Goal: Task Accomplishment & Management: Complete application form

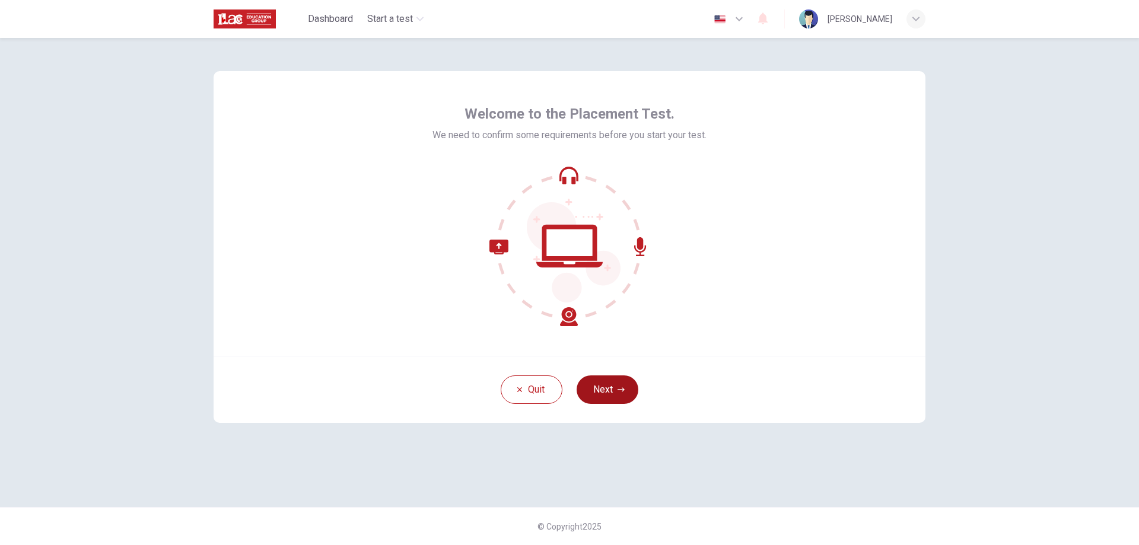
click at [618, 392] on icon "button" at bounding box center [621, 389] width 7 height 7
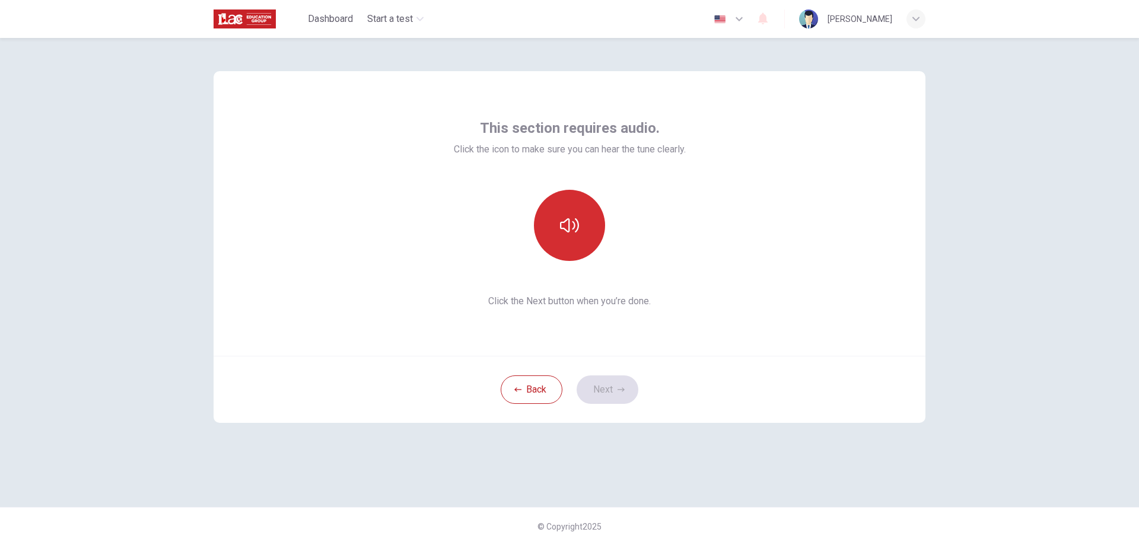
click at [572, 236] on button "button" at bounding box center [569, 225] width 71 height 71
drag, startPoint x: 618, startPoint y: 401, endPoint x: 621, endPoint y: 395, distance: 7.2
click at [619, 401] on button "Next" at bounding box center [608, 390] width 62 height 28
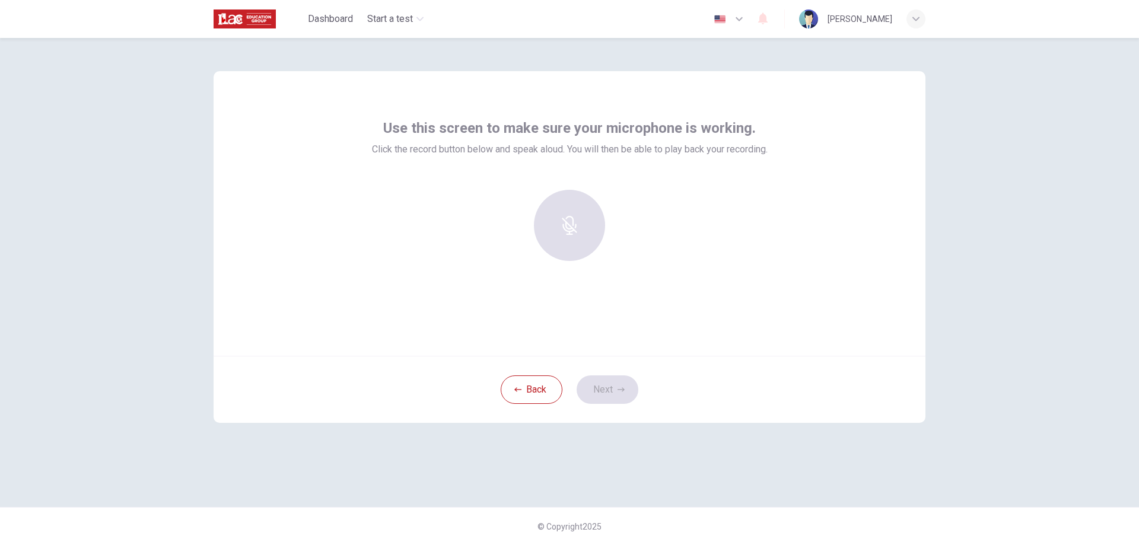
click at [566, 233] on div at bounding box center [570, 225] width 128 height 71
click at [577, 222] on div at bounding box center [570, 225] width 128 height 71
click at [567, 224] on div at bounding box center [570, 225] width 128 height 71
click at [580, 230] on div at bounding box center [570, 225] width 128 height 71
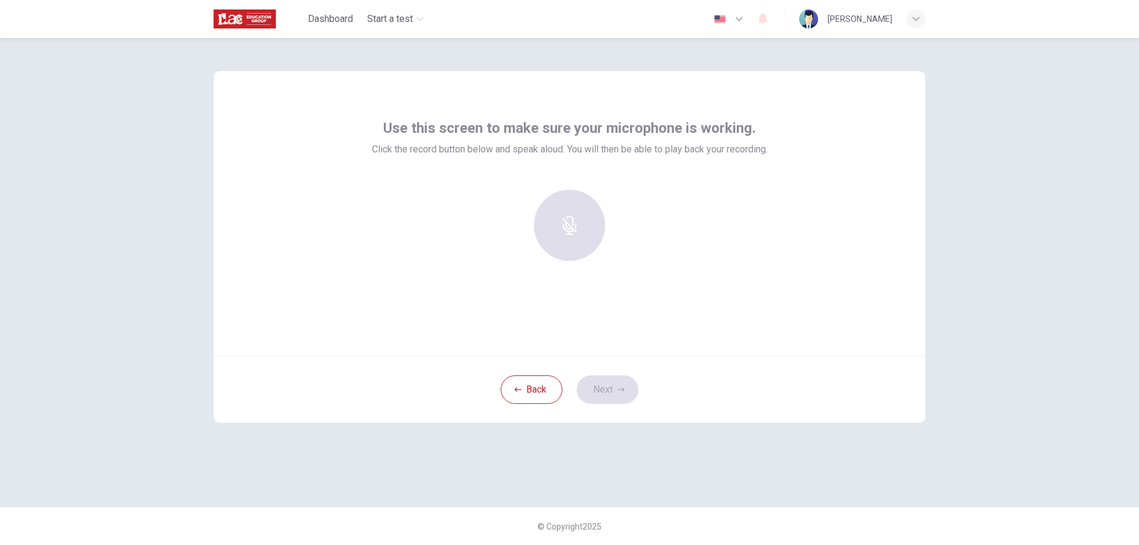
click at [687, 240] on div at bounding box center [570, 230] width 396 height 81
drag, startPoint x: 605, startPoint y: 386, endPoint x: 580, endPoint y: 284, distance: 105.1
click at [605, 385] on div "Back Next" at bounding box center [570, 389] width 712 height 67
click at [574, 224] on div at bounding box center [570, 225] width 128 height 71
click at [574, 223] on div at bounding box center [570, 225] width 128 height 71
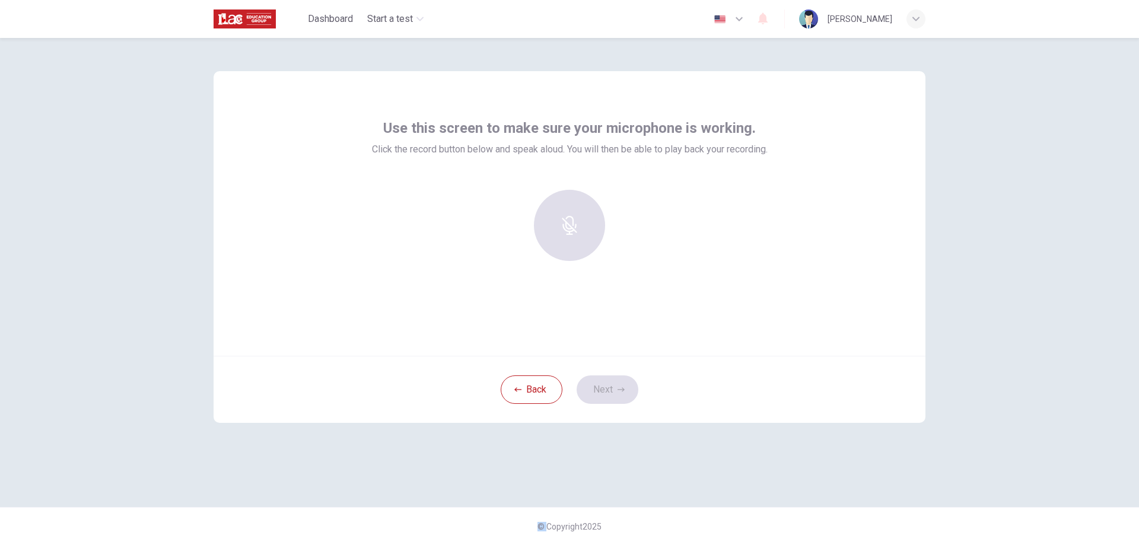
click at [574, 223] on div at bounding box center [570, 225] width 128 height 71
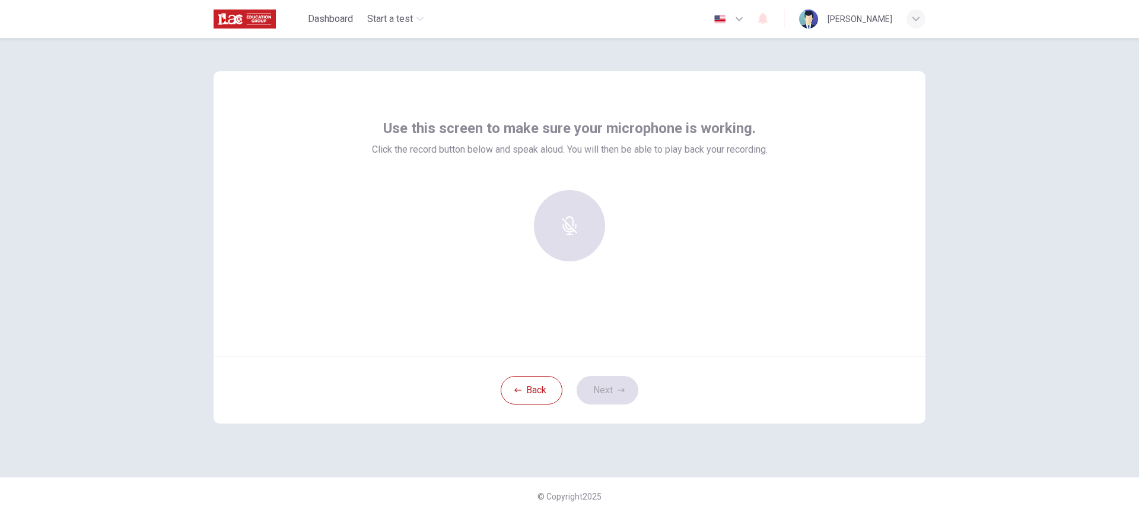
click at [572, 233] on div at bounding box center [570, 225] width 128 height 71
click at [576, 227] on div "Record" at bounding box center [569, 225] width 71 height 71
click at [728, 18] on img "button" at bounding box center [720, 19] width 15 height 9
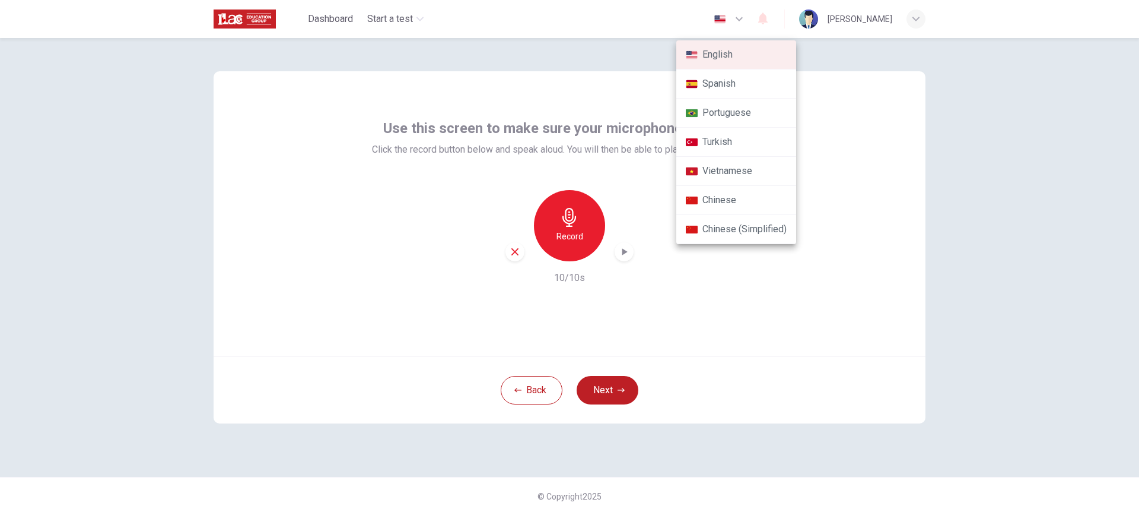
click at [734, 18] on div at bounding box center [569, 257] width 1139 height 515
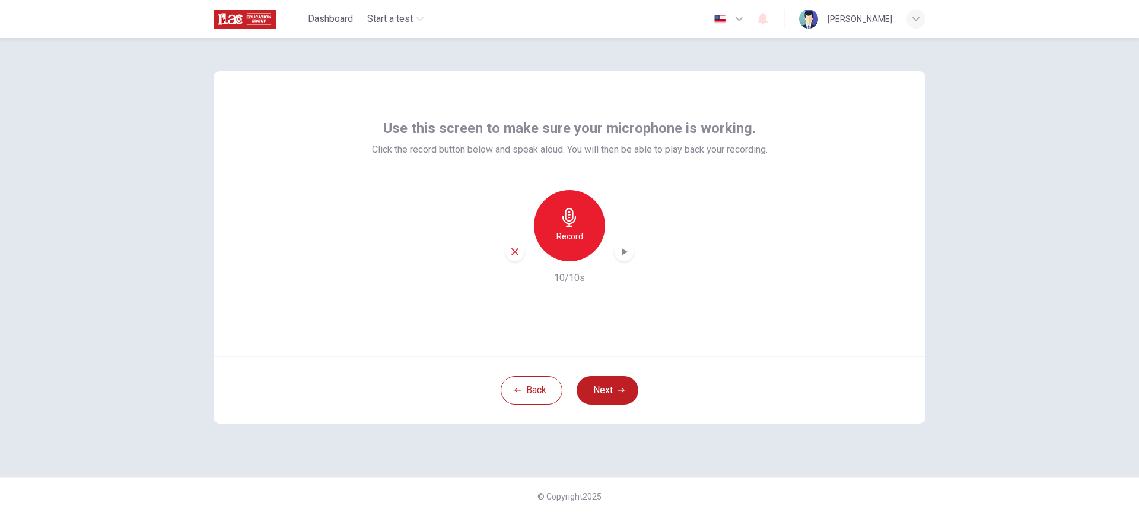
click at [632, 253] on div "button" at bounding box center [624, 251] width 19 height 19
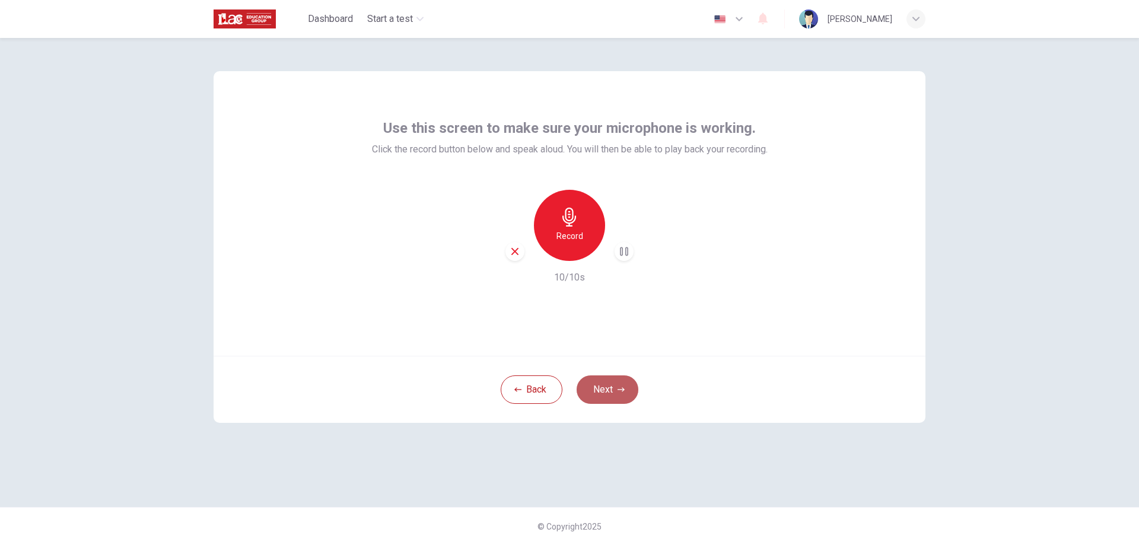
click at [609, 382] on button "Next" at bounding box center [608, 390] width 62 height 28
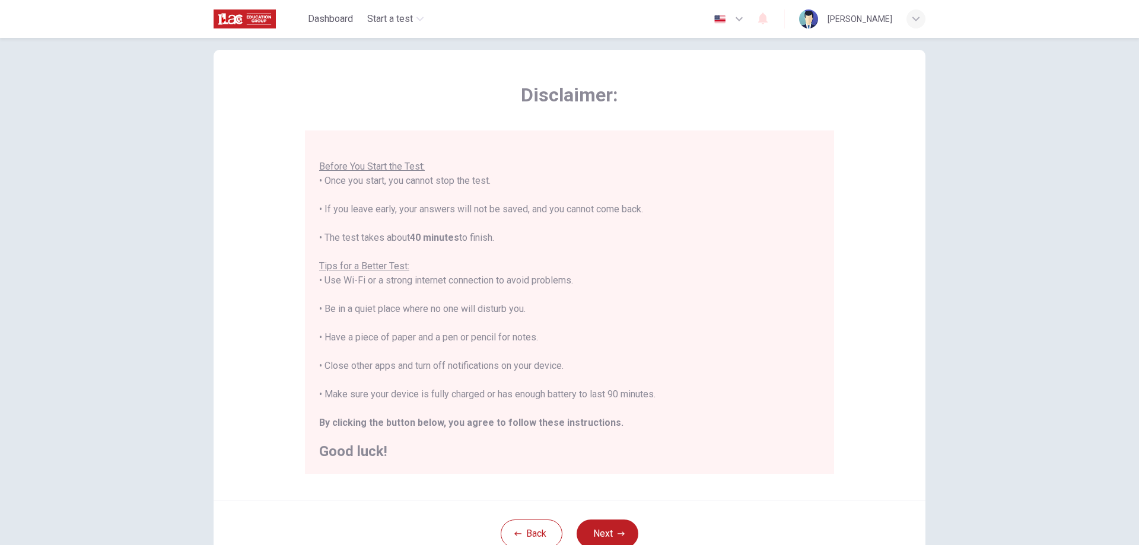
scroll to position [59, 0]
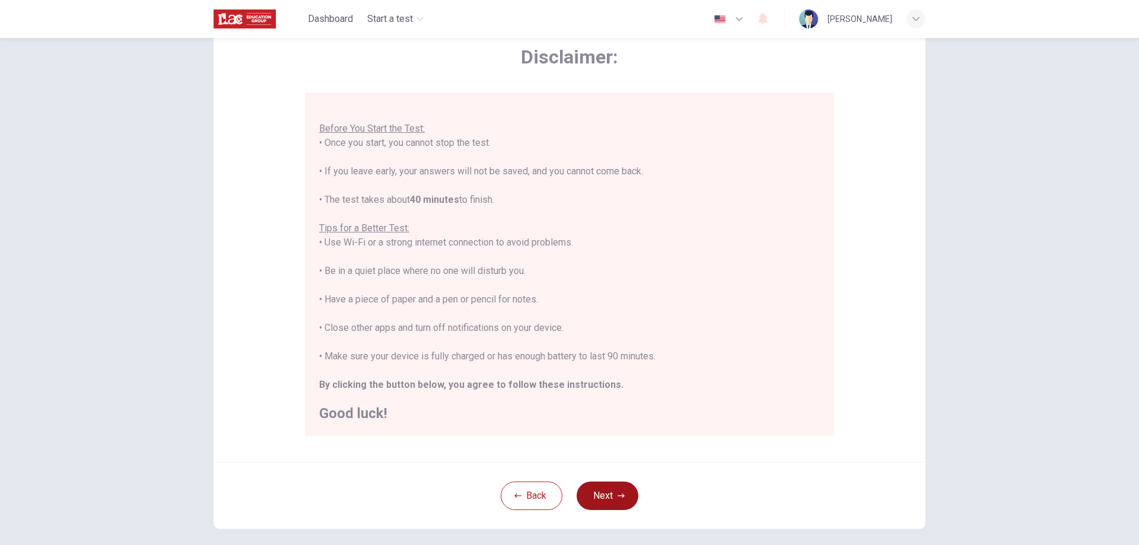
click at [618, 493] on icon "button" at bounding box center [621, 496] width 7 height 7
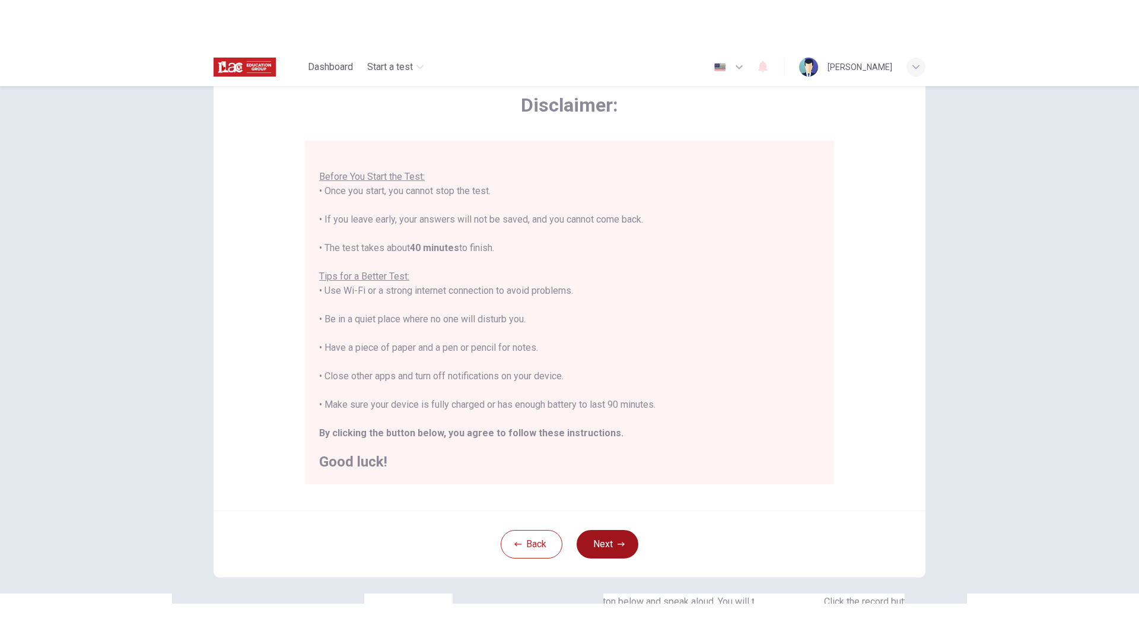
scroll to position [0, 0]
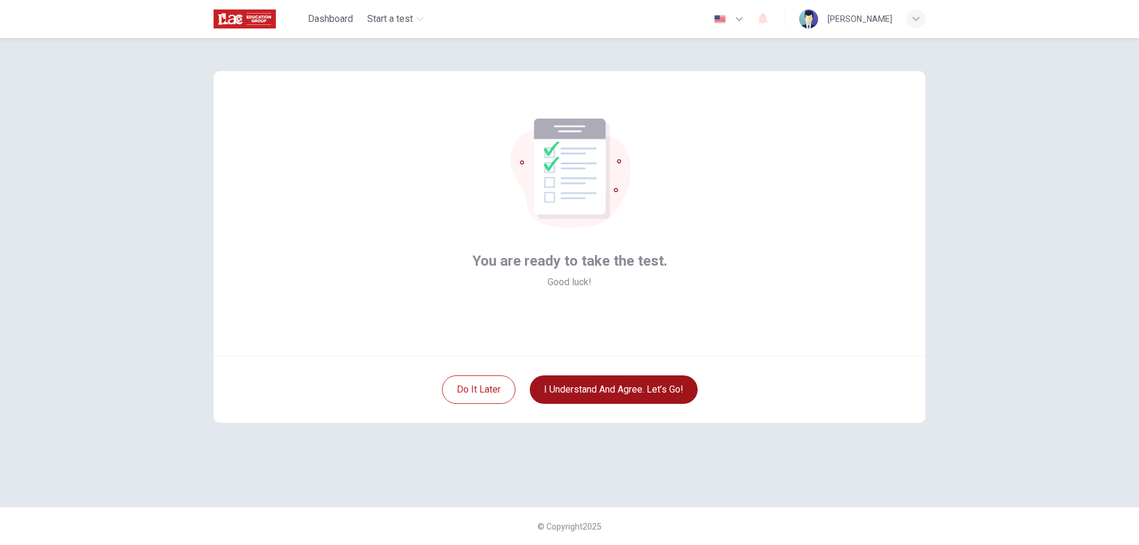
click at [650, 386] on button "I understand and agree. Let’s go!" at bounding box center [614, 390] width 168 height 28
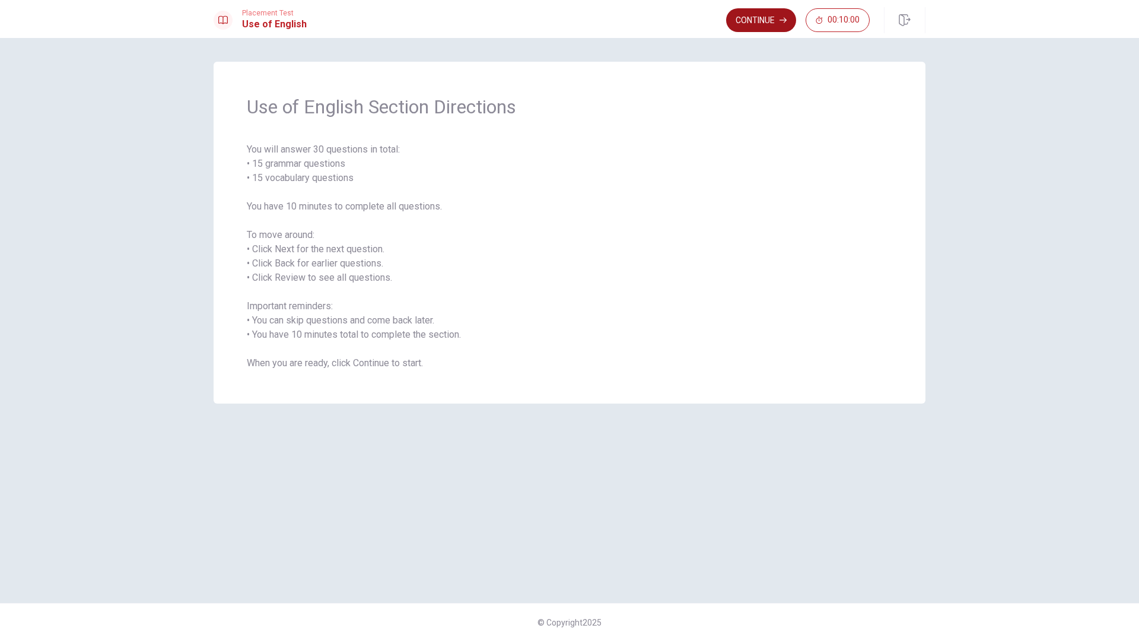
click at [761, 21] on button "Continue" at bounding box center [761, 20] width 70 height 24
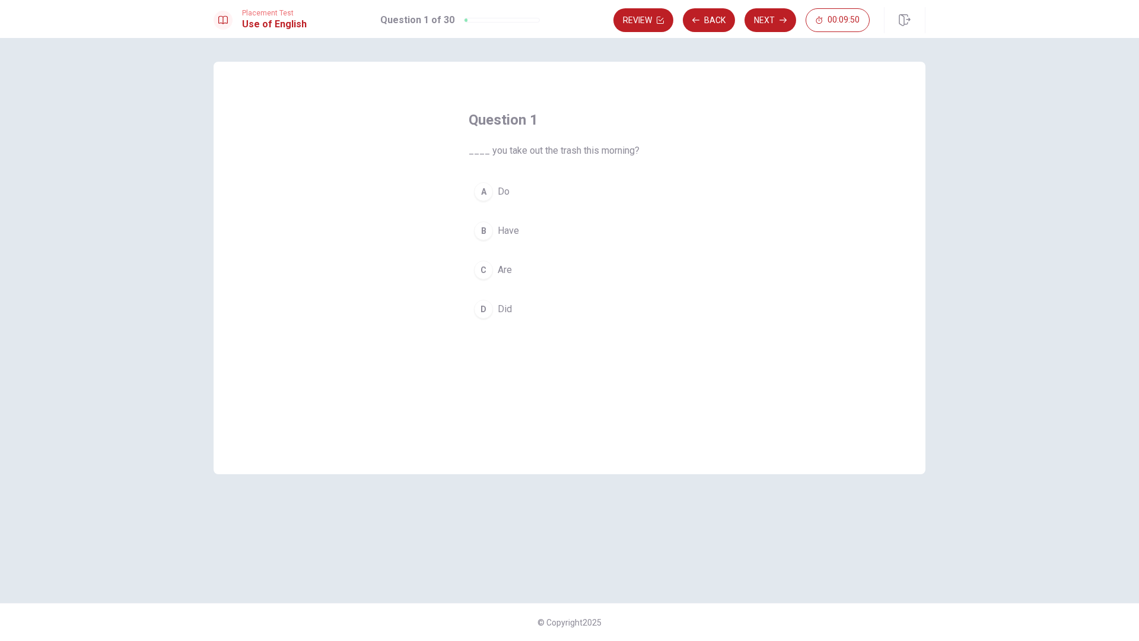
click at [482, 313] on div "D" at bounding box center [483, 309] width 19 height 19
drag, startPoint x: 482, startPoint y: 313, endPoint x: 475, endPoint y: 299, distance: 16.5
click at [473, 285] on div "A Do B Have C Are D Did" at bounding box center [570, 250] width 202 height 147
click at [490, 310] on div "D" at bounding box center [483, 309] width 19 height 19
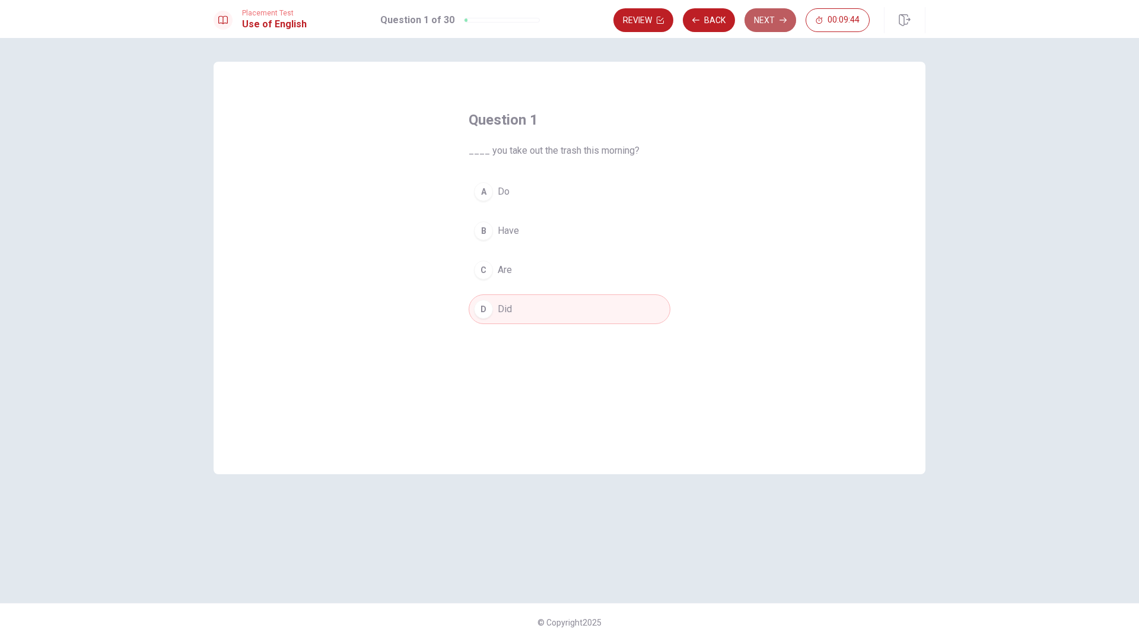
click at [755, 20] on button "Next" at bounding box center [771, 20] width 52 height 24
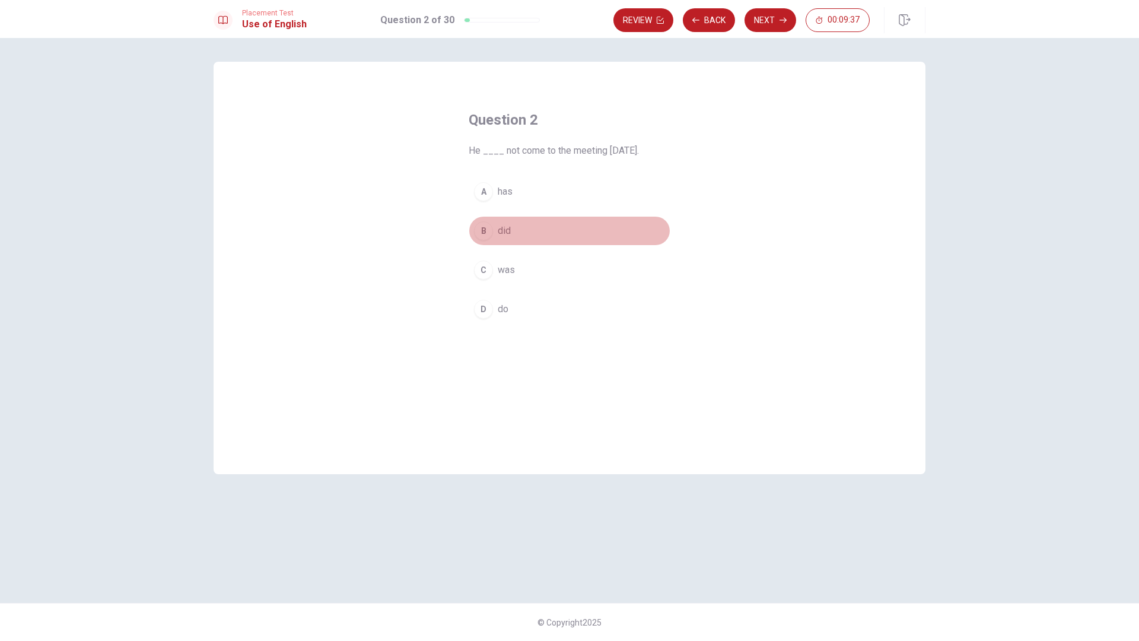
click at [491, 234] on div "B" at bounding box center [483, 230] width 19 height 19
click at [770, 21] on button "Next" at bounding box center [771, 20] width 52 height 24
click at [481, 270] on div "C" at bounding box center [483, 270] width 19 height 19
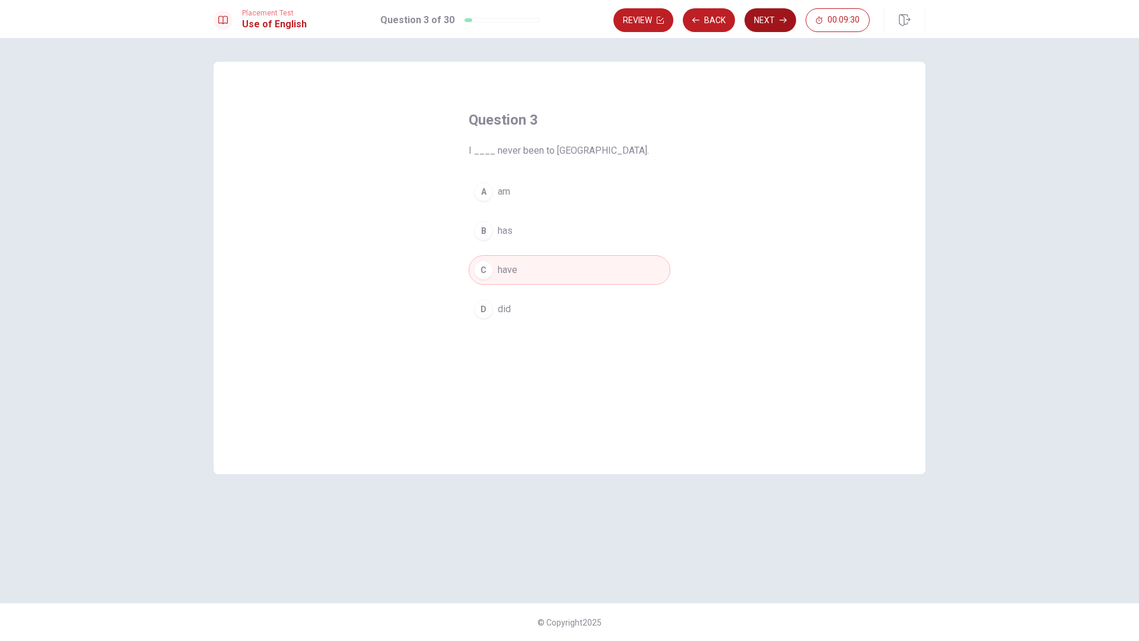
click at [766, 20] on button "Next" at bounding box center [771, 20] width 52 height 24
click at [489, 229] on div "B" at bounding box center [483, 230] width 19 height 19
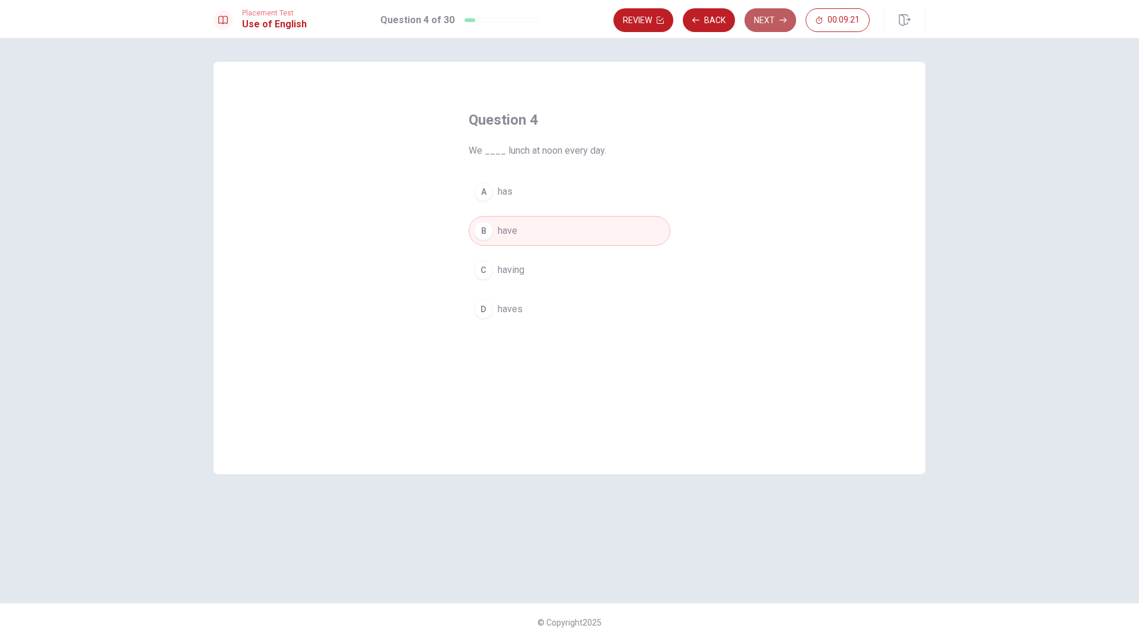
click at [782, 23] on icon "button" at bounding box center [783, 20] width 7 height 7
click at [489, 185] on div "A" at bounding box center [483, 191] width 19 height 19
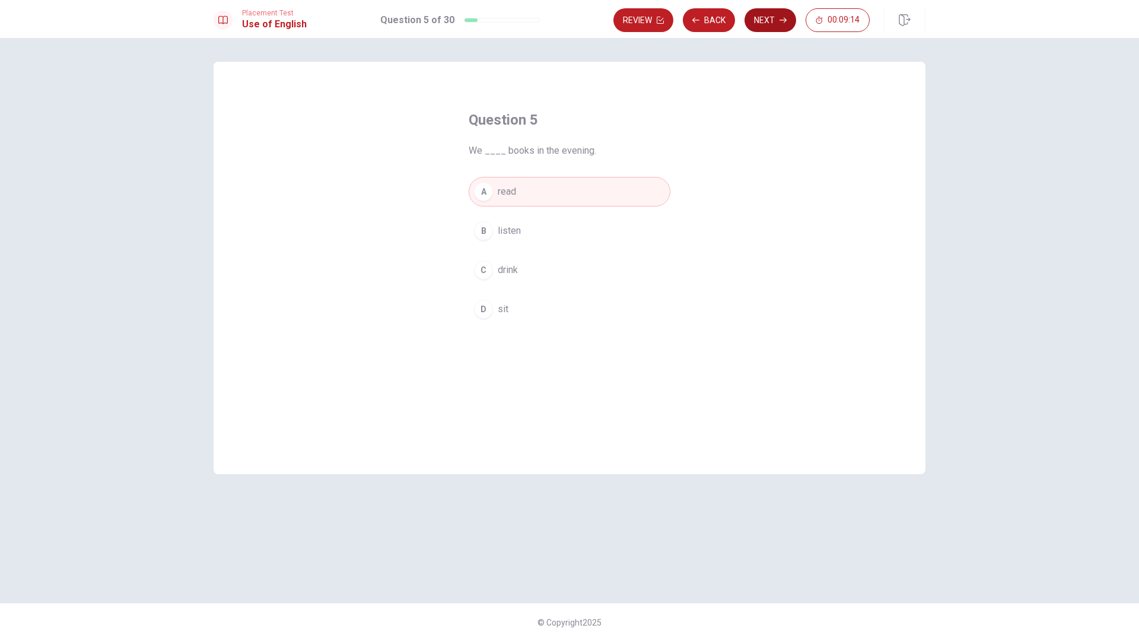
click at [769, 20] on button "Next" at bounding box center [771, 20] width 52 height 24
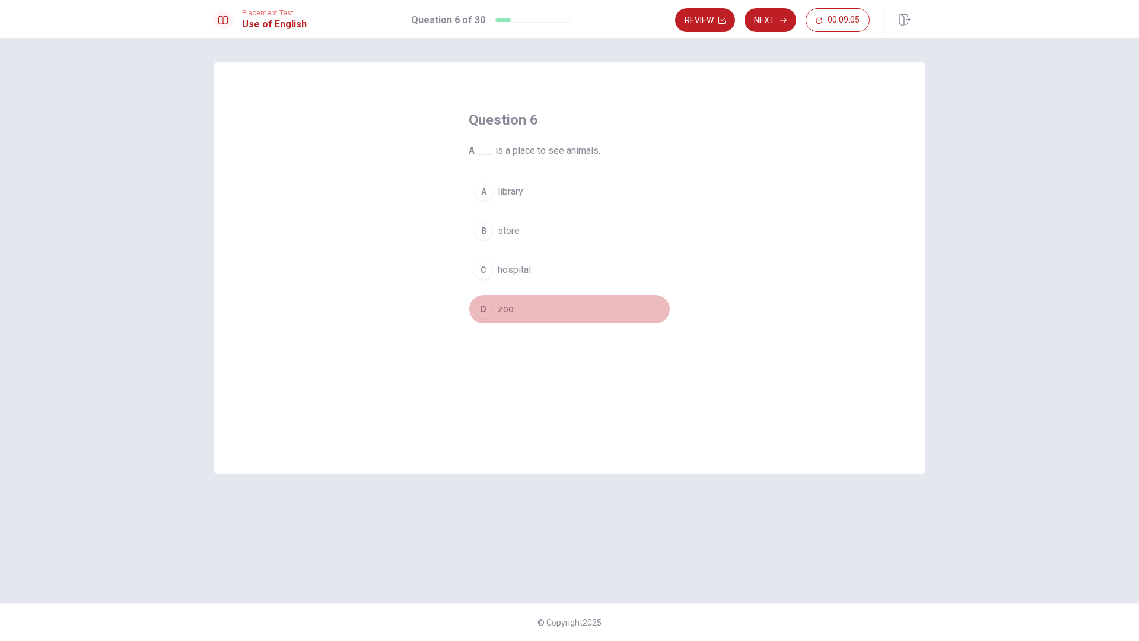
click at [479, 315] on div "D" at bounding box center [483, 309] width 19 height 19
click at [774, 21] on button "Next" at bounding box center [771, 20] width 52 height 24
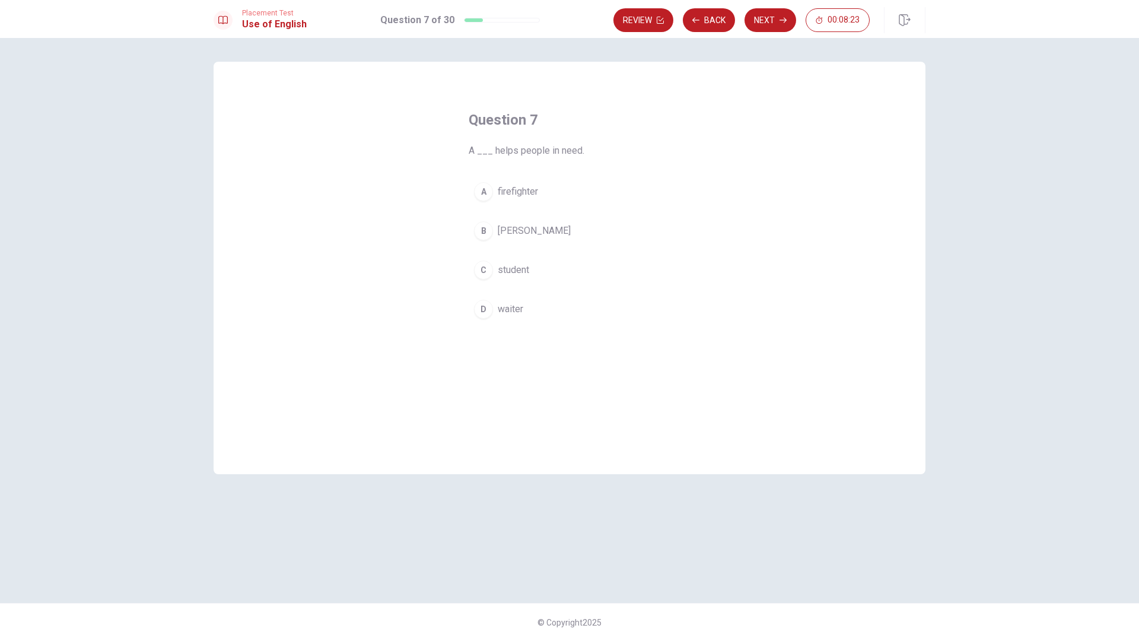
click at [488, 201] on button "A firefighter" at bounding box center [570, 192] width 202 height 30
click at [776, 19] on button "Next" at bounding box center [771, 20] width 52 height 24
click at [487, 239] on div "B" at bounding box center [483, 230] width 19 height 19
click at [773, 21] on button "Next" at bounding box center [771, 20] width 52 height 24
click at [485, 234] on div "B" at bounding box center [483, 230] width 19 height 19
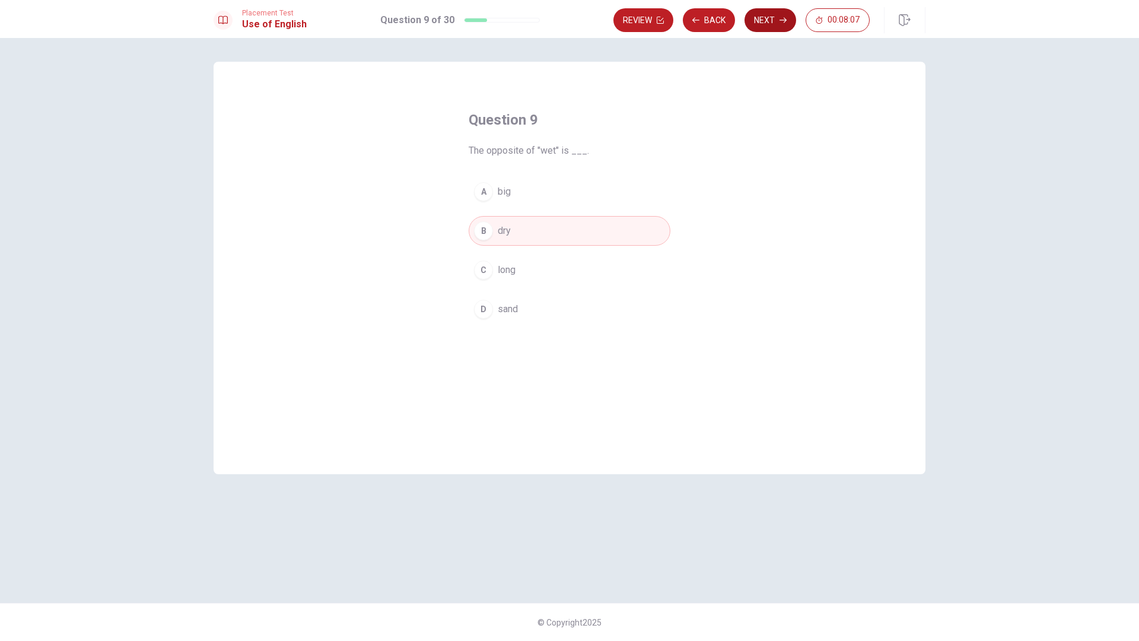
click at [767, 24] on button "Next" at bounding box center [771, 20] width 52 height 24
click at [484, 275] on div "C" at bounding box center [483, 270] width 19 height 19
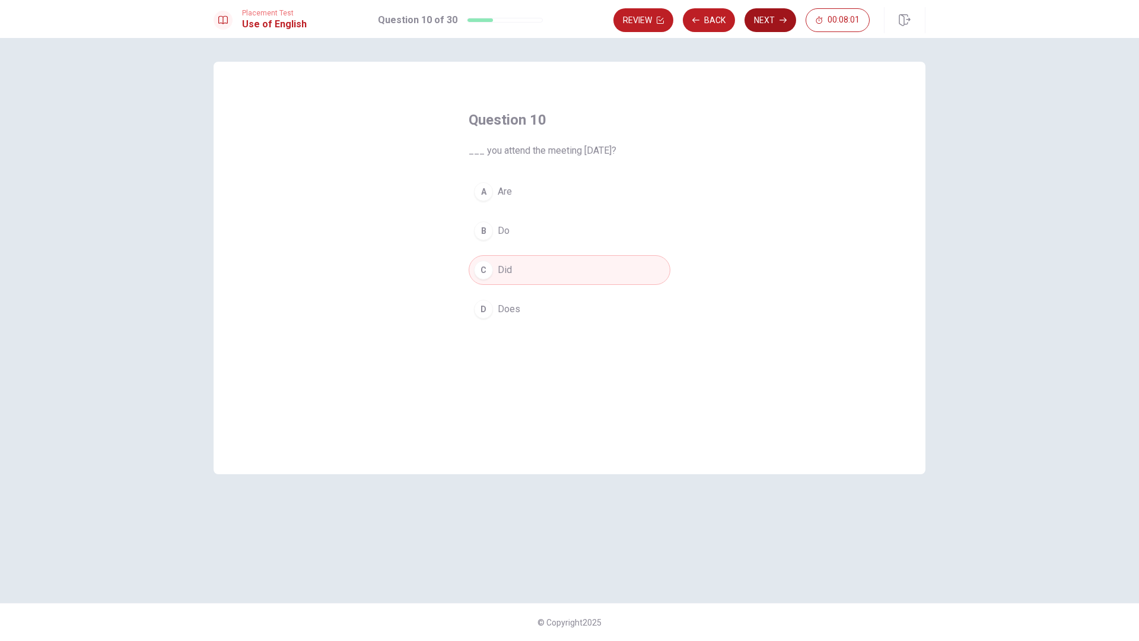
click at [770, 19] on button "Next" at bounding box center [771, 20] width 52 height 24
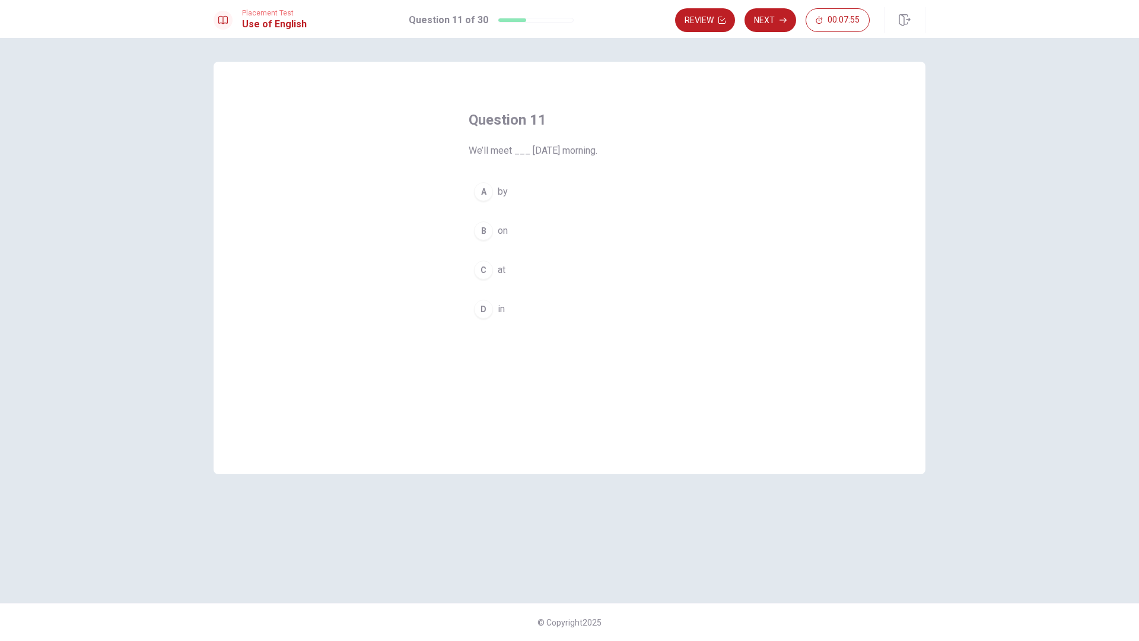
click at [700, 263] on div "Question 11 We’ll meet ___ [DATE] morning. A by B on C at D in" at bounding box center [570, 268] width 712 height 412
click at [485, 231] on div "B" at bounding box center [483, 230] width 19 height 19
click at [763, 20] on button "Next" at bounding box center [771, 20] width 52 height 24
click at [487, 238] on div "B" at bounding box center [483, 230] width 19 height 19
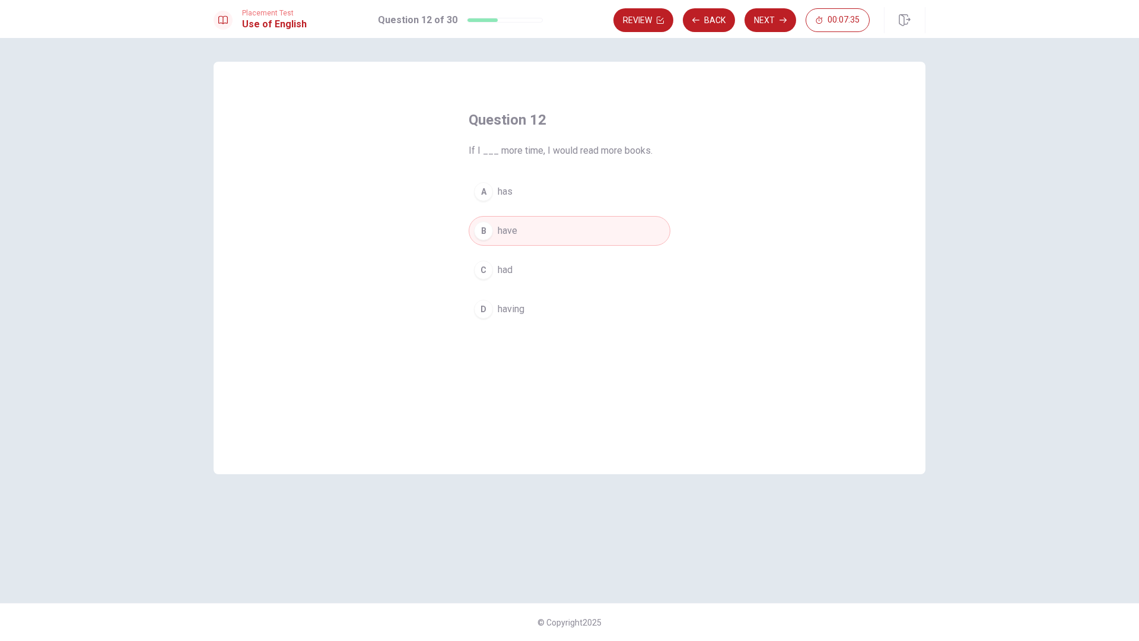
click at [528, 249] on div "A has B have C had D having" at bounding box center [570, 250] width 202 height 147
click at [516, 265] on button "C had" at bounding box center [570, 270] width 202 height 30
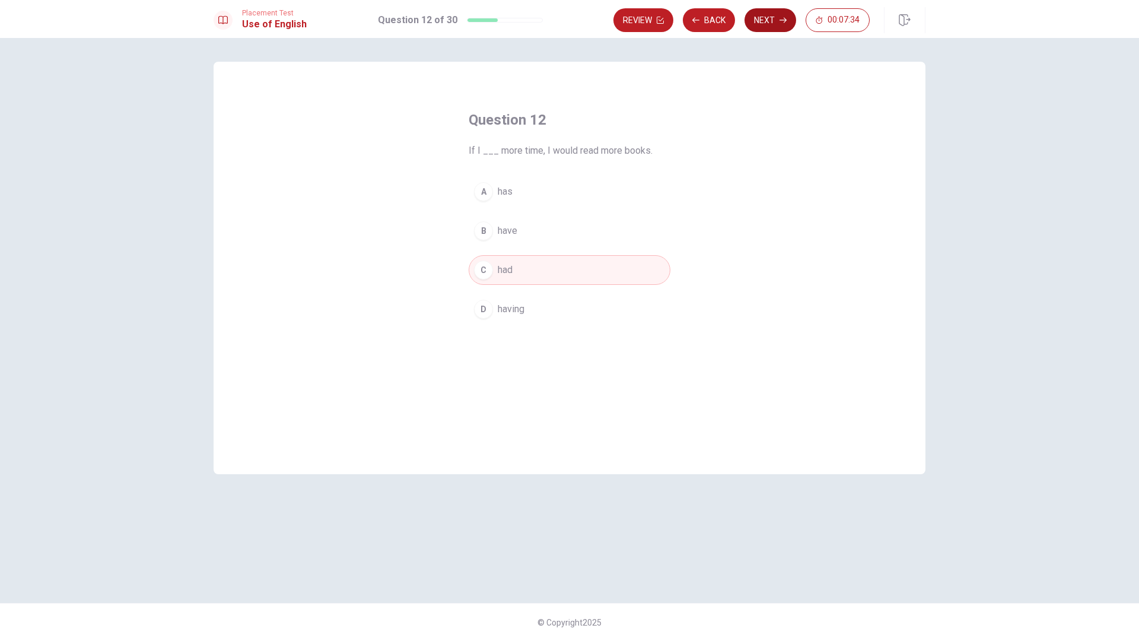
click at [777, 27] on button "Next" at bounding box center [771, 20] width 52 height 24
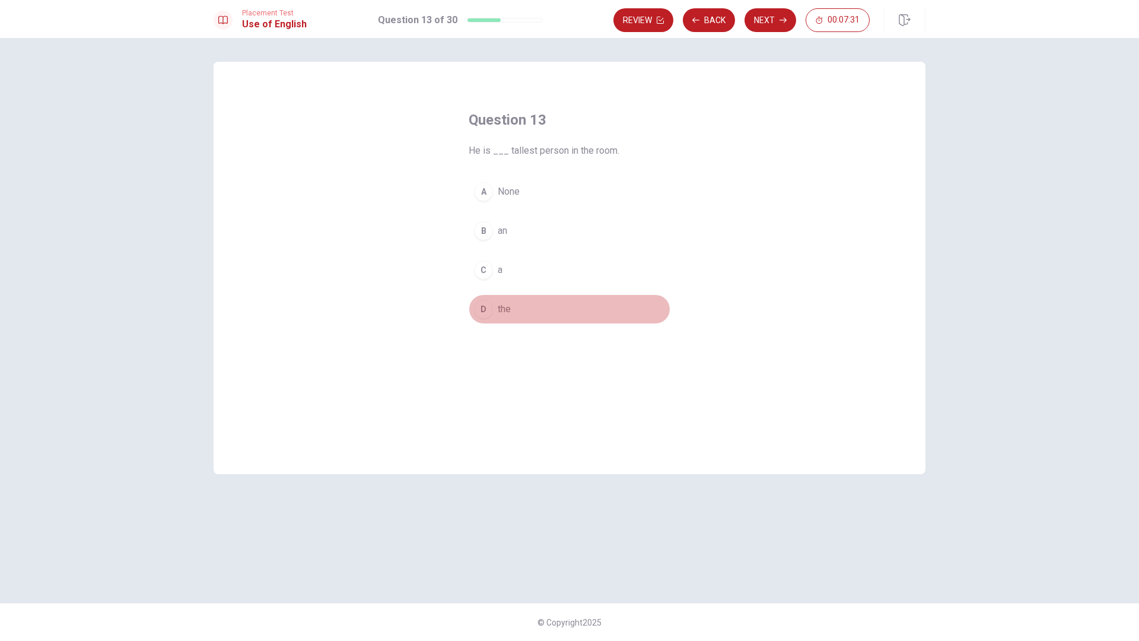
click at [482, 308] on div "D" at bounding box center [483, 309] width 19 height 19
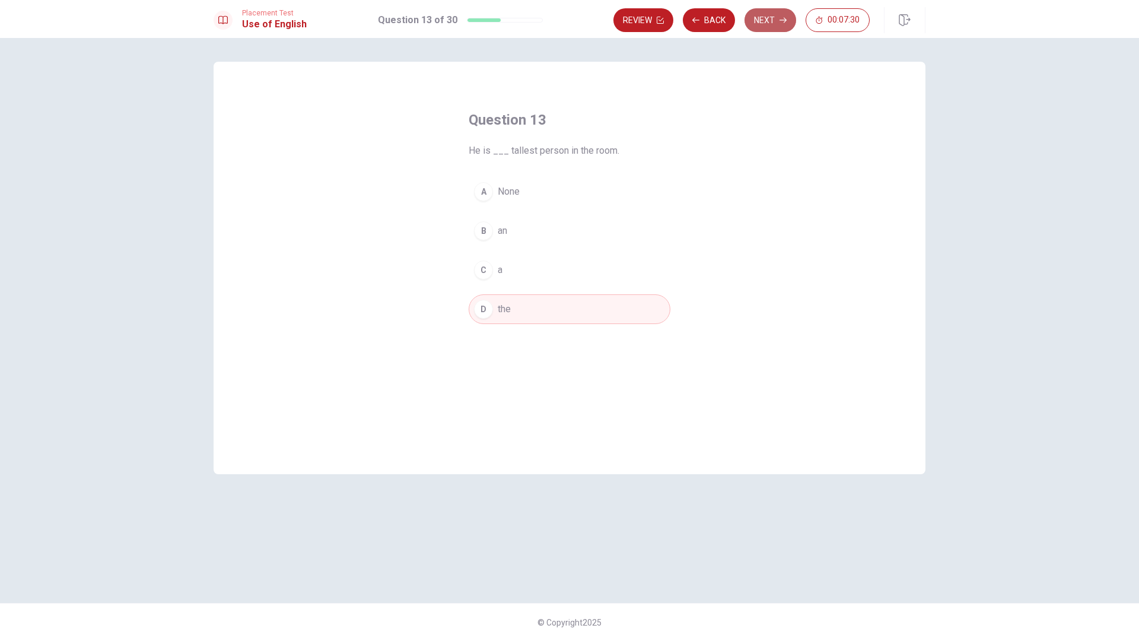
click at [782, 23] on icon "button" at bounding box center [783, 20] width 7 height 7
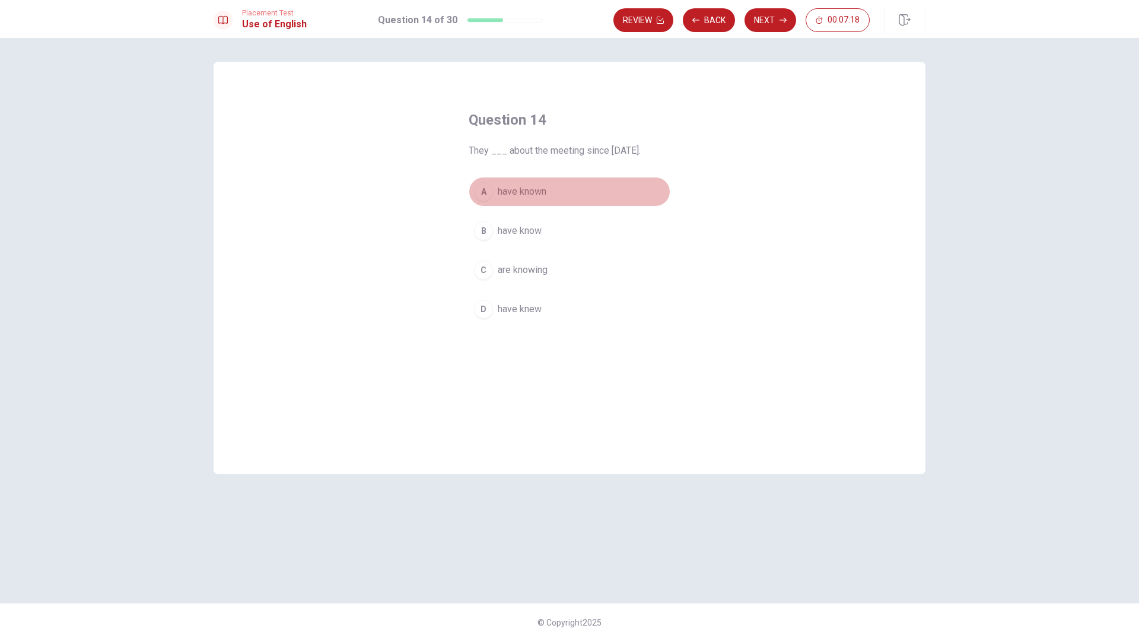
click at [484, 189] on div "A" at bounding box center [483, 191] width 19 height 19
click at [782, 19] on icon "button" at bounding box center [783, 20] width 7 height 7
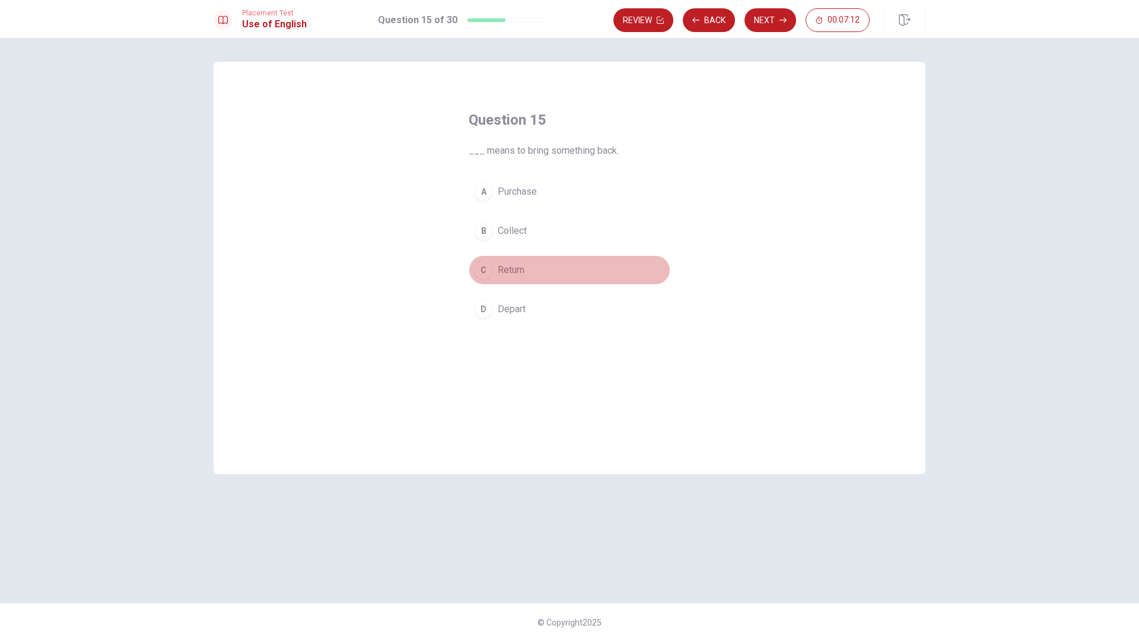
click at [488, 274] on div "C" at bounding box center [483, 270] width 19 height 19
click at [769, 19] on button "Next" at bounding box center [771, 20] width 52 height 24
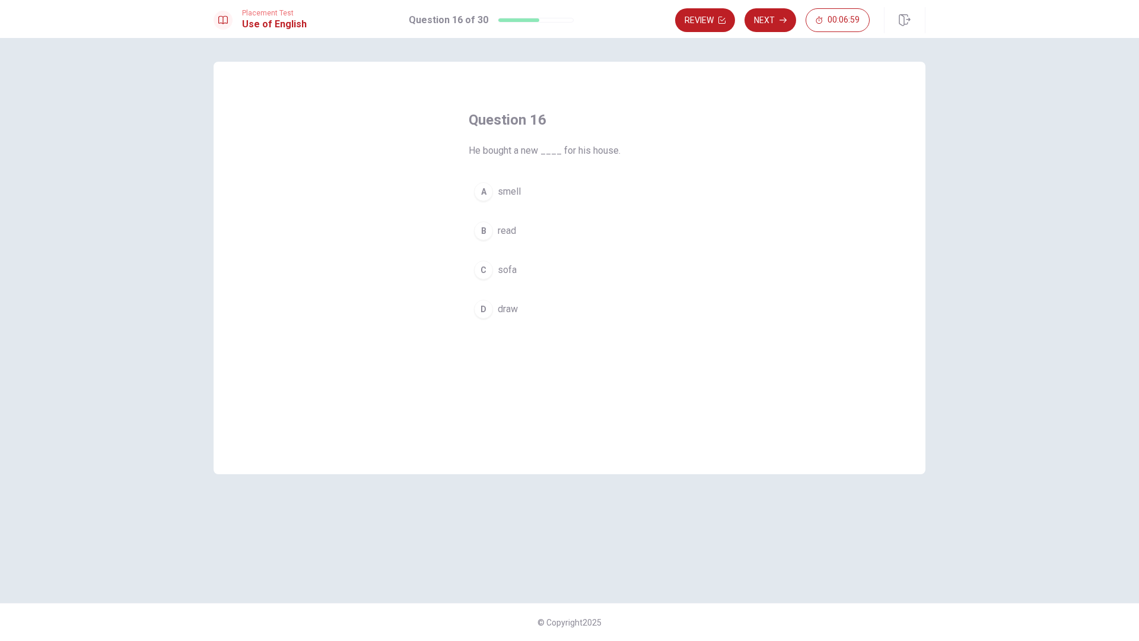
click at [493, 271] on button "C sofa" at bounding box center [570, 270] width 202 height 30
click at [770, 18] on button "Next" at bounding box center [771, 20] width 52 height 24
drag, startPoint x: 489, startPoint y: 268, endPoint x: 499, endPoint y: 265, distance: 10.7
click at [488, 269] on div "C" at bounding box center [483, 270] width 19 height 19
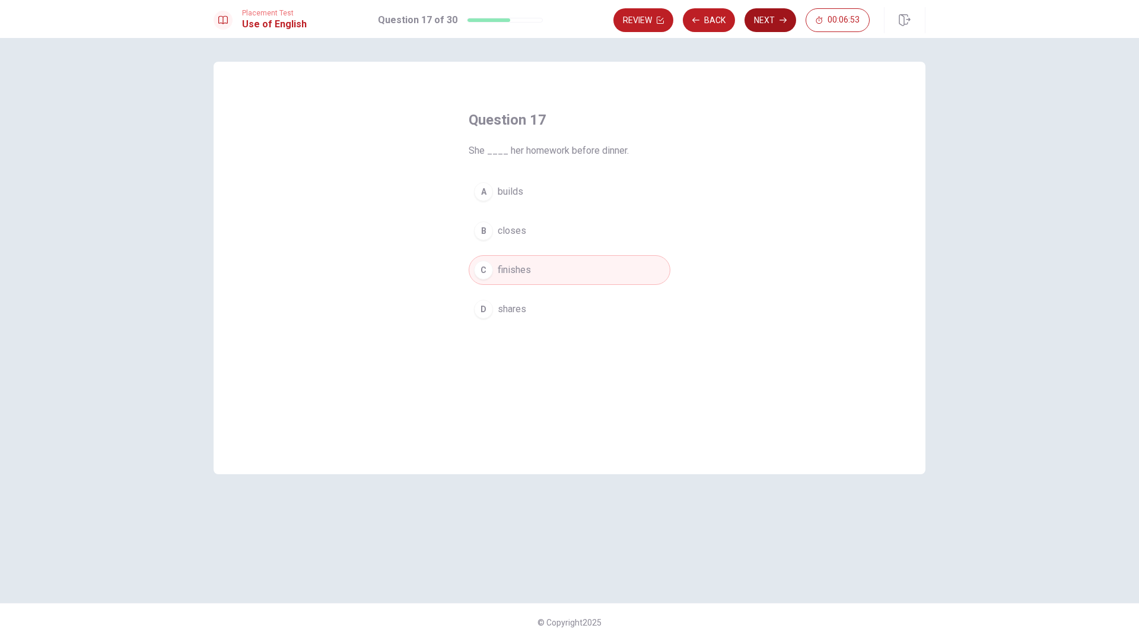
click at [777, 18] on button "Next" at bounding box center [771, 20] width 52 height 24
click at [519, 329] on span "interesting" at bounding box center [520, 323] width 45 height 14
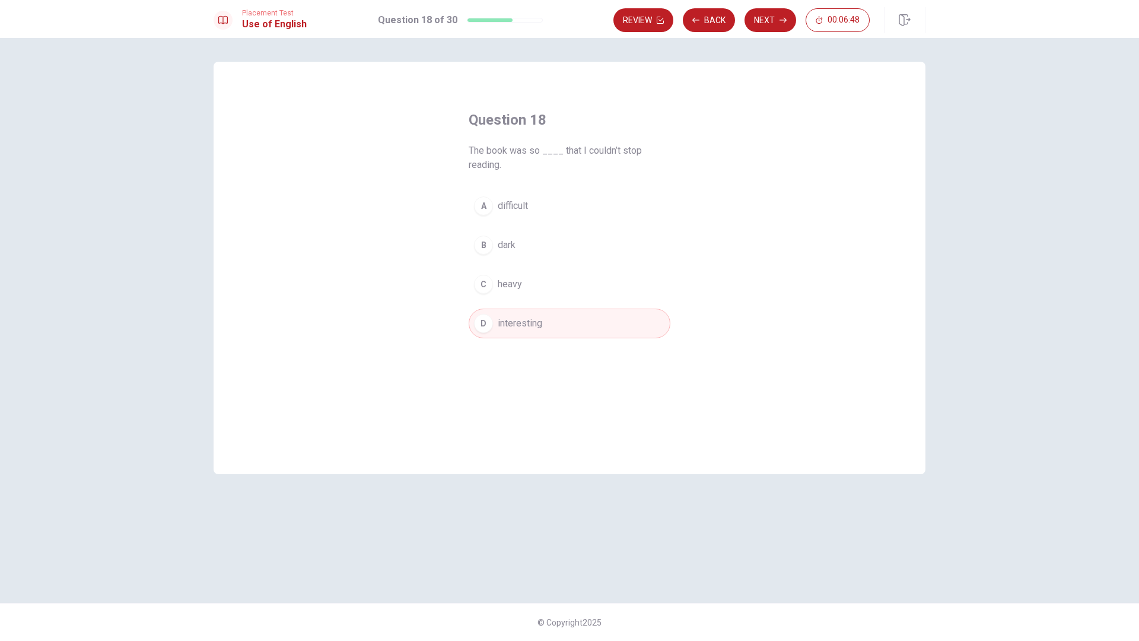
drag, startPoint x: 773, startPoint y: 31, endPoint x: 775, endPoint y: 38, distance: 7.3
click at [773, 30] on button "Next" at bounding box center [771, 20] width 52 height 24
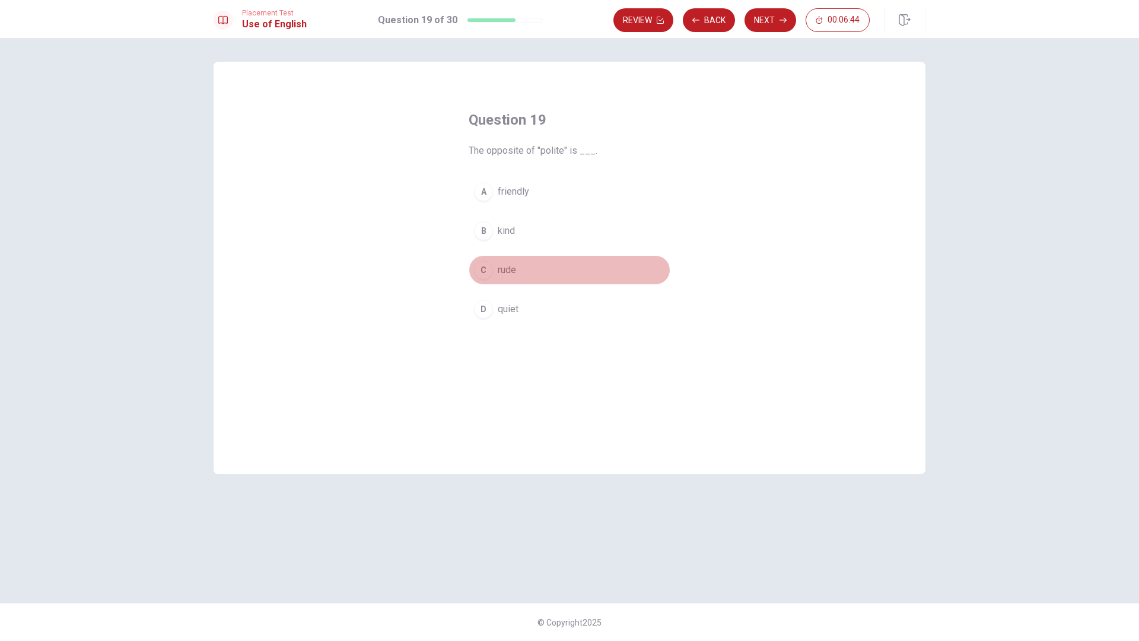
click at [512, 282] on button "C rude" at bounding box center [570, 270] width 202 height 30
click at [779, 28] on button "Next" at bounding box center [771, 20] width 52 height 24
click at [491, 267] on div "C" at bounding box center [483, 270] width 19 height 19
click at [774, 14] on button "Next" at bounding box center [771, 20] width 52 height 24
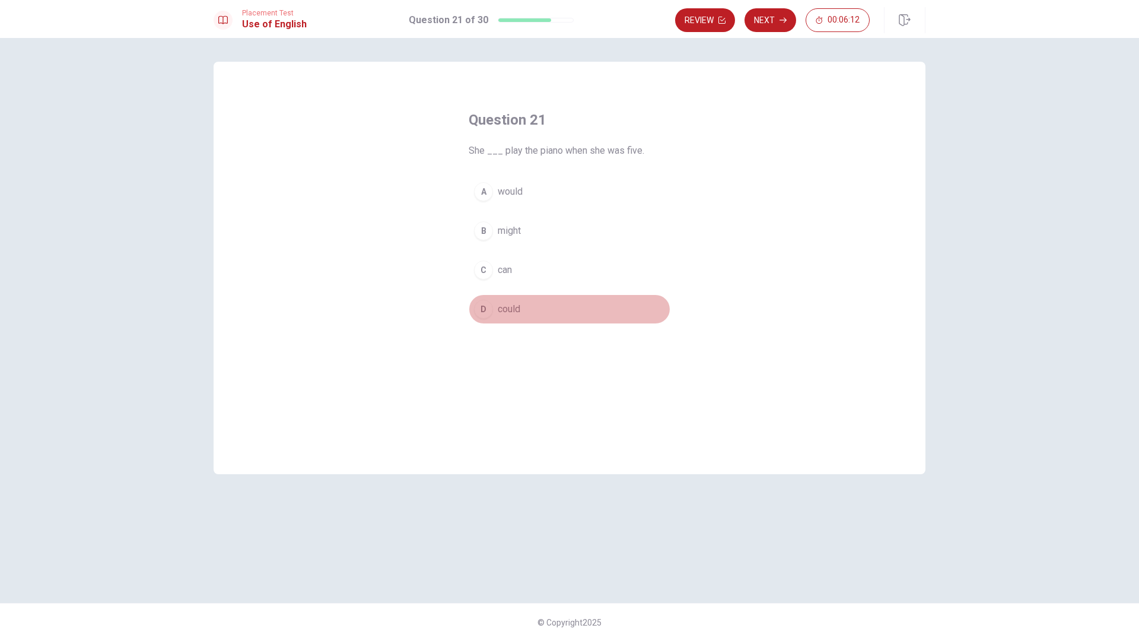
click at [490, 310] on div "D" at bounding box center [483, 309] width 19 height 19
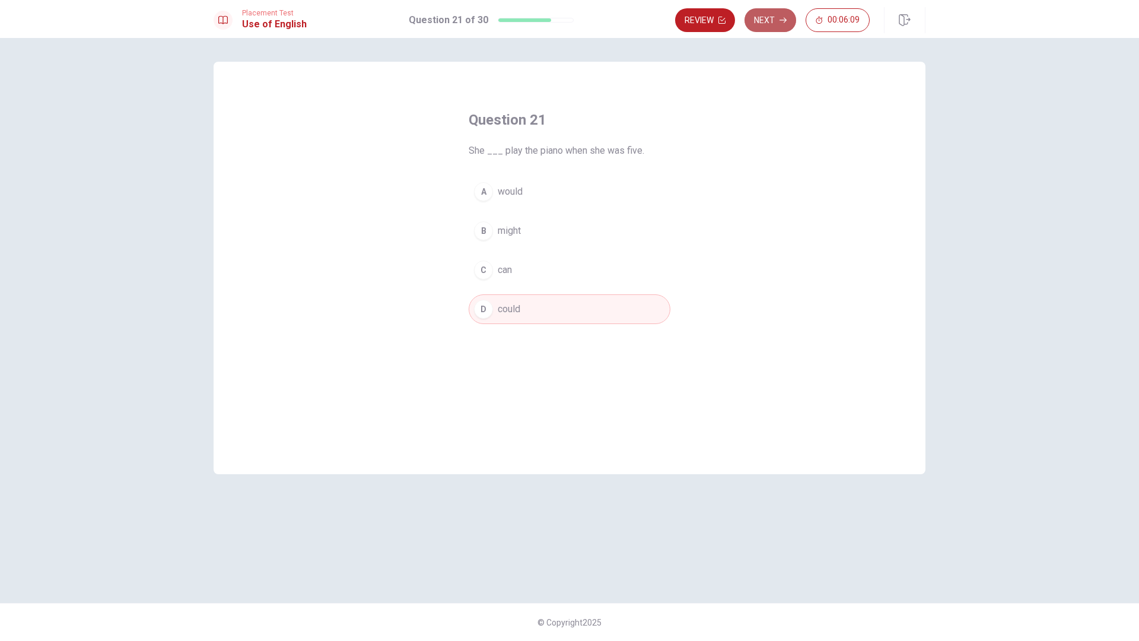
click at [789, 24] on button "Next" at bounding box center [771, 20] width 52 height 24
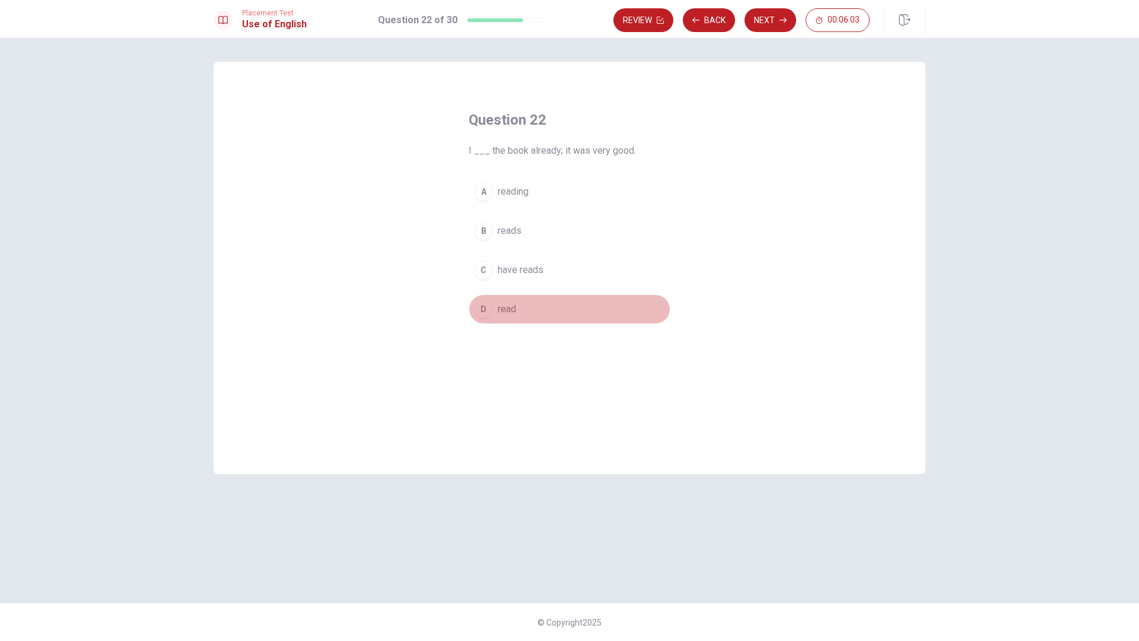
click at [487, 316] on div "D" at bounding box center [483, 309] width 19 height 19
drag, startPoint x: 490, startPoint y: 261, endPoint x: 605, endPoint y: 242, distance: 116.1
click at [494, 261] on button "C have reads" at bounding box center [570, 270] width 202 height 30
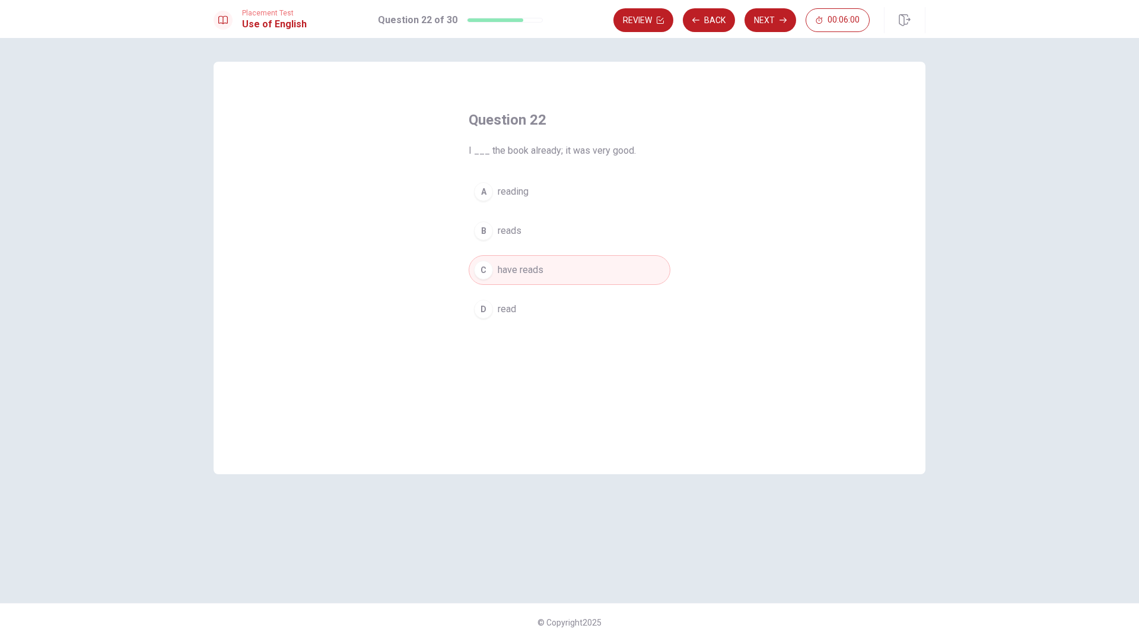
click at [507, 316] on span "read" at bounding box center [507, 309] width 18 height 14
click at [761, 14] on button "Next" at bounding box center [771, 20] width 52 height 24
drag, startPoint x: 488, startPoint y: 310, endPoint x: 647, endPoint y: 198, distance: 195.1
click at [489, 310] on div "D" at bounding box center [483, 309] width 19 height 19
click at [783, 17] on icon "button" at bounding box center [783, 20] width 7 height 7
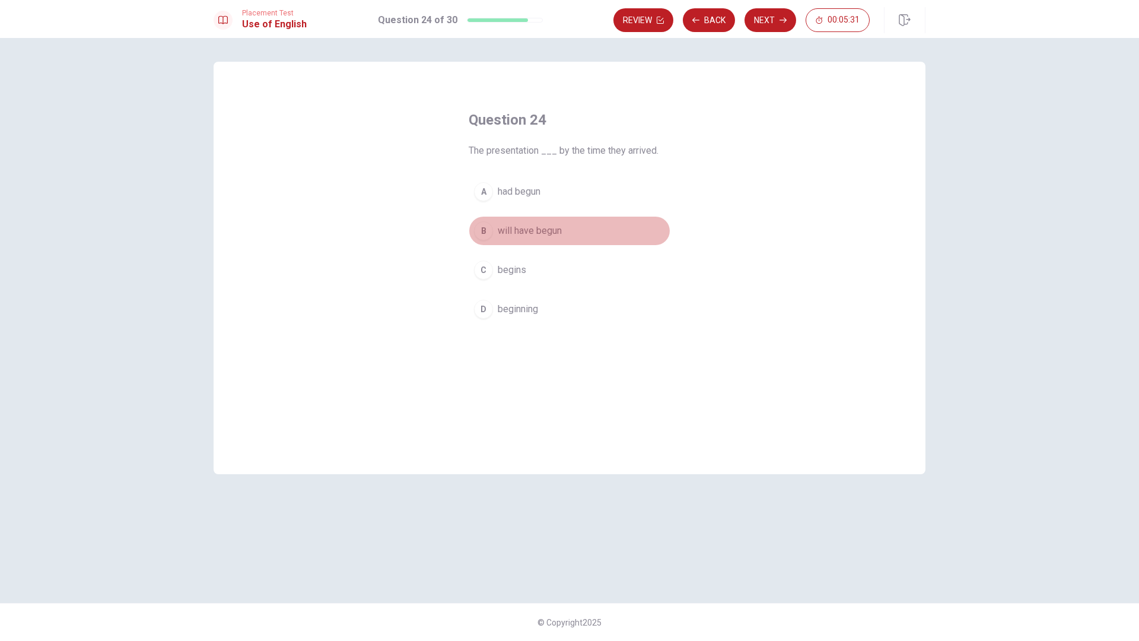
click at [485, 235] on div "B" at bounding box center [483, 230] width 19 height 19
click at [777, 21] on button "Next" at bounding box center [771, 20] width 52 height 24
click at [495, 271] on button "C end" at bounding box center [570, 270] width 202 height 30
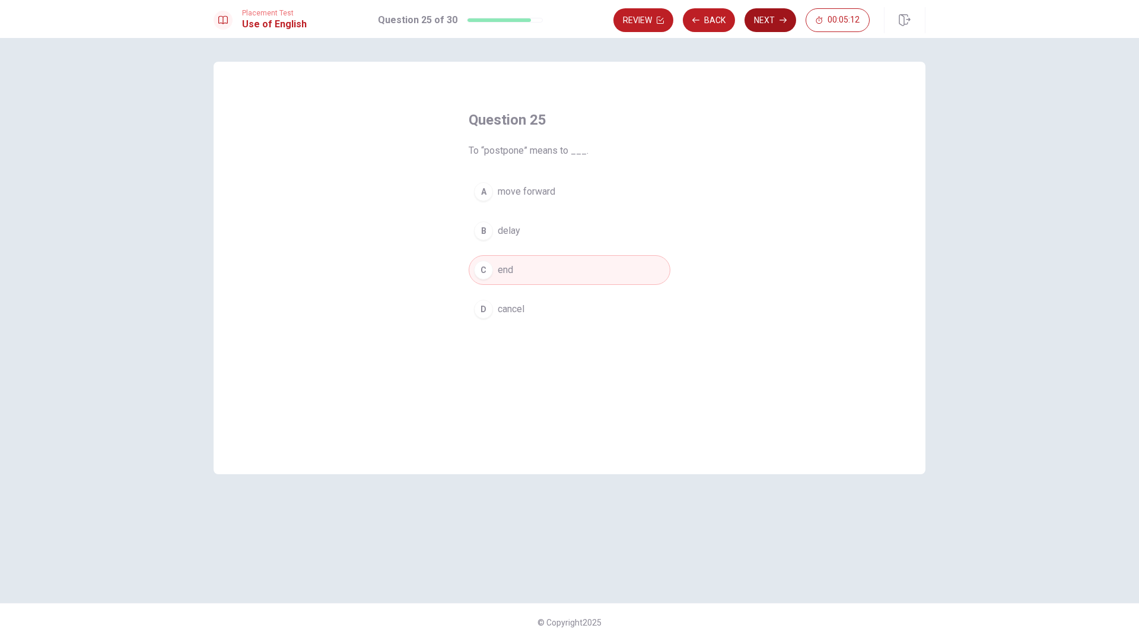
click at [766, 14] on button "Next" at bounding box center [771, 20] width 52 height 24
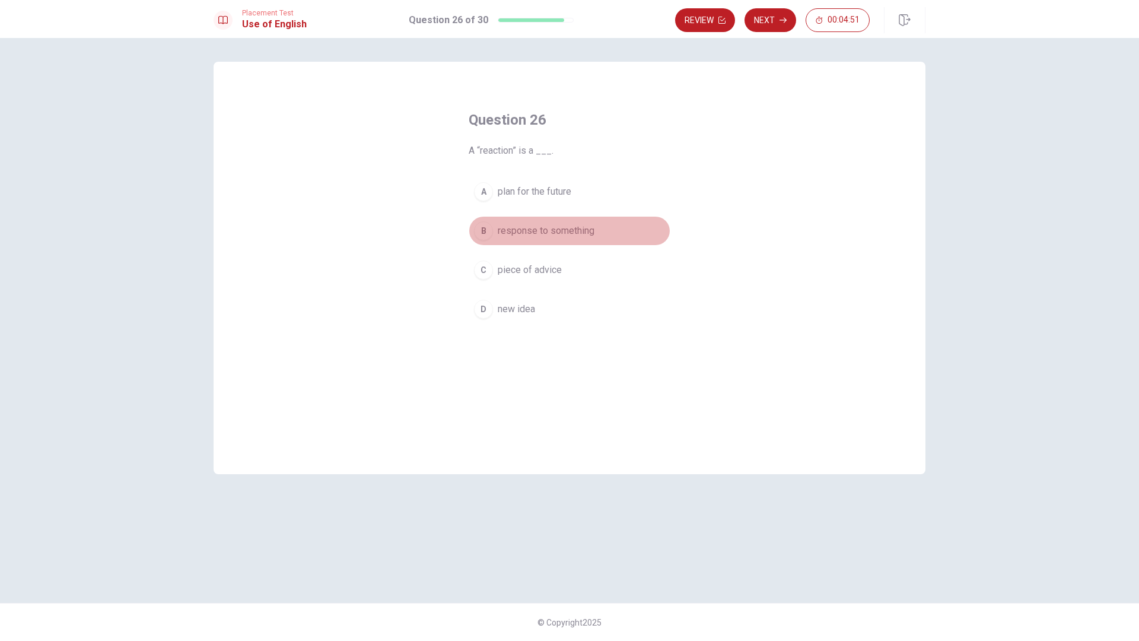
click at [543, 233] on span "response to something" at bounding box center [546, 231] width 97 height 14
click at [772, 25] on button "Next" at bounding box center [771, 20] width 52 height 24
click at [482, 229] on div "B" at bounding box center [483, 230] width 19 height 19
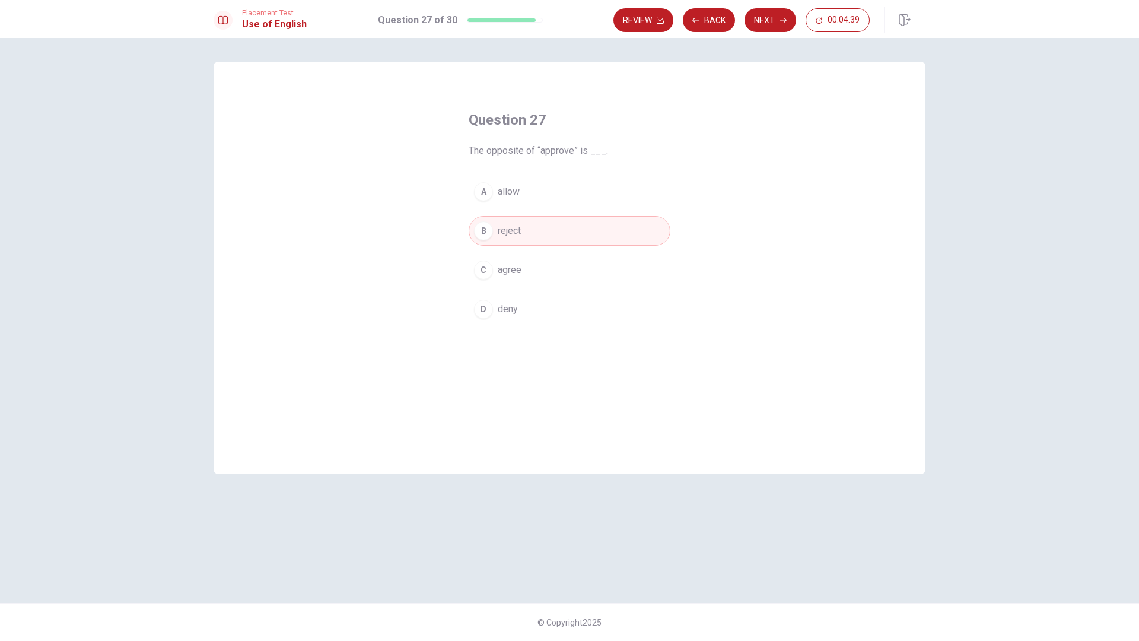
click at [498, 317] on button "D deny" at bounding box center [570, 309] width 202 height 30
click at [538, 218] on button "B reject" at bounding box center [570, 231] width 202 height 30
click at [789, 28] on button "Next" at bounding box center [771, 20] width 52 height 24
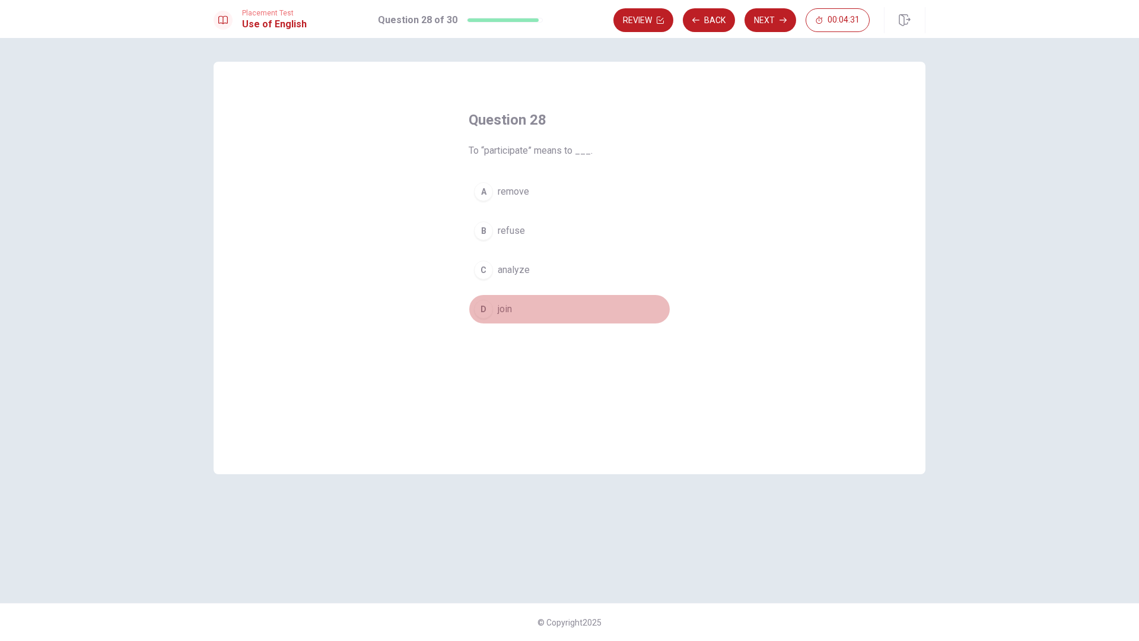
click at [496, 310] on button "D join" at bounding box center [570, 309] width 202 height 30
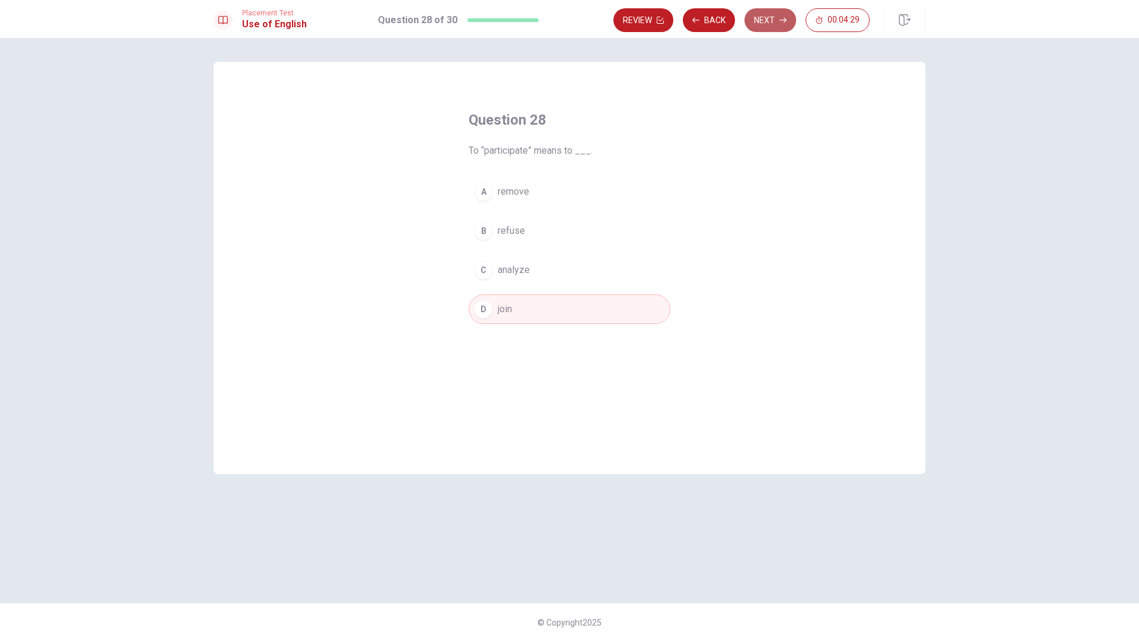
click at [762, 15] on button "Next" at bounding box center [771, 20] width 52 height 24
click at [488, 307] on div "D" at bounding box center [483, 309] width 19 height 19
click at [773, 27] on button "Next" at bounding box center [771, 20] width 52 height 24
click at [489, 272] on div "C" at bounding box center [483, 270] width 19 height 19
click at [772, 19] on button "Next" at bounding box center [771, 20] width 52 height 24
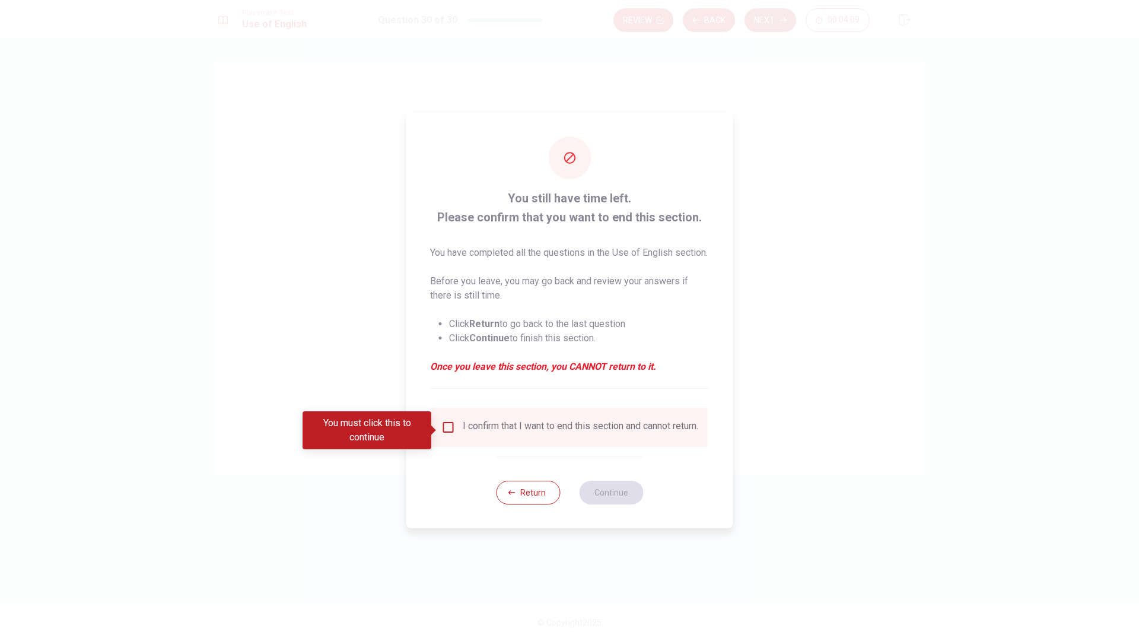
click at [449, 430] on input "You must click this to continue" at bounding box center [449, 427] width 14 height 14
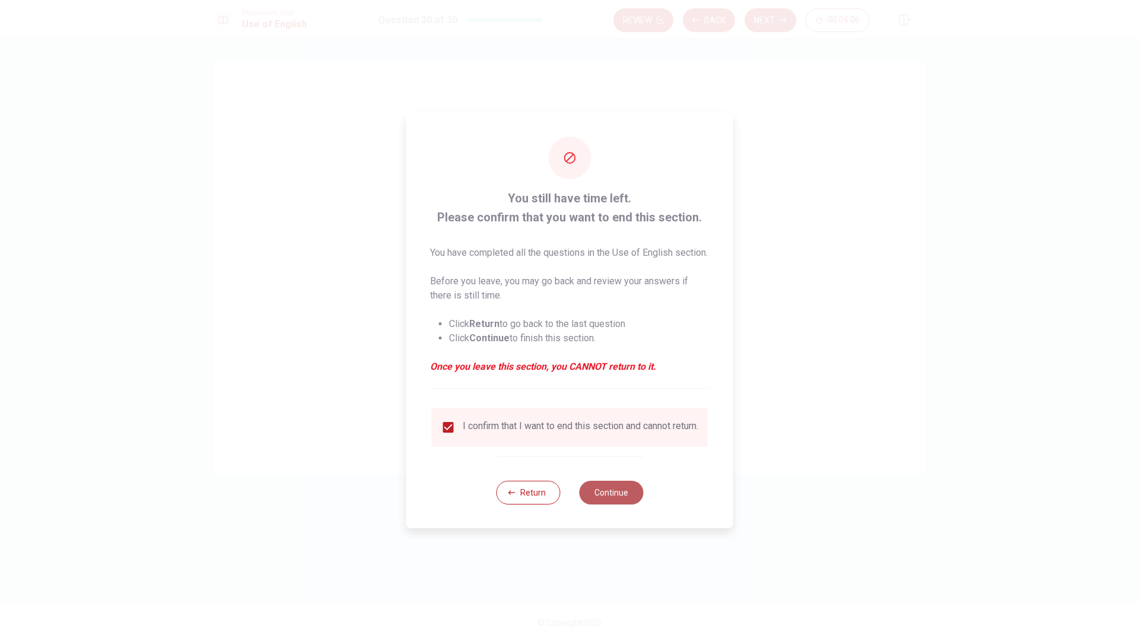
click at [622, 498] on button "Continue" at bounding box center [611, 493] width 64 height 24
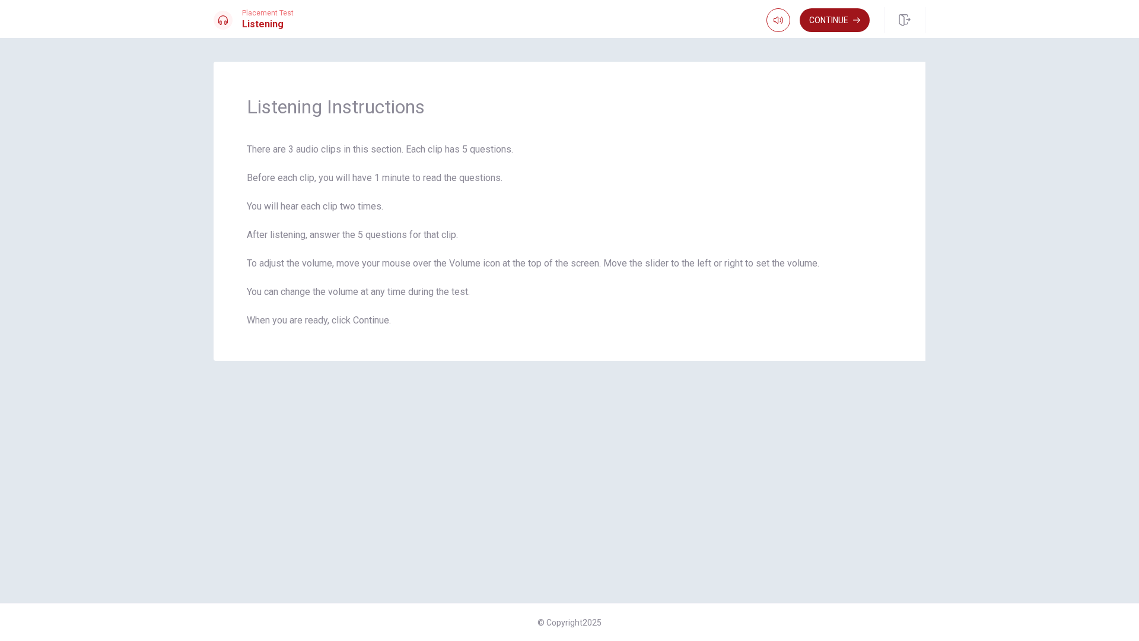
click at [839, 20] on button "Continue" at bounding box center [835, 20] width 70 height 24
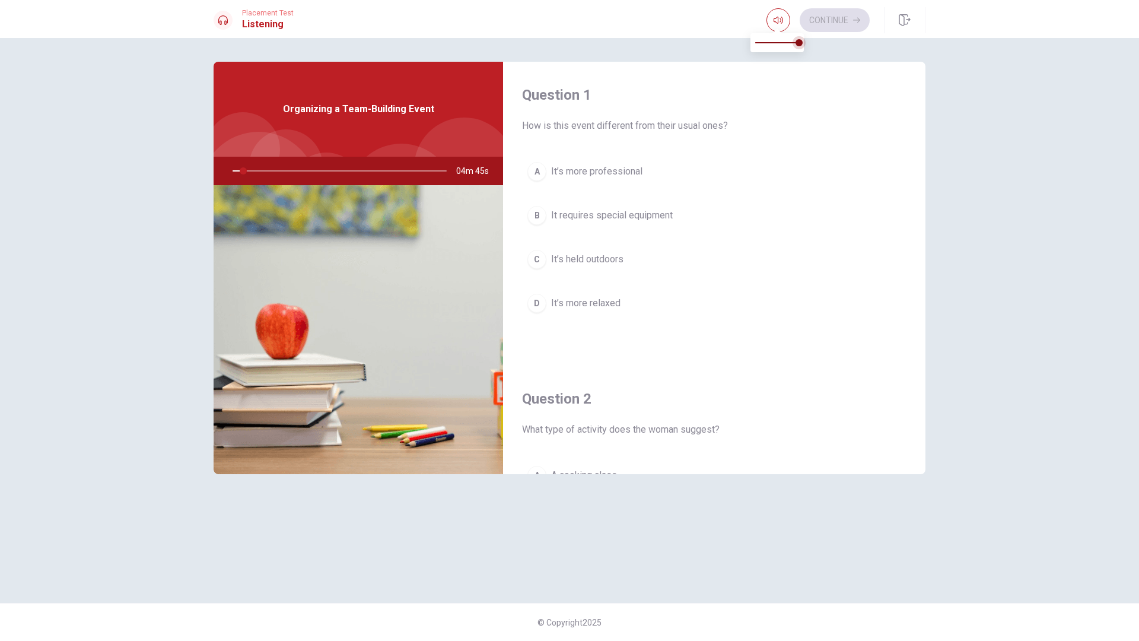
type input "5"
type input "0.9"
type input "5"
type input "0.8"
type input "5"
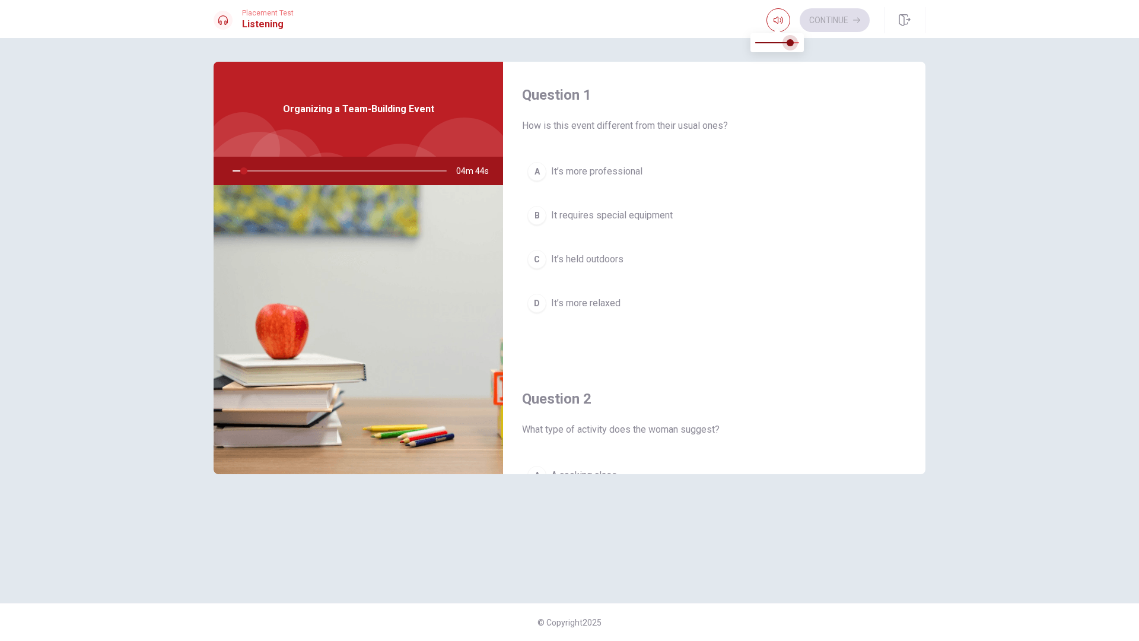
type input "0.7"
drag, startPoint x: 801, startPoint y: 42, endPoint x: 785, endPoint y: 49, distance: 18.3
click at [785, 46] on span at bounding box center [786, 42] width 7 height 7
click at [808, 96] on h4 "Question 1" at bounding box center [714, 94] width 385 height 19
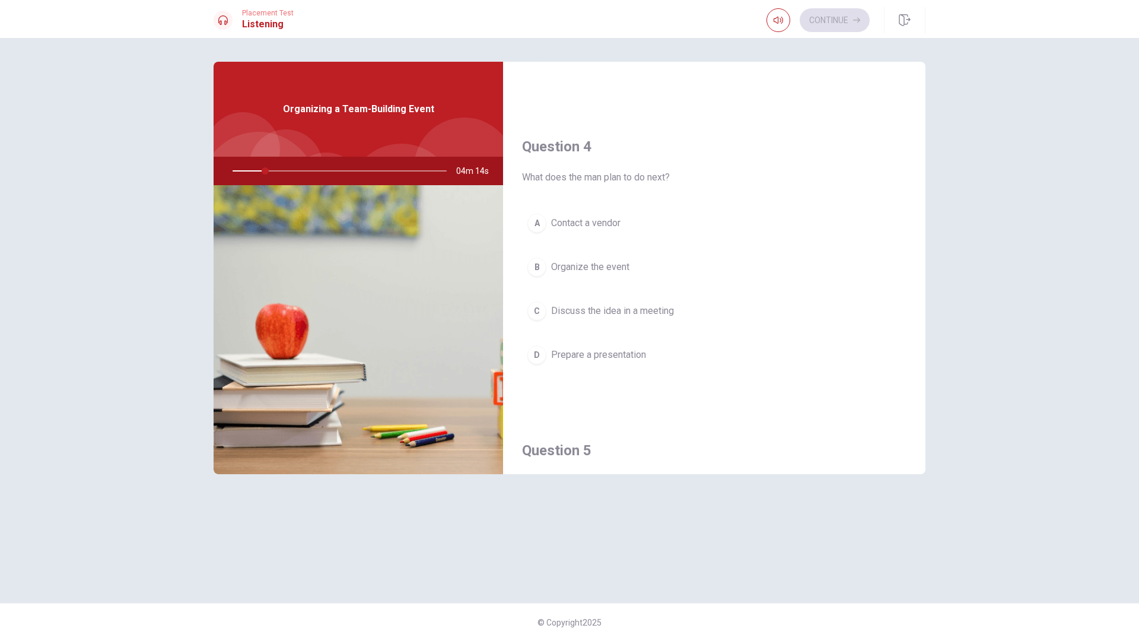
scroll to position [890, 0]
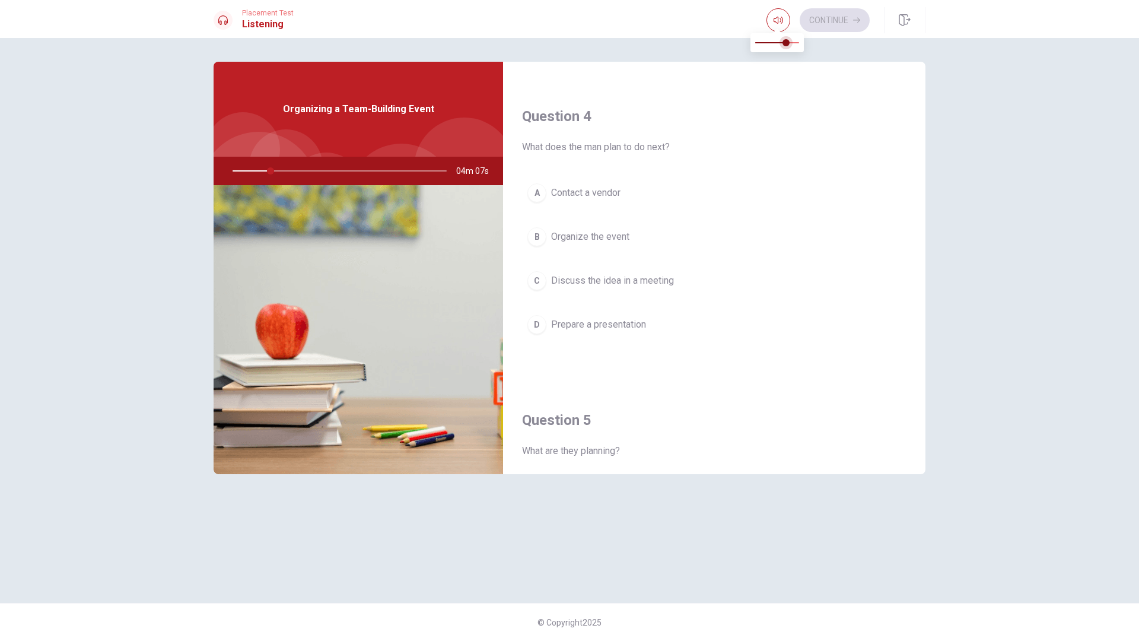
type input "18"
type input "0.6"
click at [781, 43] on span at bounding box center [781, 42] width 7 height 7
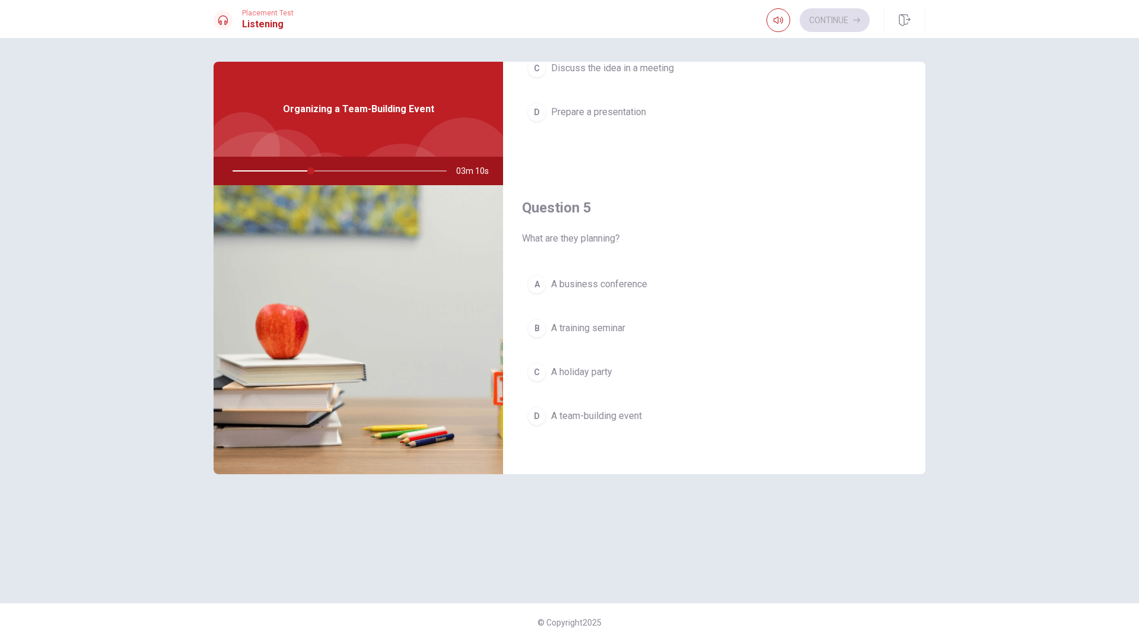
scroll to position [1107, 0]
click at [618, 413] on span "A team-building event" at bounding box center [596, 412] width 91 height 14
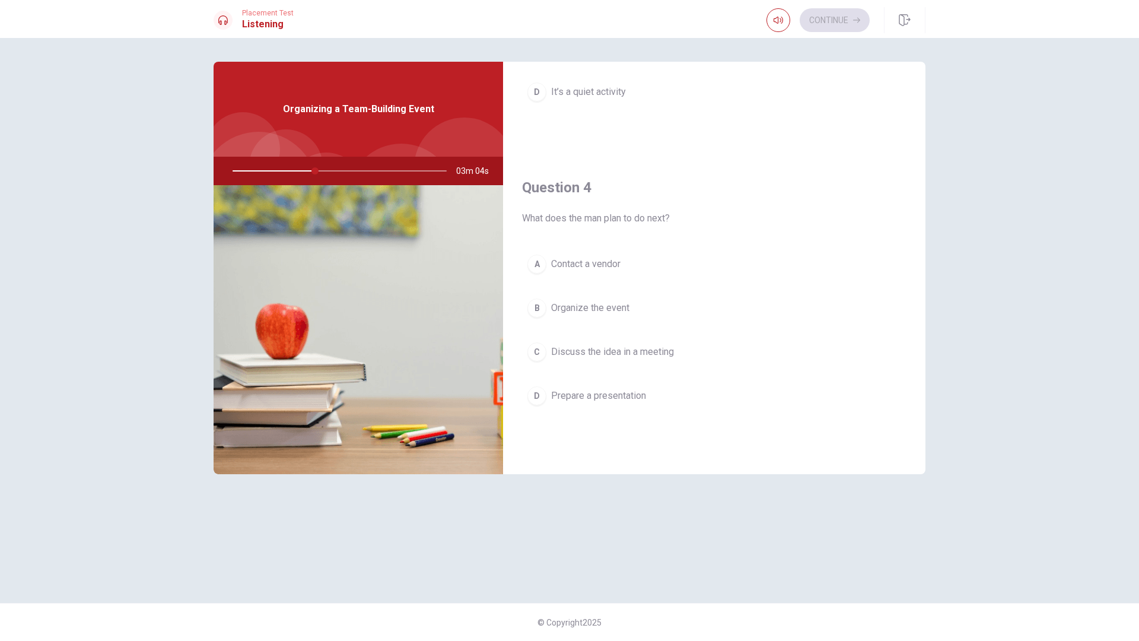
scroll to position [810, 0]
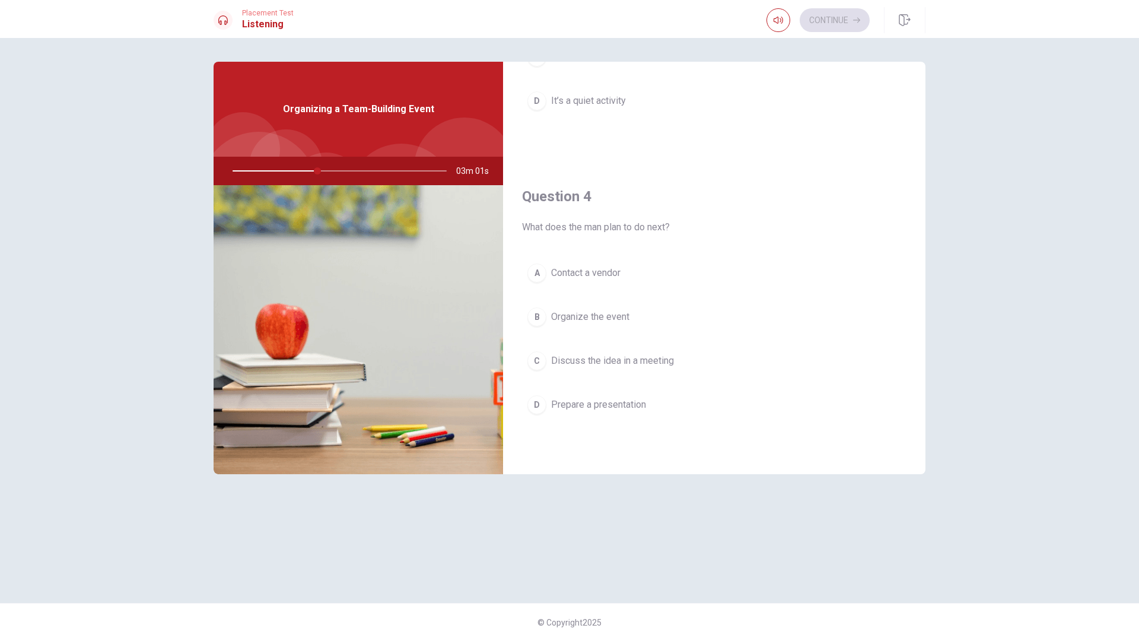
click at [620, 320] on span "Organize the event" at bounding box center [590, 317] width 78 height 14
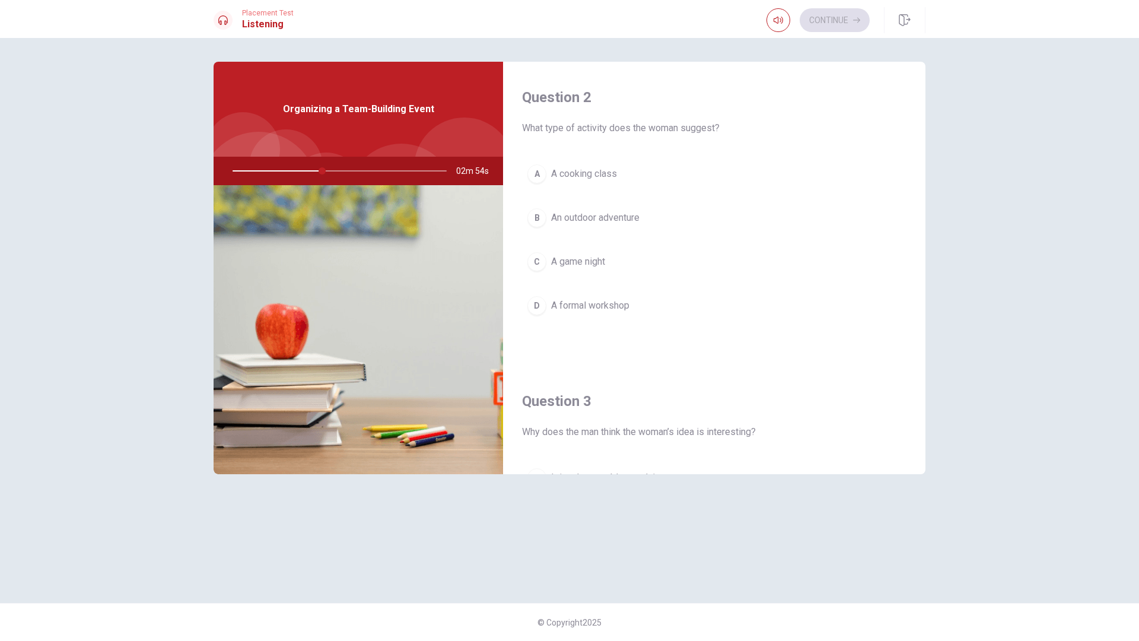
scroll to position [297, 0]
click at [601, 220] on span "An outdoor adventure" at bounding box center [595, 222] width 88 height 14
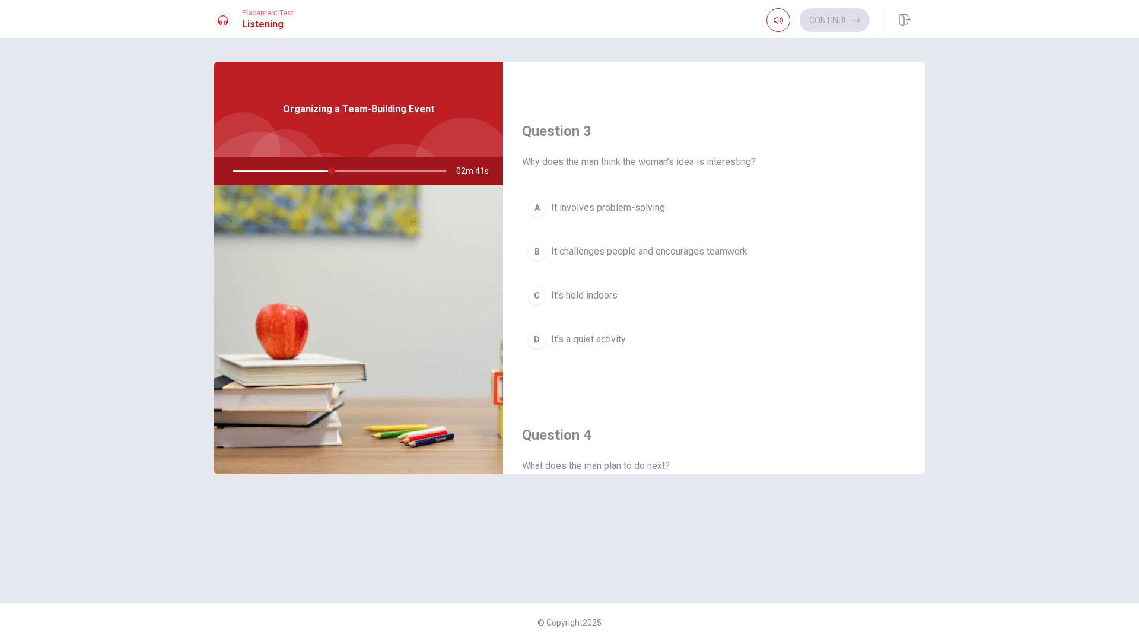
scroll to position [593, 0]
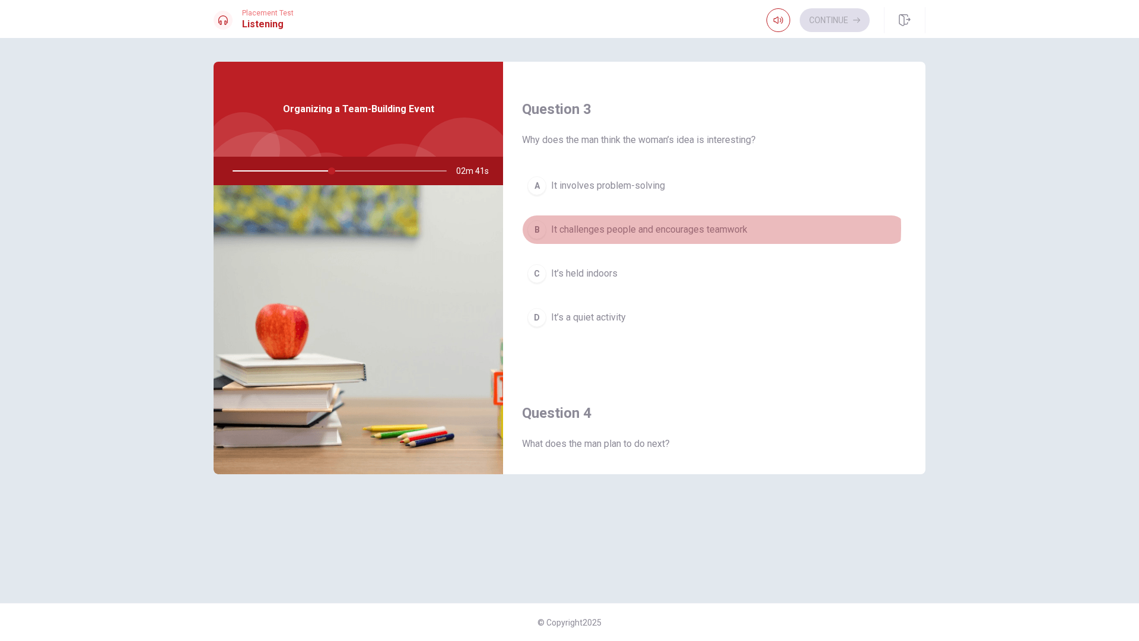
click at [681, 228] on span "It challenges people and encourages teamwork" at bounding box center [649, 230] width 196 height 14
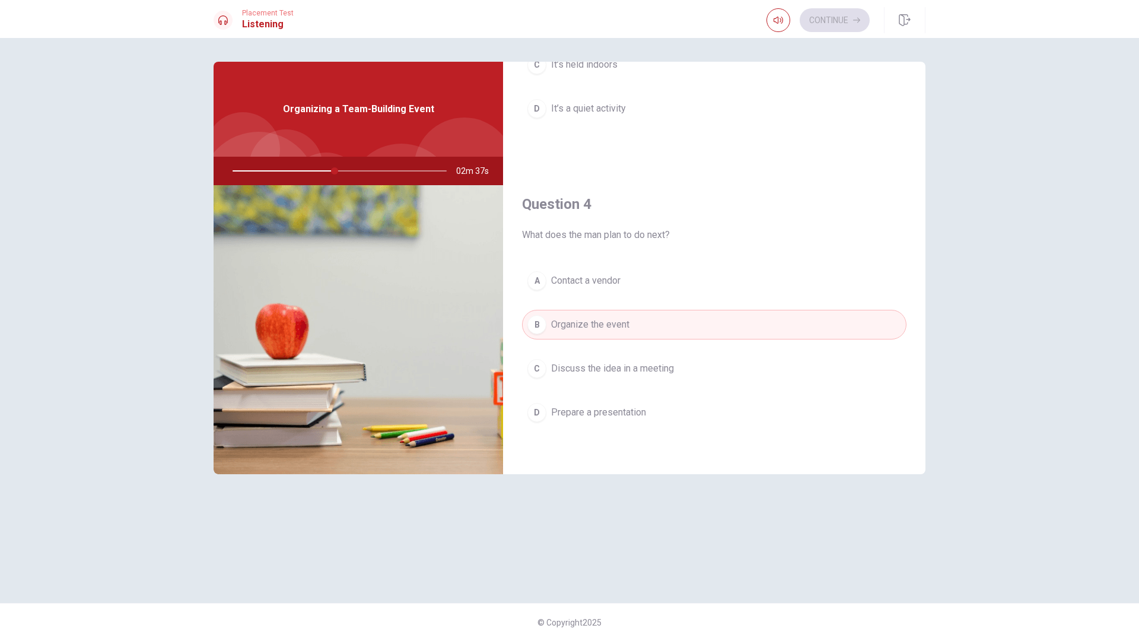
scroll to position [831, 0]
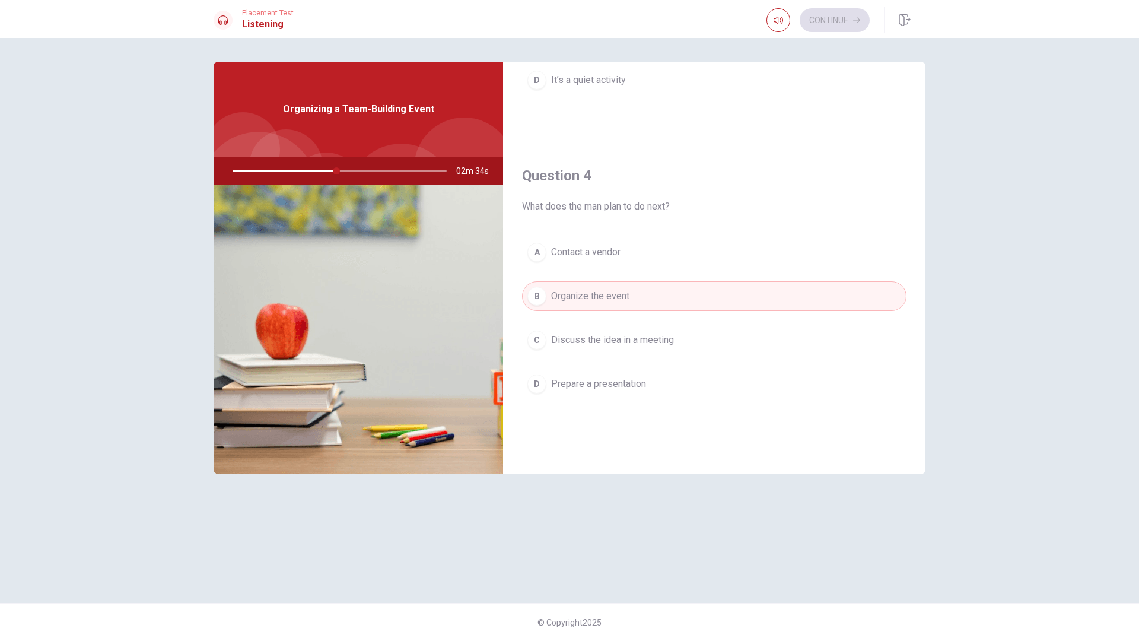
click at [628, 339] on span "Discuss the idea in a meeting" at bounding box center [612, 340] width 123 height 14
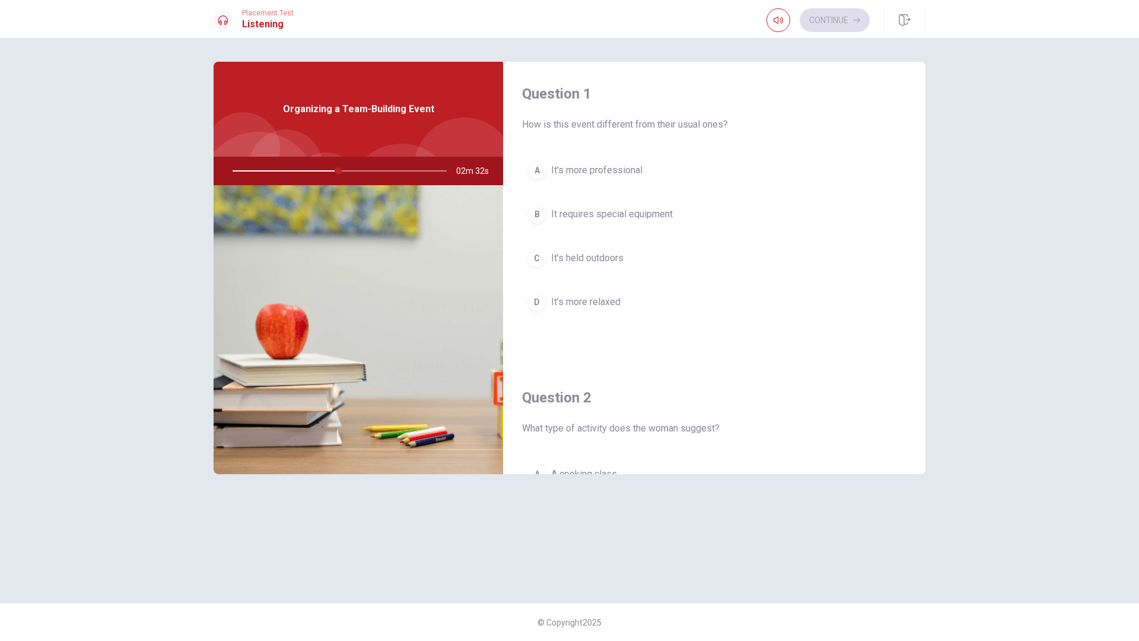
scroll to position [0, 0]
click at [570, 219] on span "It requires special equipment" at bounding box center [612, 215] width 122 height 14
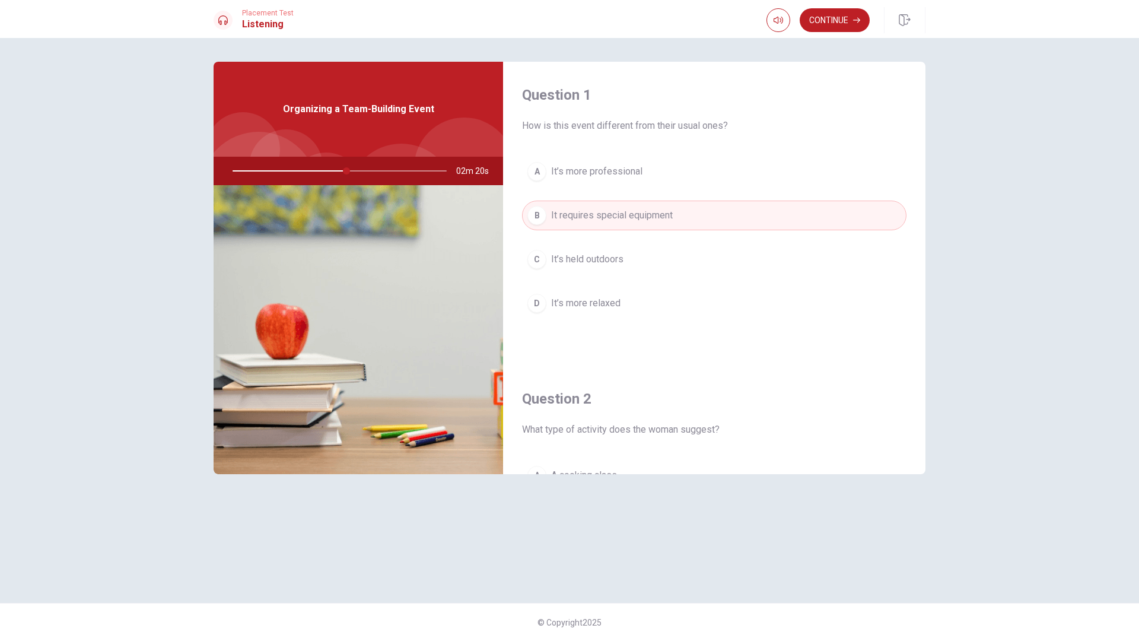
click at [582, 299] on span "It’s more relaxed" at bounding box center [585, 303] width 69 height 14
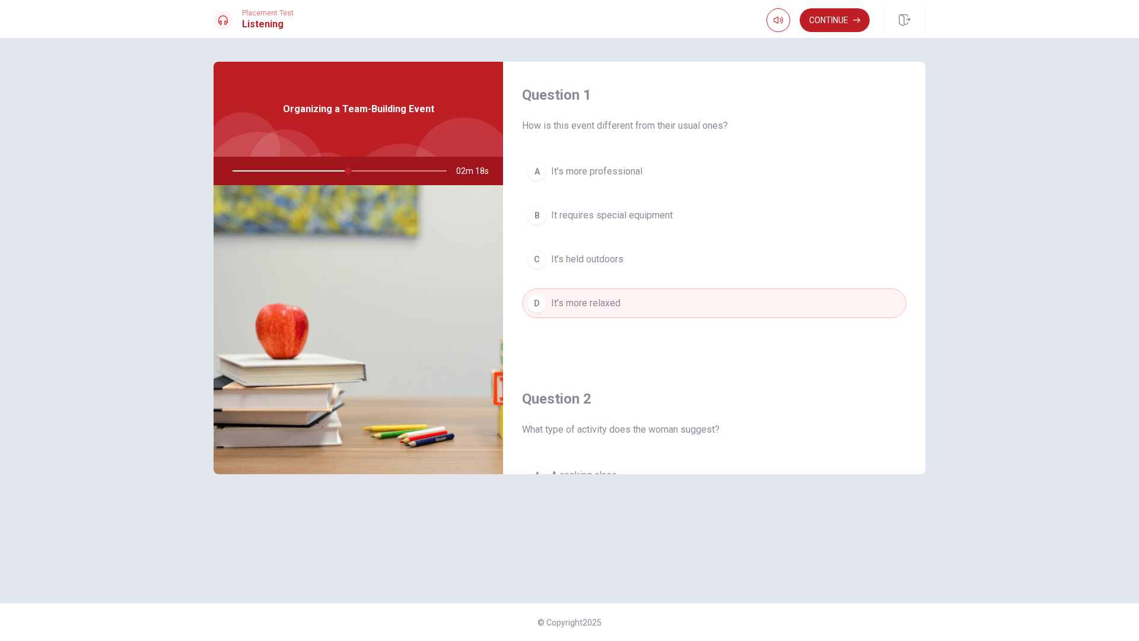
drag, startPoint x: 347, startPoint y: 171, endPoint x: 314, endPoint y: 171, distance: 32.6
click at [318, 173] on div at bounding box center [337, 171] width 238 height 28
drag, startPoint x: 309, startPoint y: 165, endPoint x: 258, endPoint y: 160, distance: 50.7
click at [262, 160] on div at bounding box center [337, 171] width 238 height 28
click at [584, 263] on span "It’s held outdoors" at bounding box center [587, 259] width 72 height 14
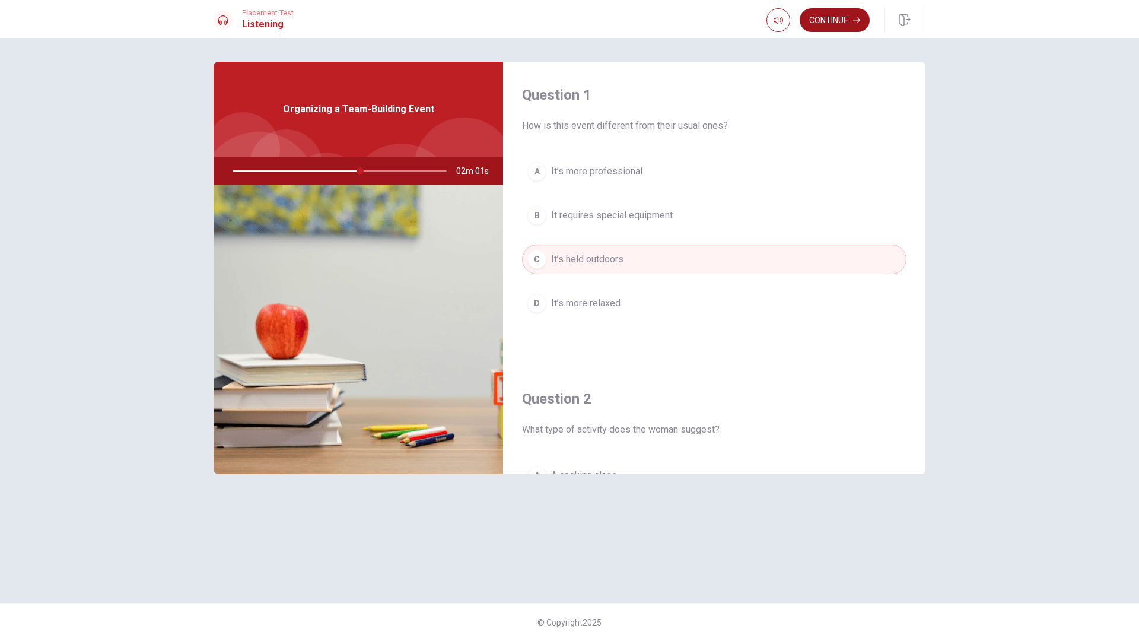
click at [852, 13] on button "Continue" at bounding box center [835, 20] width 70 height 24
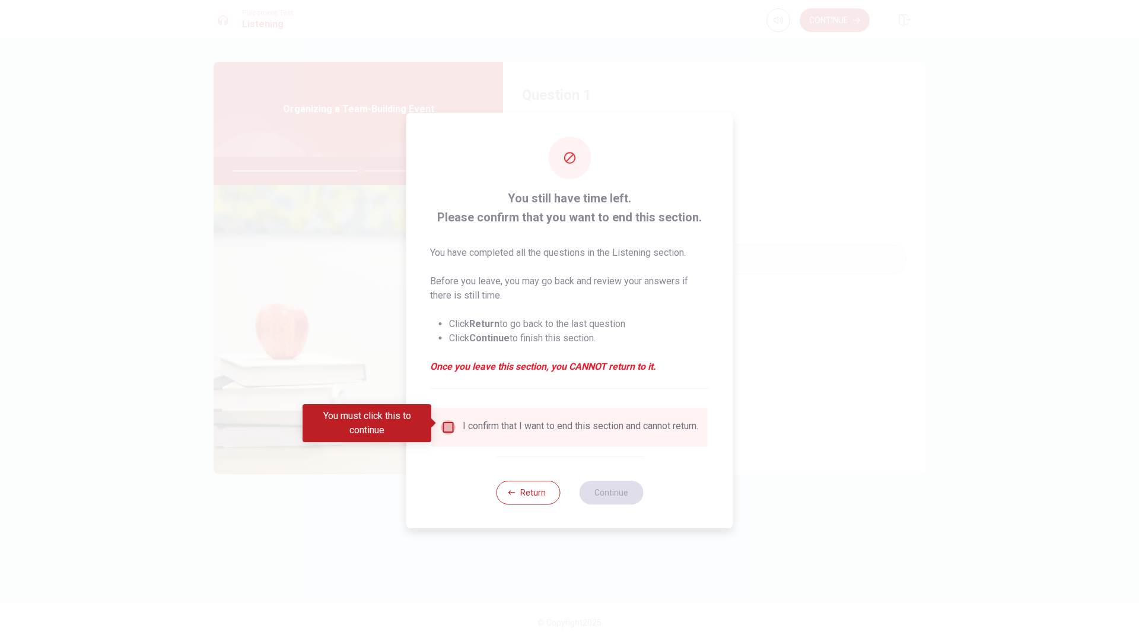
click at [443, 423] on input "You must click this to continue" at bounding box center [449, 427] width 14 height 14
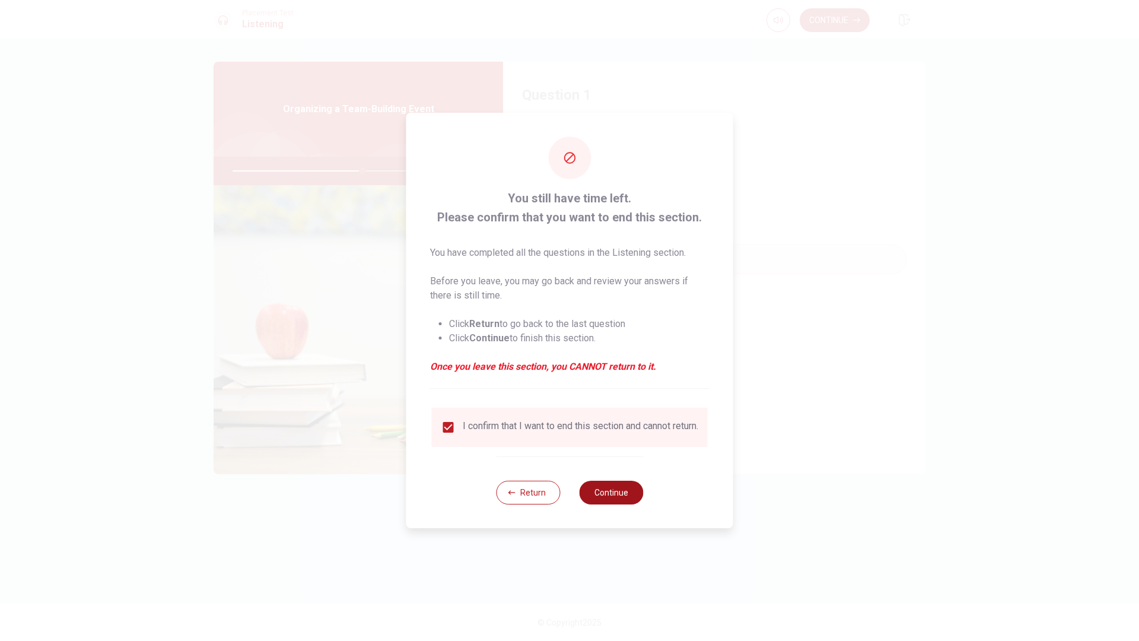
click at [618, 493] on button "Continue" at bounding box center [611, 493] width 64 height 24
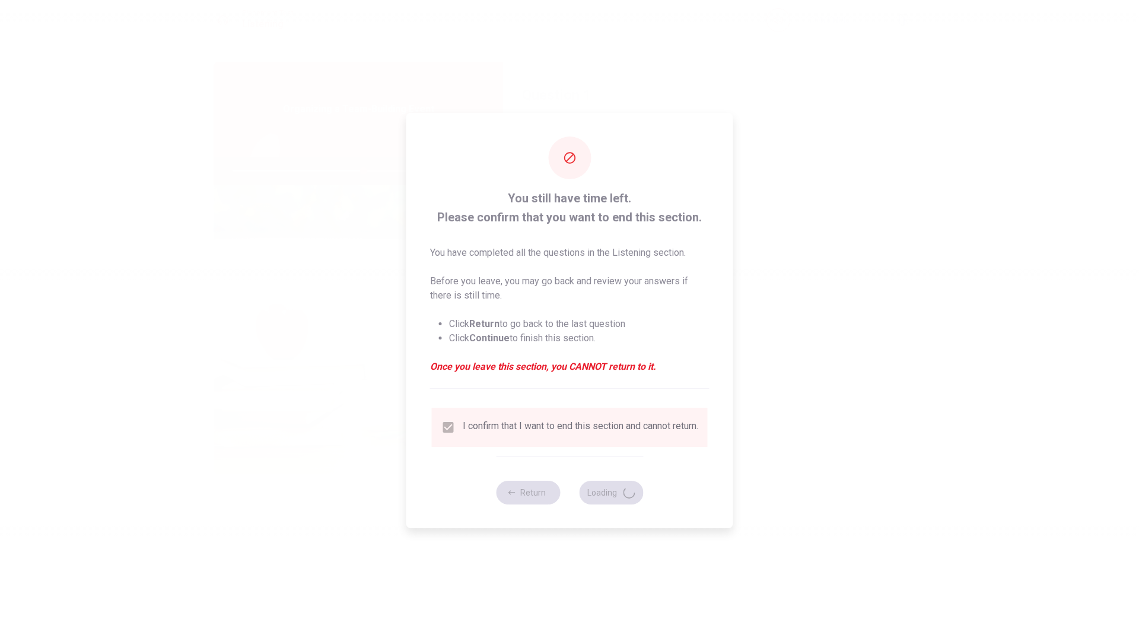
type input "62"
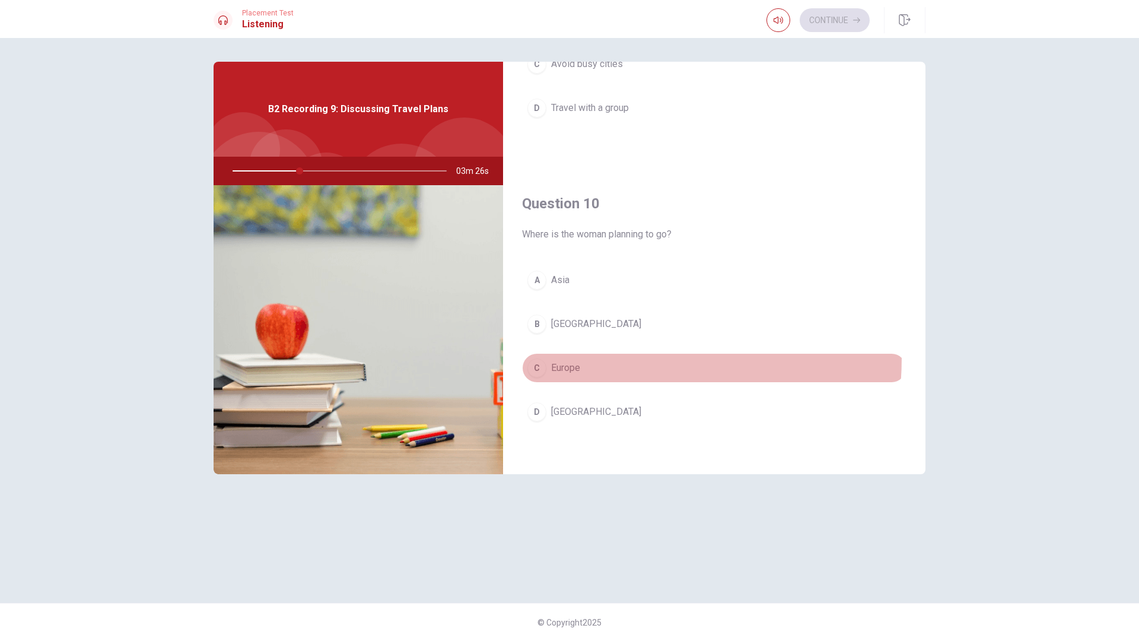
click at [558, 357] on button "C Europe" at bounding box center [714, 368] width 385 height 30
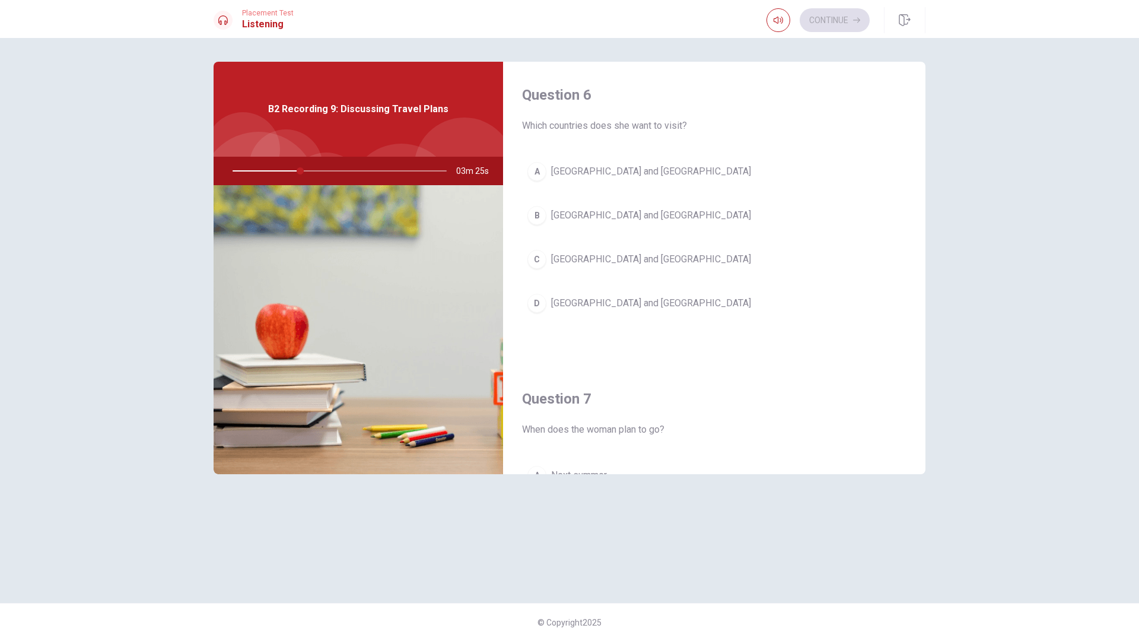
click at [582, 160] on button "A [GEOGRAPHIC_DATA] and [GEOGRAPHIC_DATA]" at bounding box center [714, 172] width 385 height 30
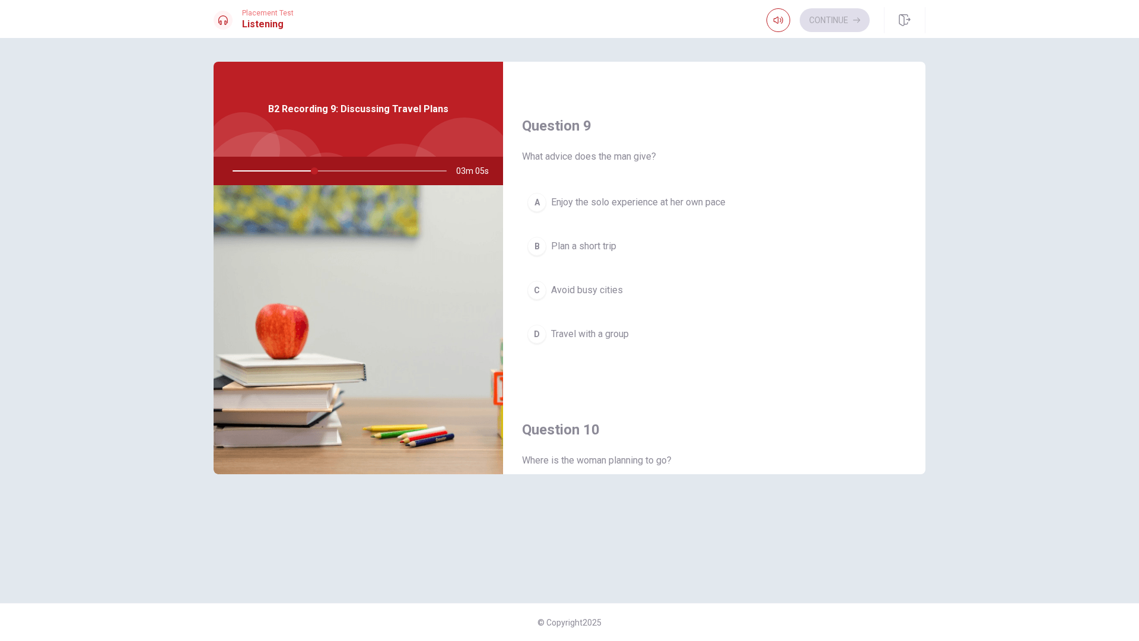
scroll to position [810, 0]
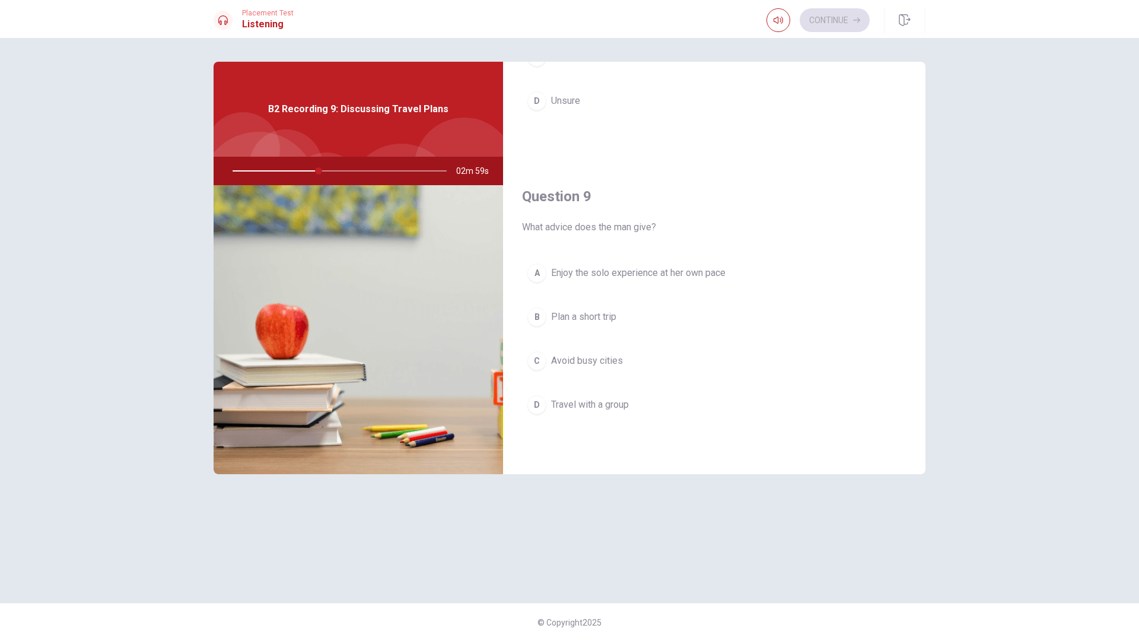
click at [690, 273] on span "Enjoy the solo experience at her own pace" at bounding box center [638, 273] width 174 height 14
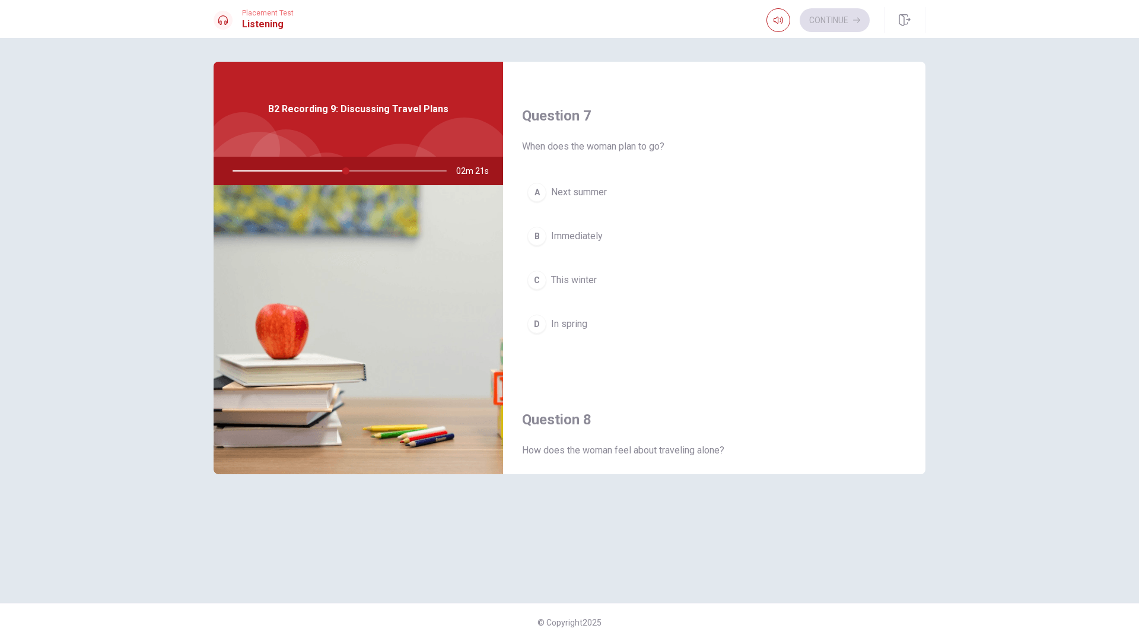
scroll to position [276, 0]
click at [631, 242] on button "B Immediately" at bounding box center [714, 243] width 385 height 30
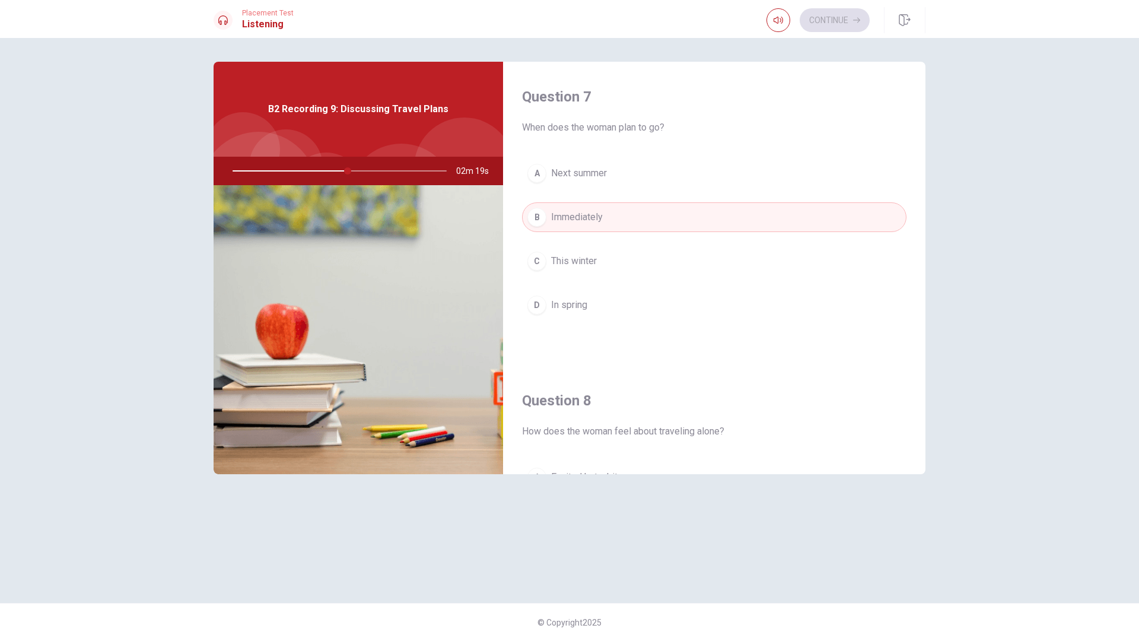
scroll to position [573, 0]
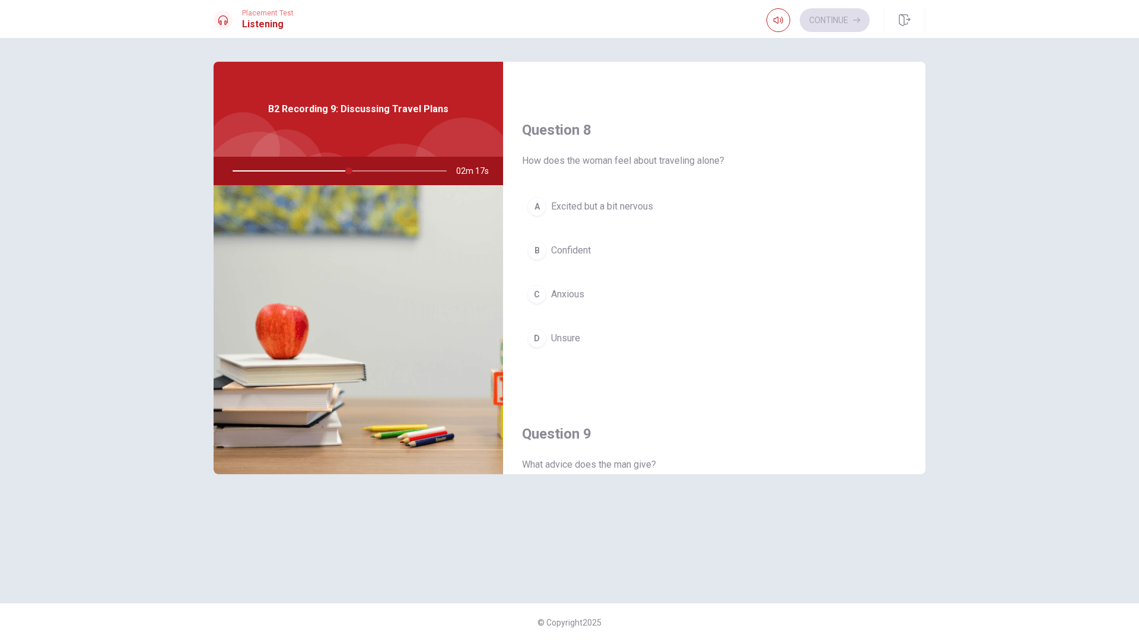
drag, startPoint x: 643, startPoint y: 205, endPoint x: 641, endPoint y: 211, distance: 6.2
click at [643, 205] on span "Excited but a bit nervous" at bounding box center [602, 206] width 102 height 14
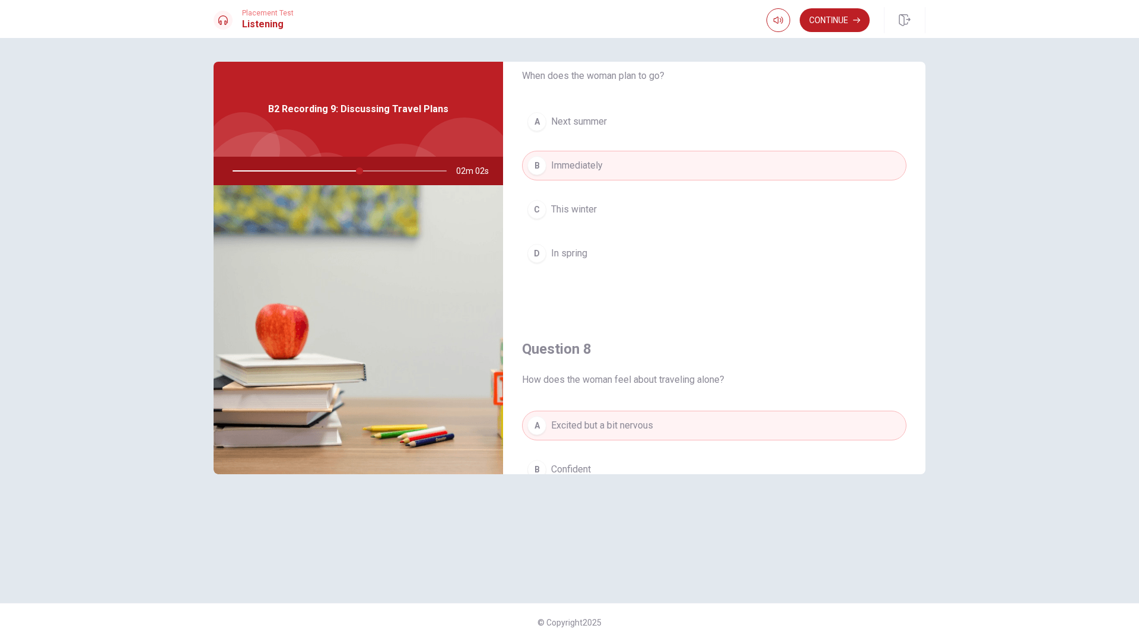
scroll to position [276, 0]
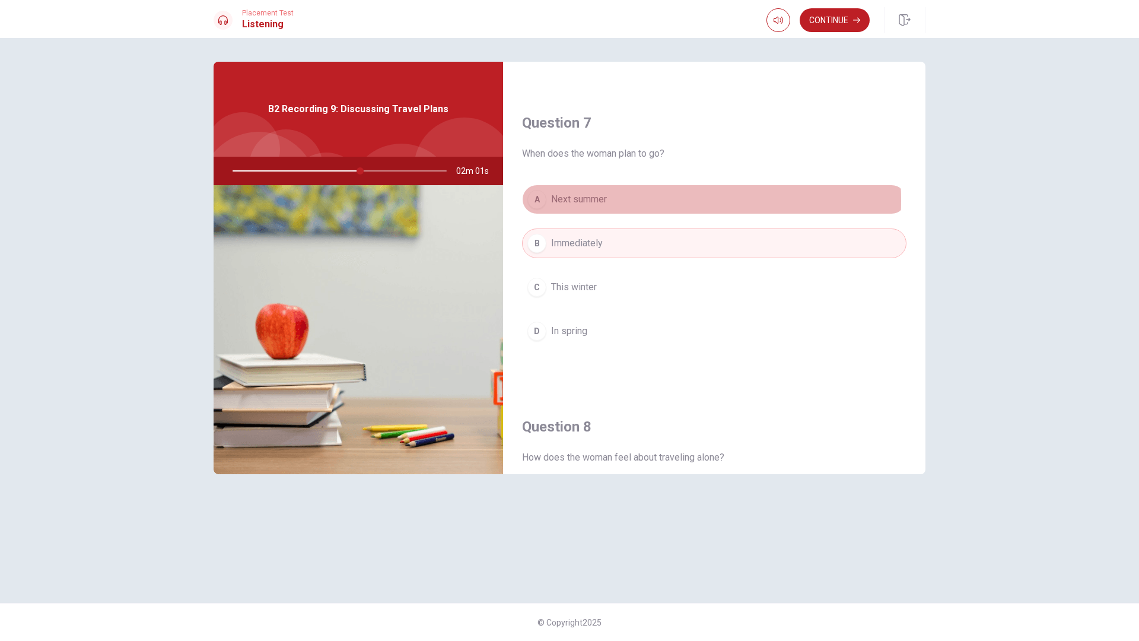
click at [599, 201] on span "Next summer" at bounding box center [579, 199] width 56 height 14
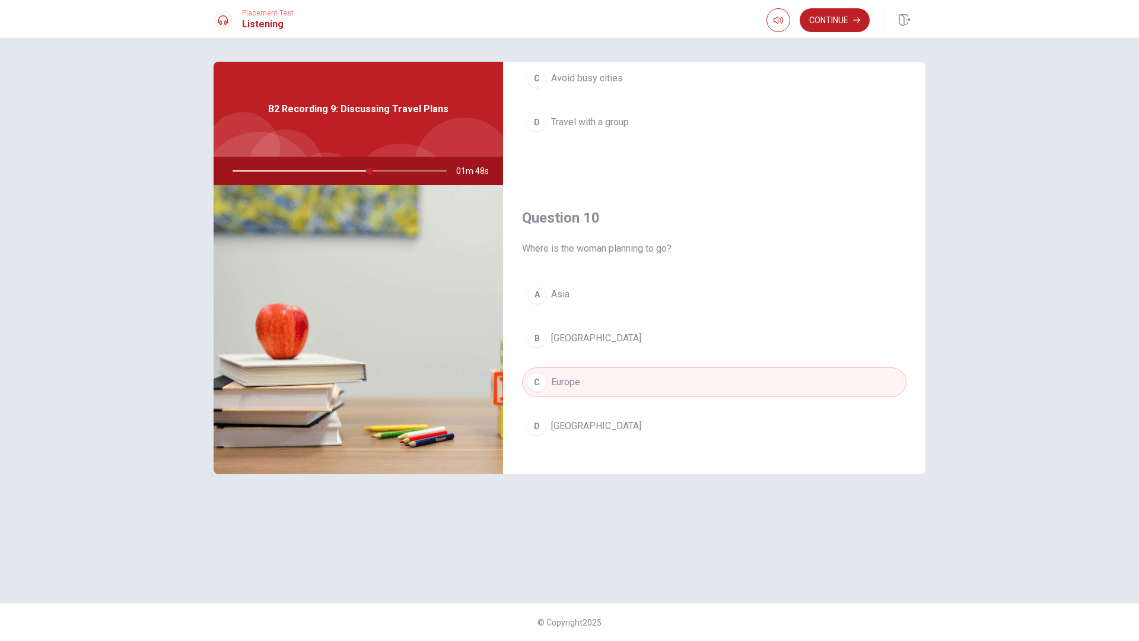
scroll to position [1107, 0]
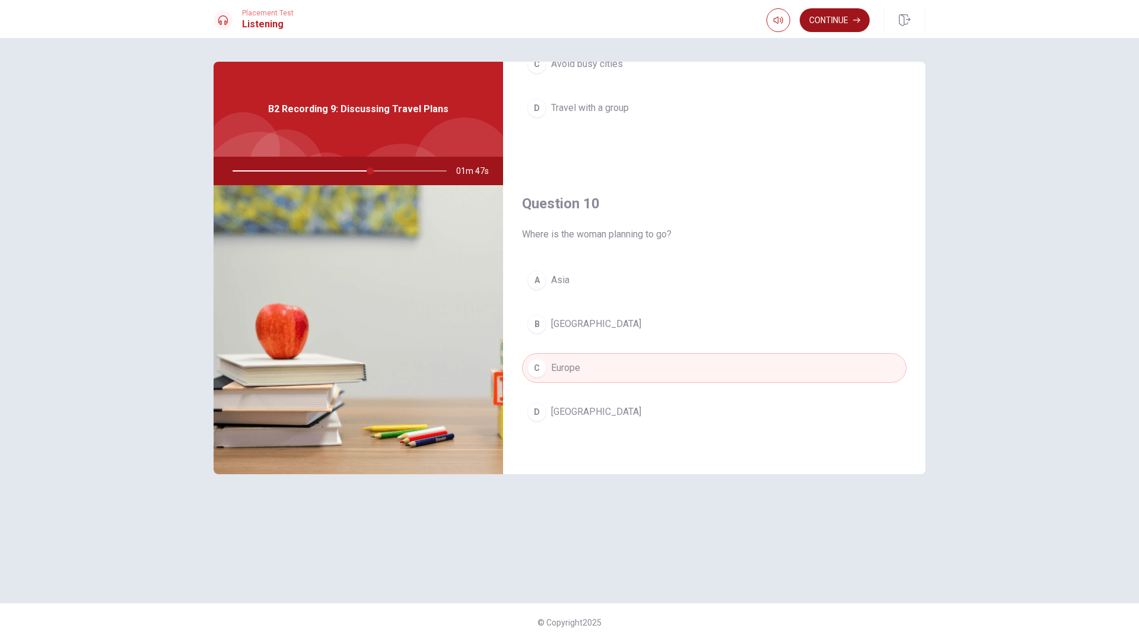
click at [846, 17] on button "Continue" at bounding box center [835, 20] width 70 height 24
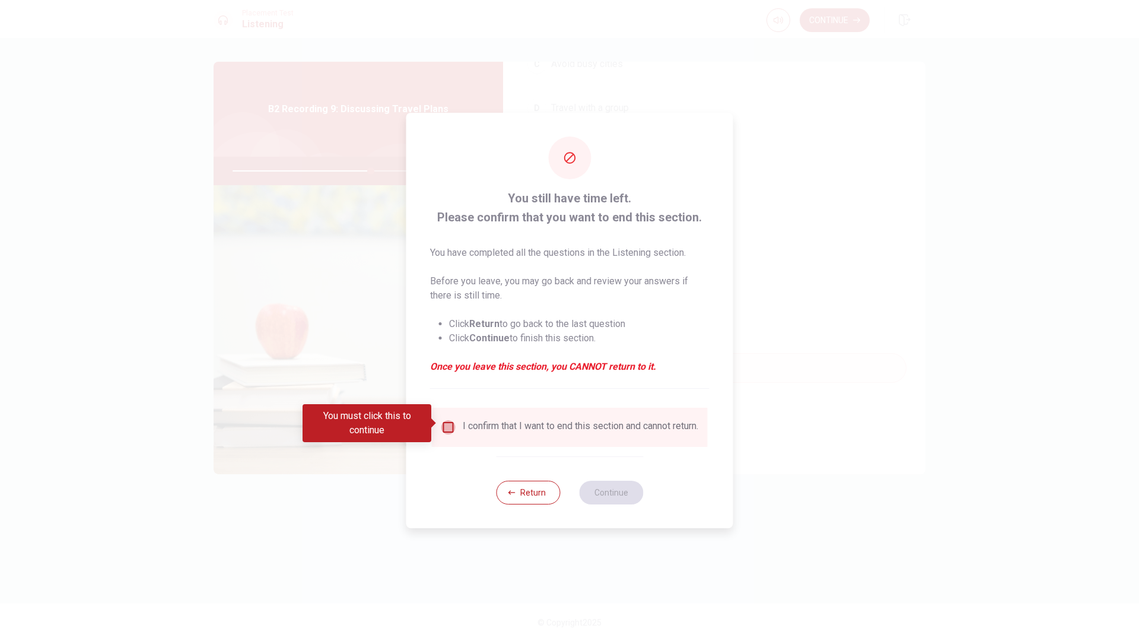
click at [453, 421] on input "You must click this to continue" at bounding box center [449, 427] width 14 height 14
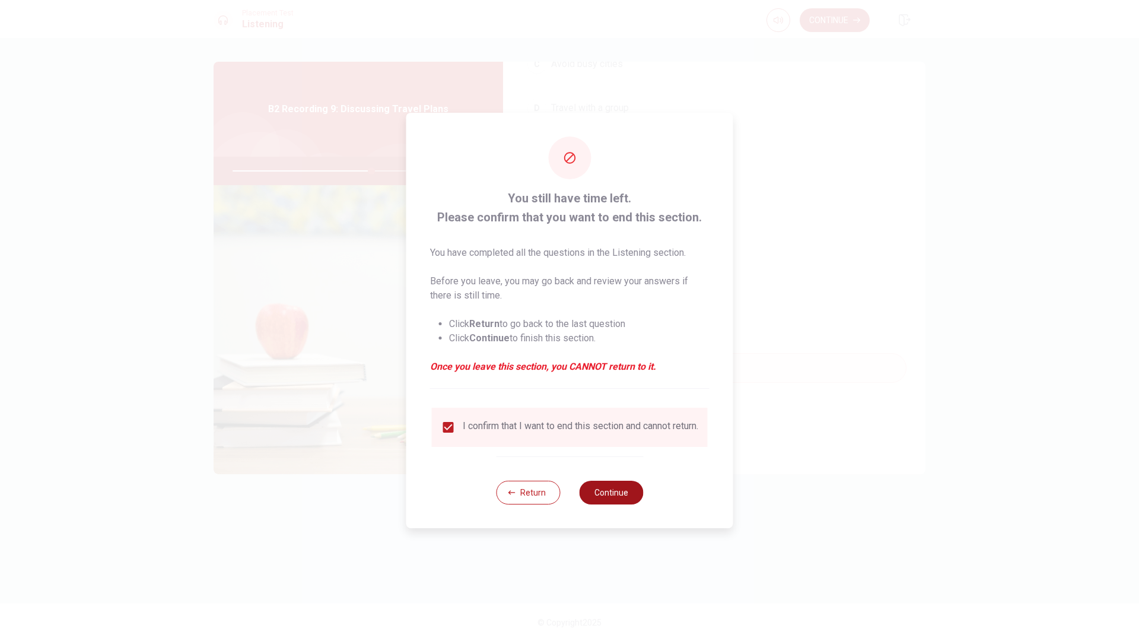
click at [621, 500] on button "Continue" at bounding box center [611, 493] width 64 height 24
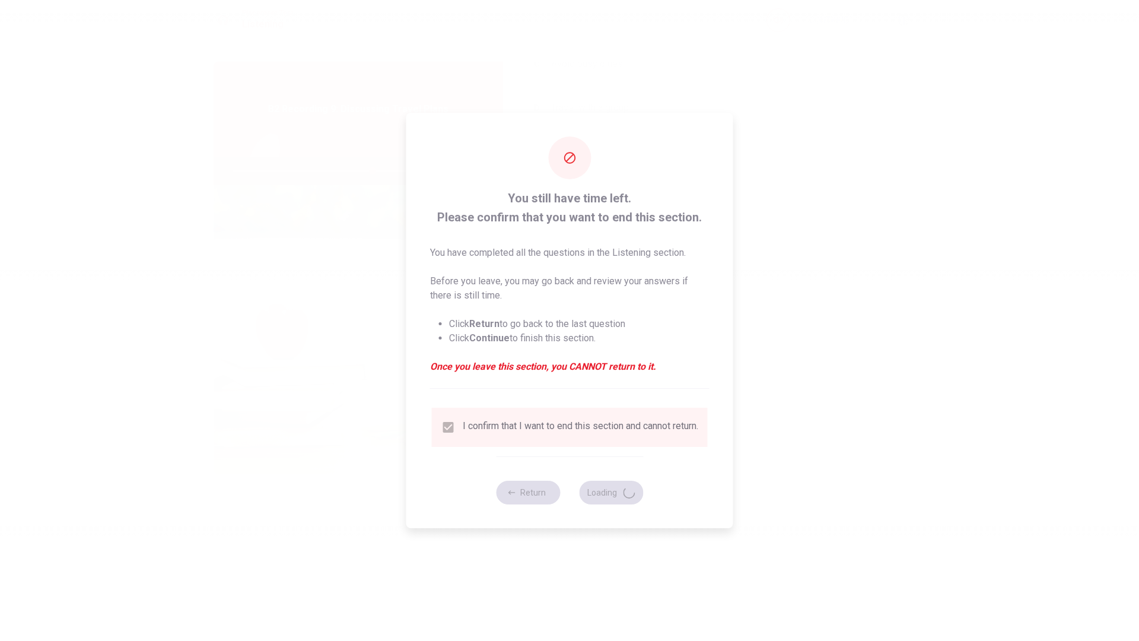
type input "66"
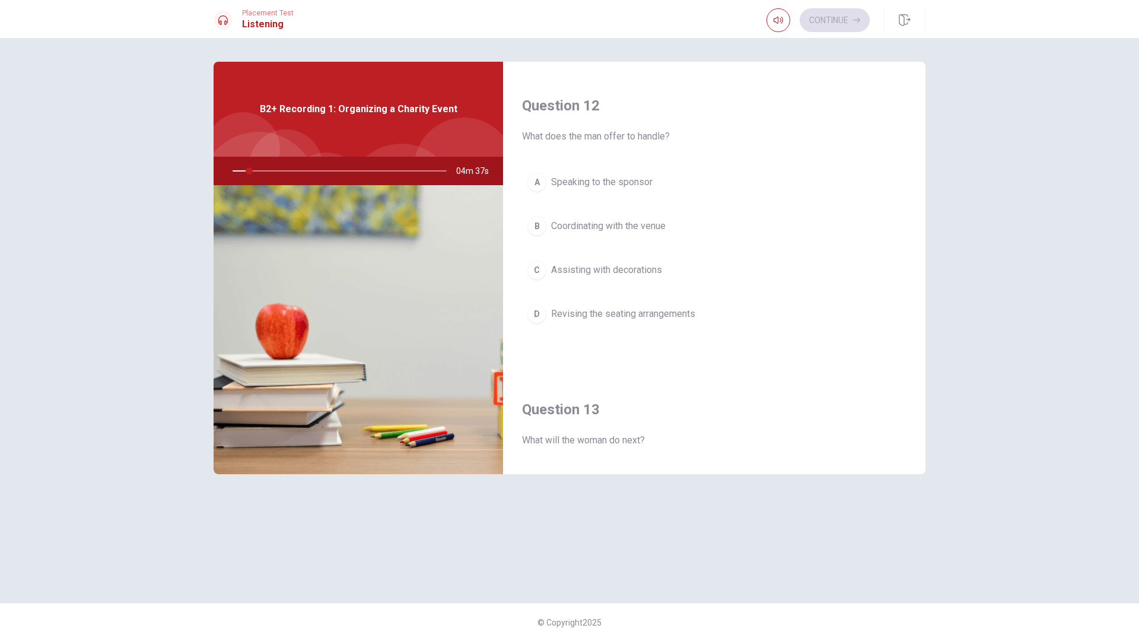
scroll to position [297, 0]
drag, startPoint x: 523, startPoint y: 126, endPoint x: 547, endPoint y: 129, distance: 23.9
click at [547, 129] on div "Question 12 What does the man offer to handle? A Speaking to the sponsor B Coor…" at bounding box center [714, 221] width 423 height 304
click at [531, 131] on span "What does the man offer to handle?" at bounding box center [714, 133] width 385 height 14
click at [538, 134] on span "What does the man offer to handle?" at bounding box center [714, 133] width 385 height 14
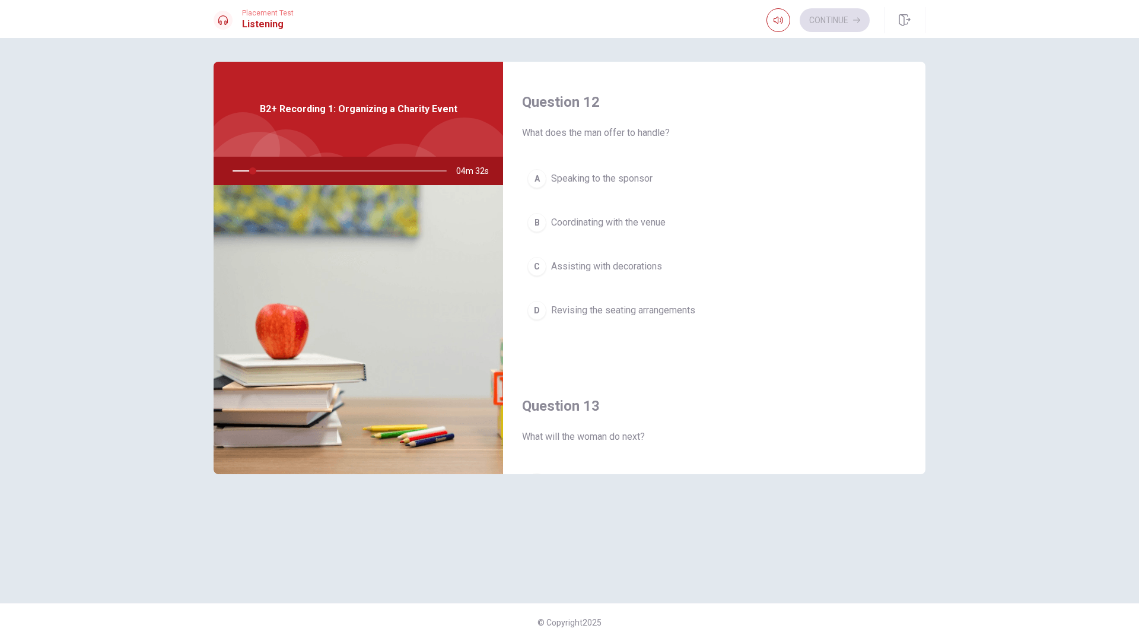
drag, startPoint x: 526, startPoint y: 134, endPoint x: 678, endPoint y: 135, distance: 152.5
click at [678, 135] on span "What does the man offer to handle?" at bounding box center [714, 133] width 385 height 14
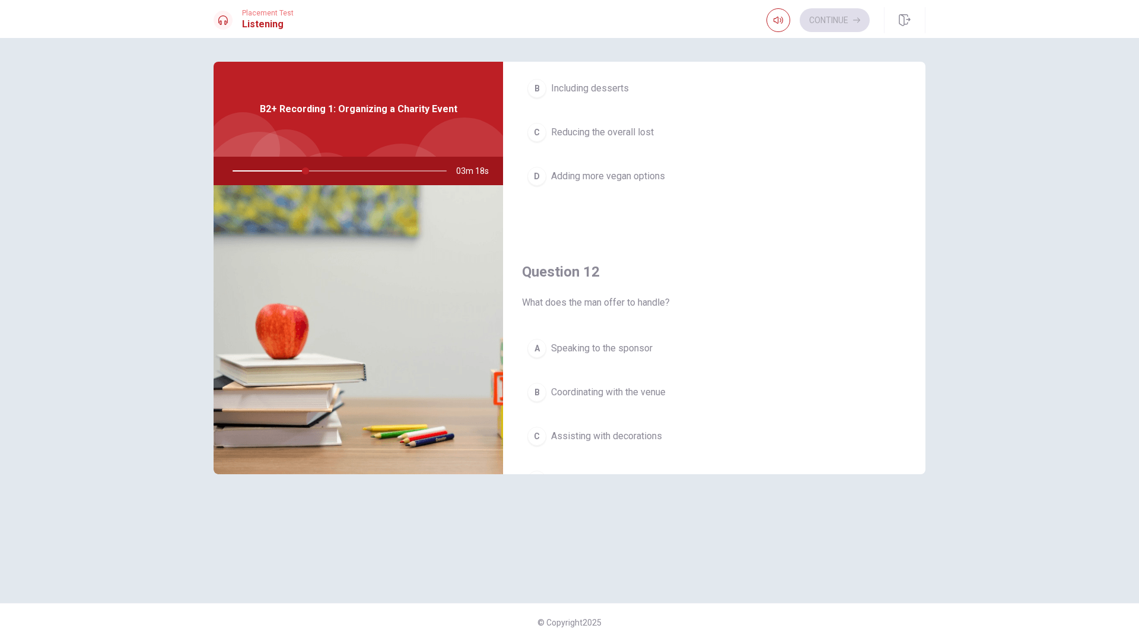
scroll to position [0, 0]
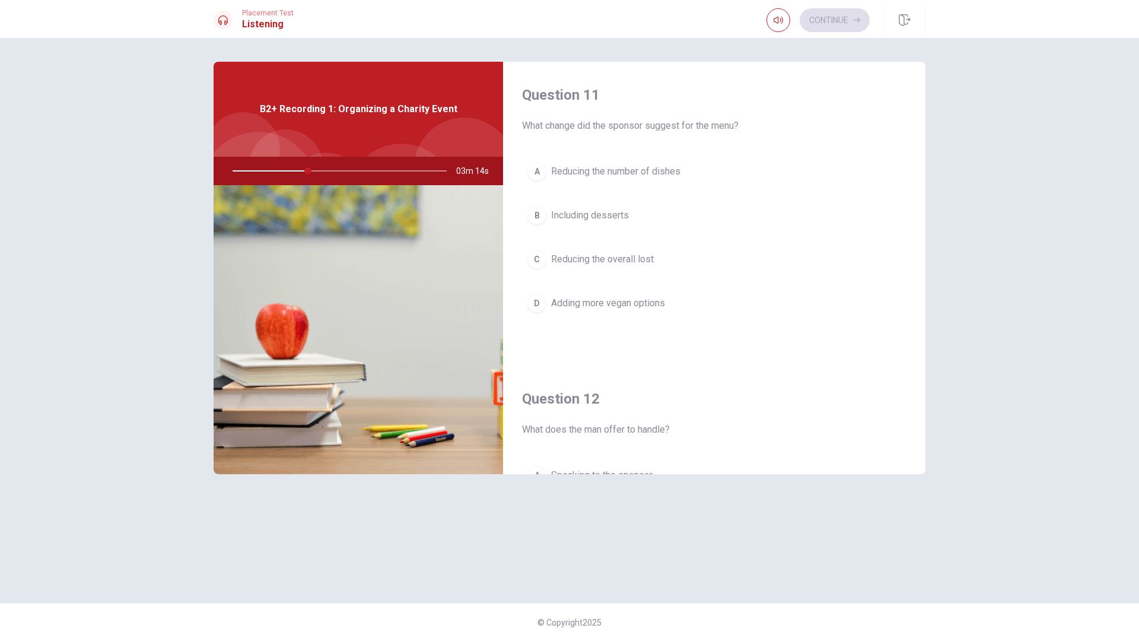
click at [614, 301] on span "Adding more vegan options" at bounding box center [608, 303] width 114 height 14
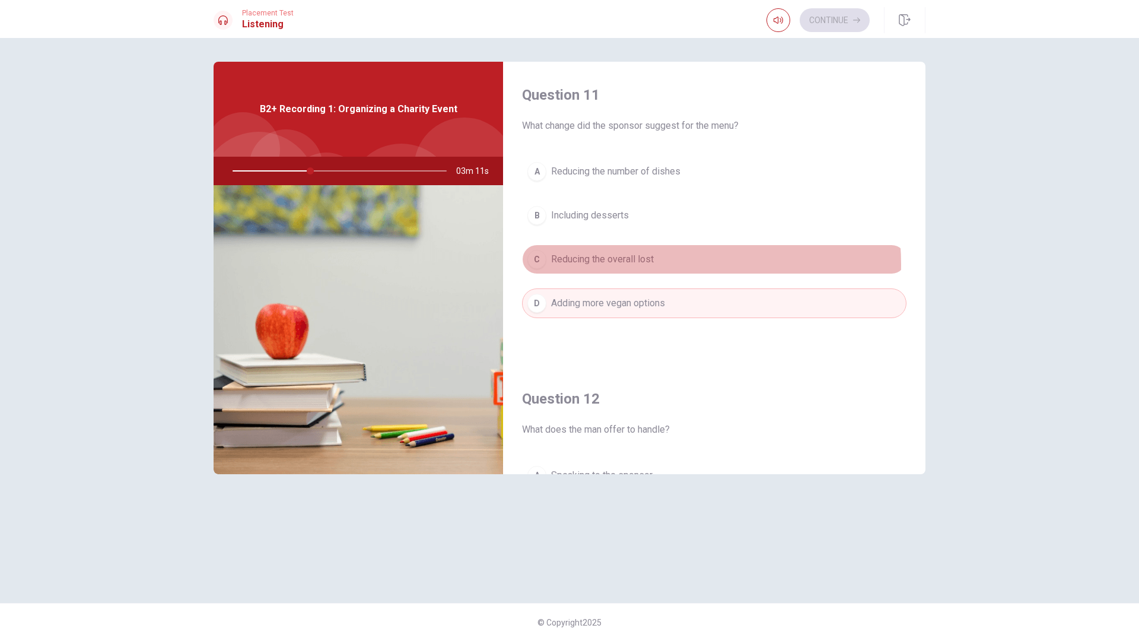
click at [636, 265] on span "Reducing the overall lost" at bounding box center [602, 259] width 103 height 14
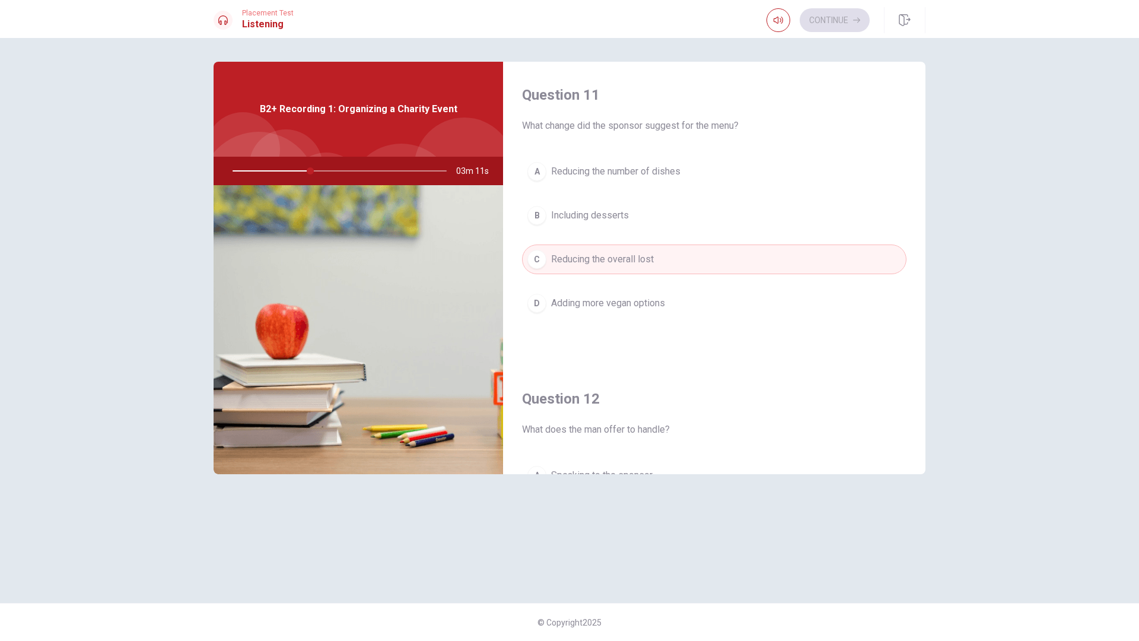
click at [633, 294] on button "D Adding more vegan options" at bounding box center [714, 303] width 385 height 30
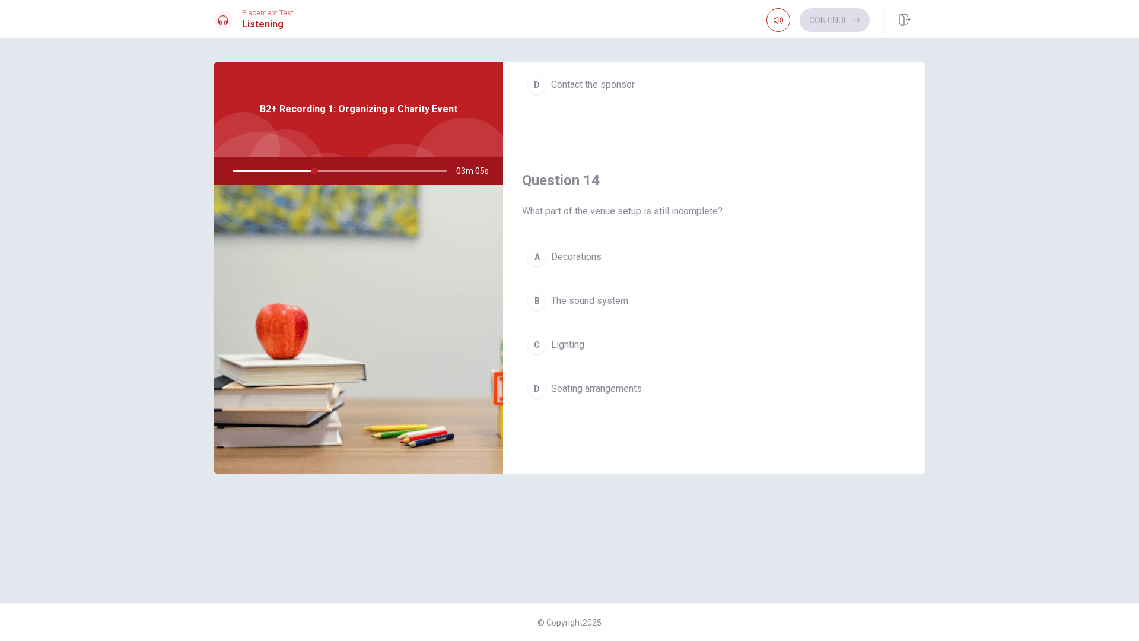
scroll to position [831, 0]
click at [588, 253] on span "Decorations" at bounding box center [576, 252] width 50 height 14
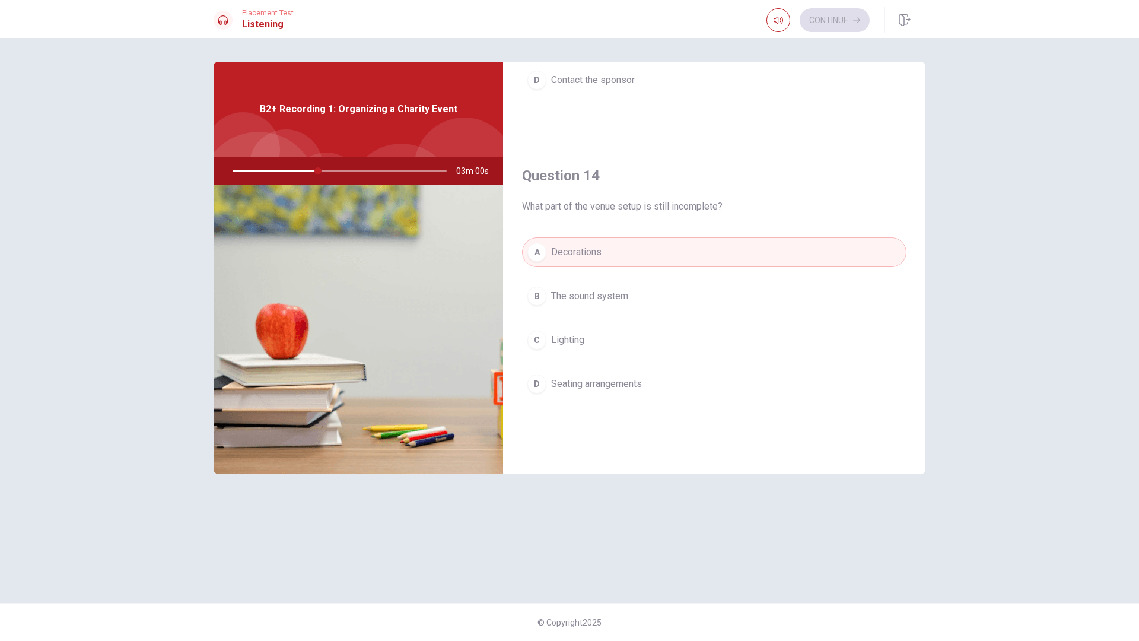
click at [611, 302] on span "The sound system" at bounding box center [589, 296] width 77 height 14
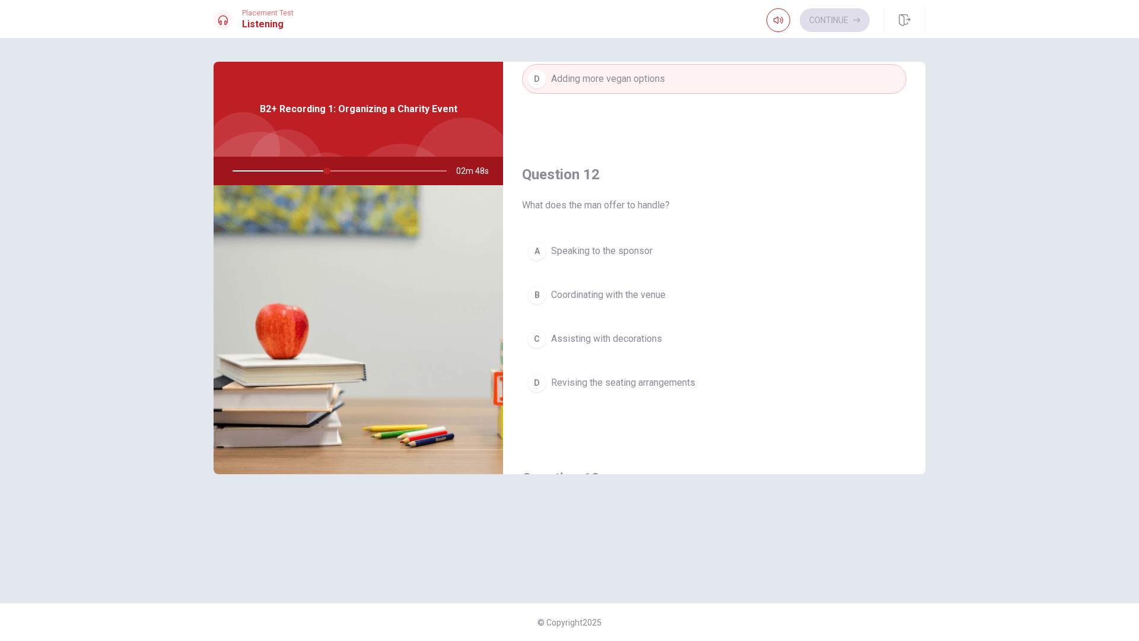
scroll to position [276, 0]
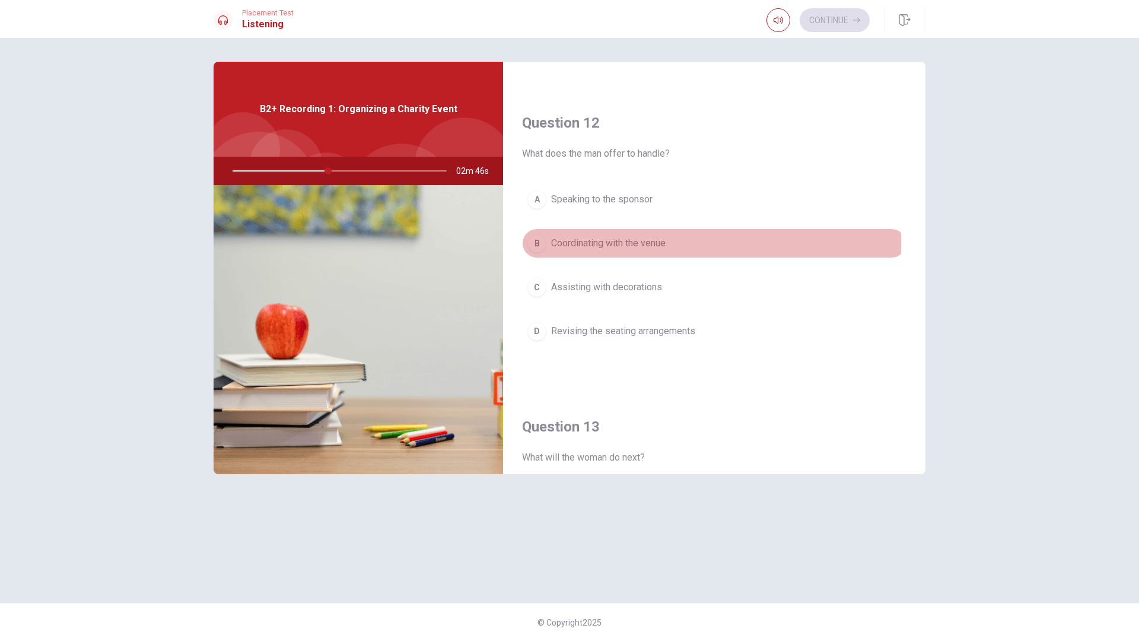
click at [613, 243] on span "Coordinating with the venue" at bounding box center [608, 243] width 115 height 14
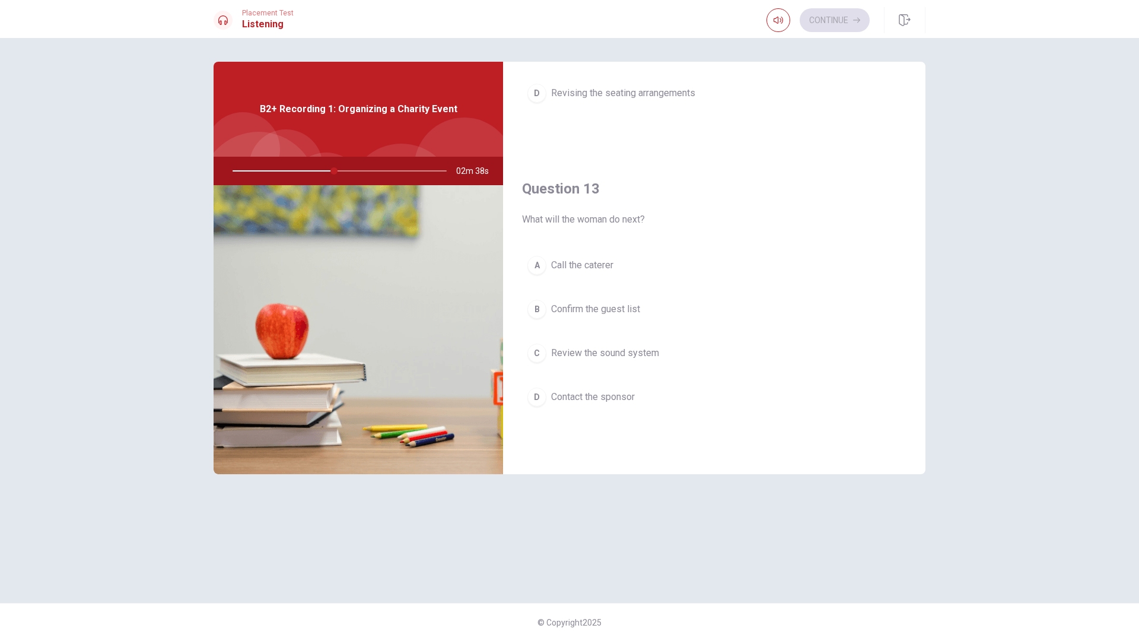
scroll to position [513, 0]
click at [612, 266] on span "Call the caterer" at bounding box center [582, 266] width 62 height 14
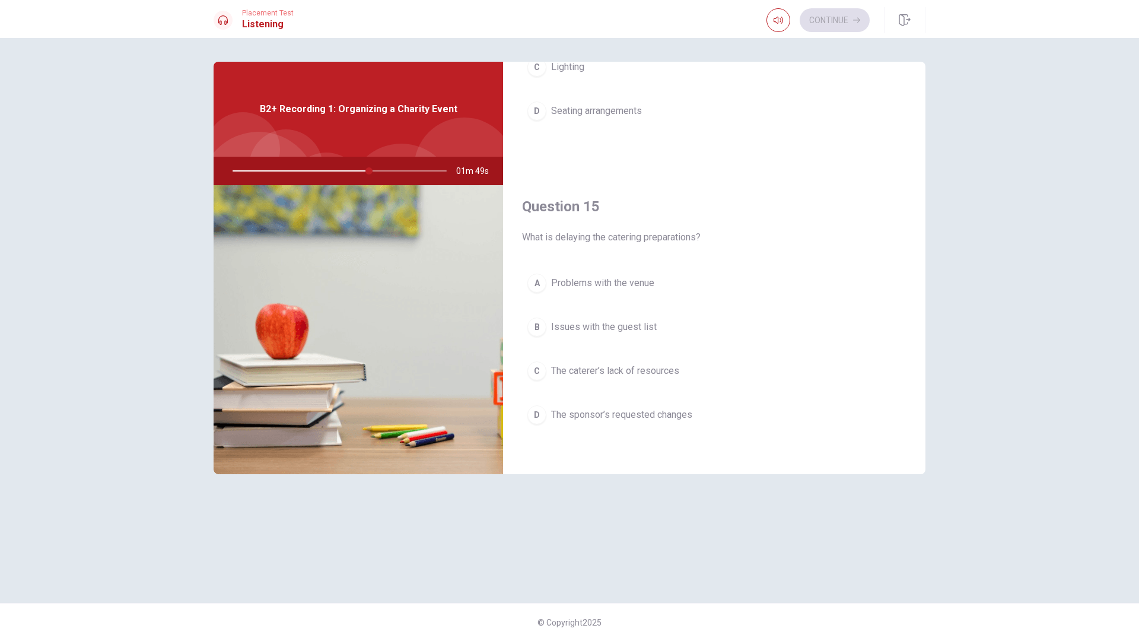
scroll to position [1107, 0]
click at [618, 415] on span "The sponsor’s requested changes" at bounding box center [621, 412] width 141 height 14
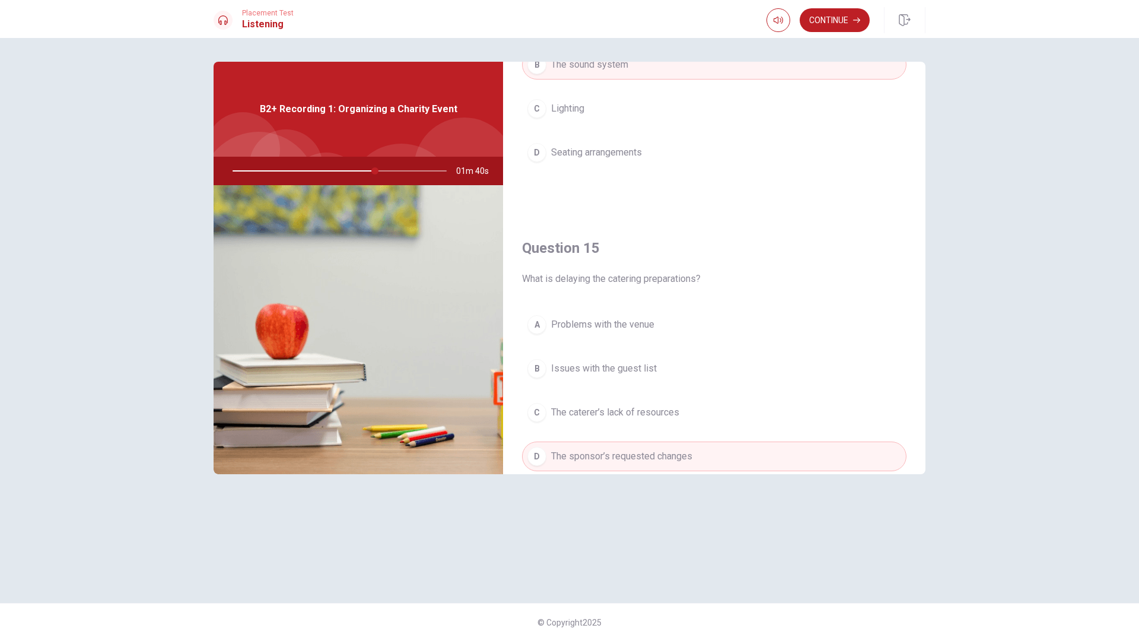
scroll to position [810, 0]
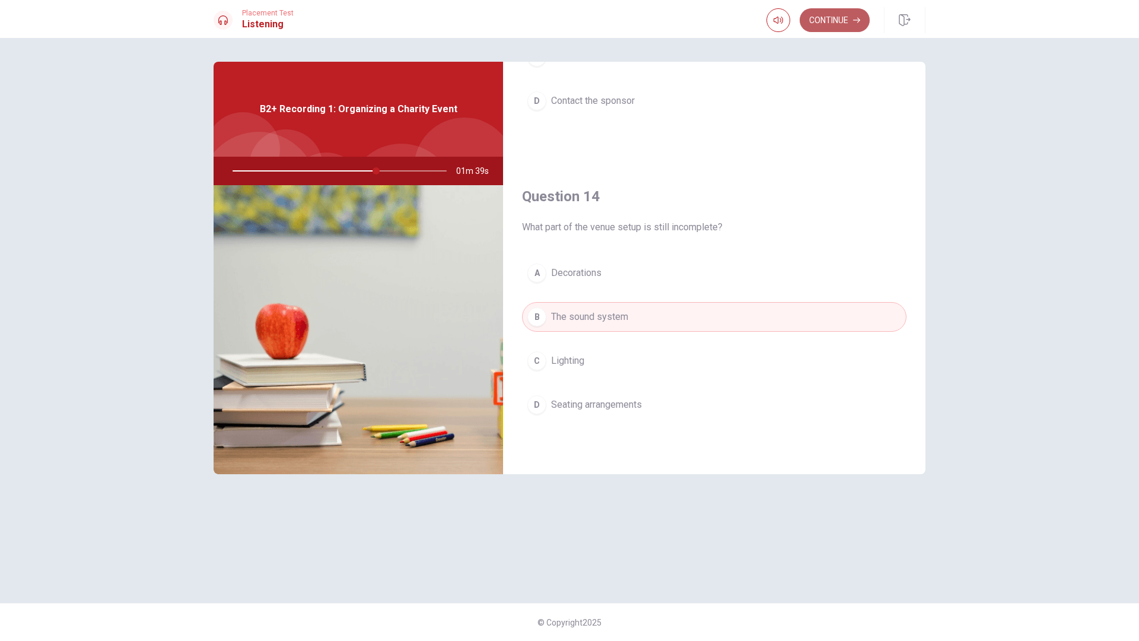
click at [830, 17] on button "Continue" at bounding box center [835, 20] width 70 height 24
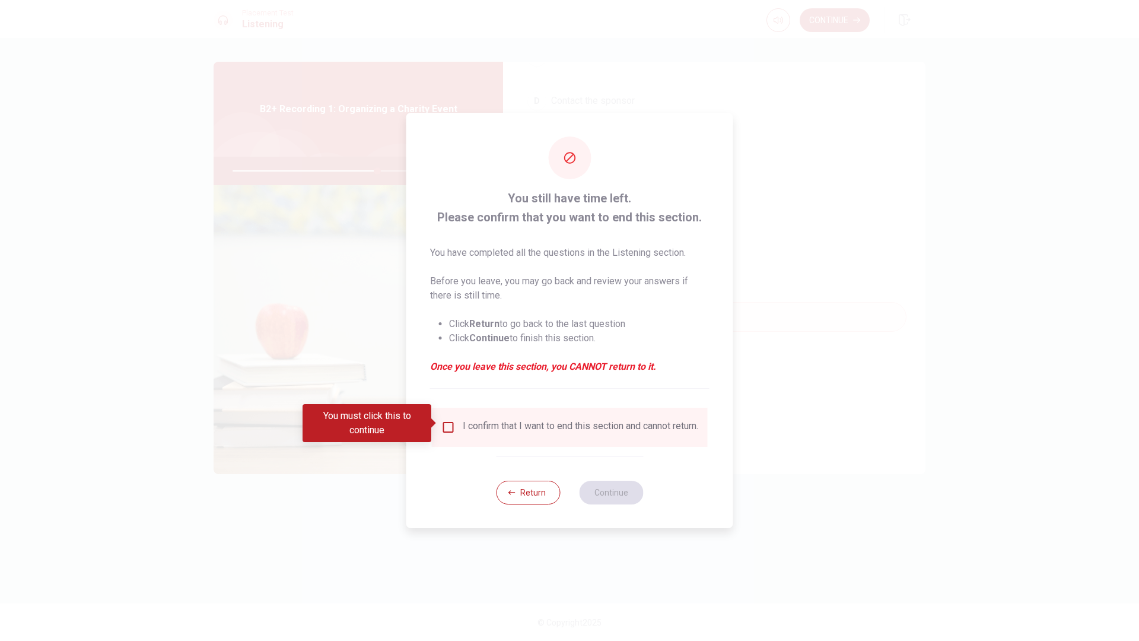
drag, startPoint x: 541, startPoint y: 501, endPoint x: 557, endPoint y: 482, distance: 24.8
click at [542, 499] on button "Return" at bounding box center [528, 493] width 64 height 24
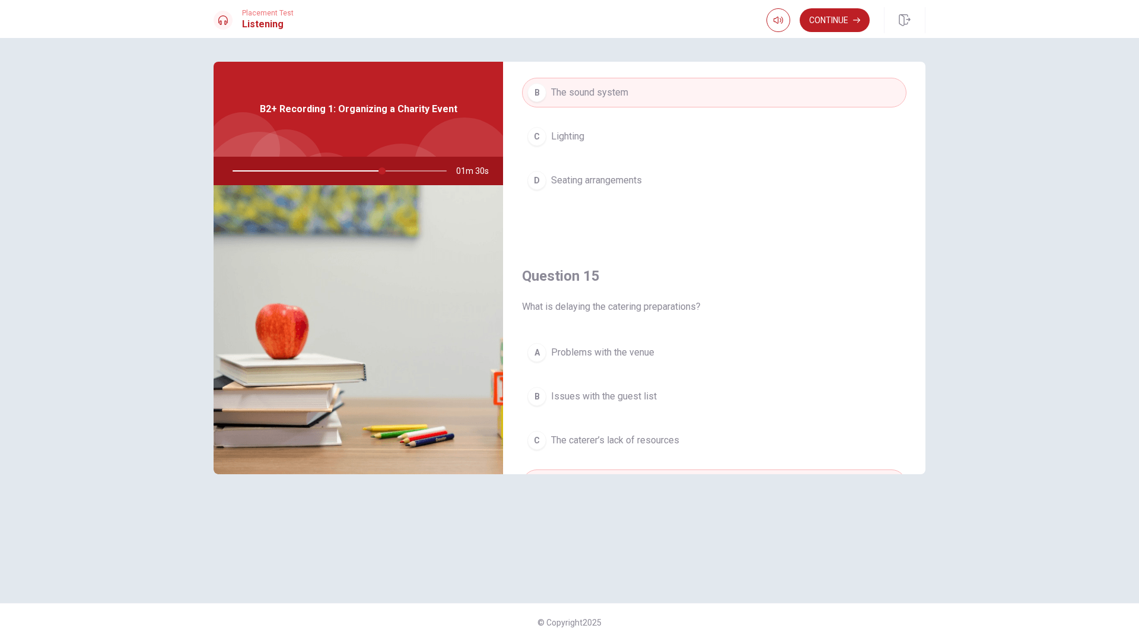
scroll to position [1107, 0]
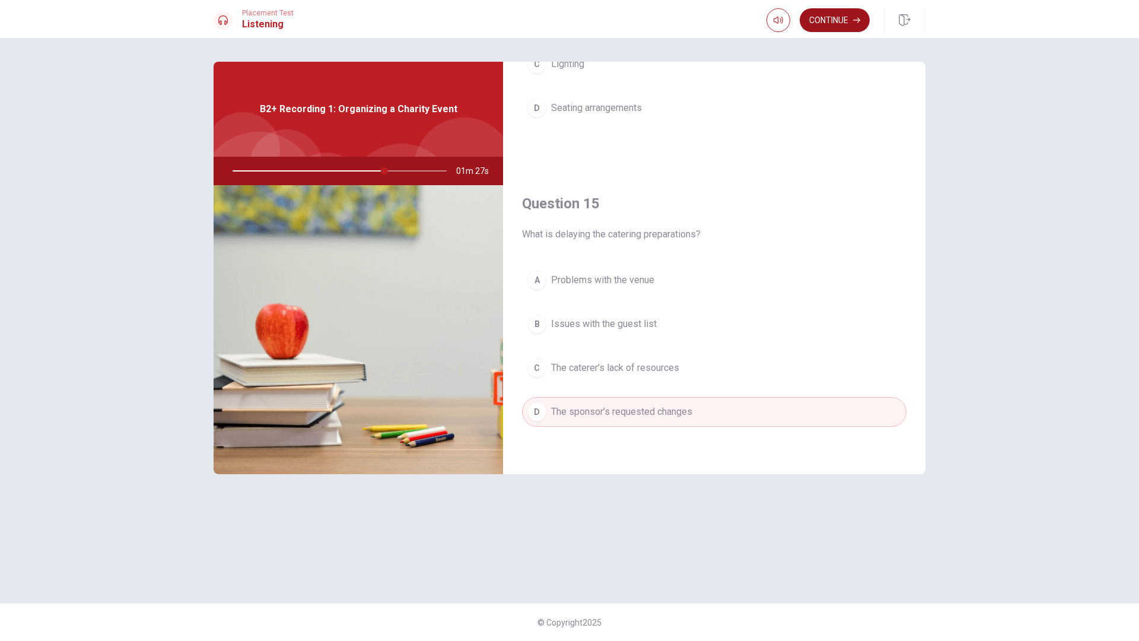
click at [838, 20] on button "Continue" at bounding box center [835, 20] width 70 height 24
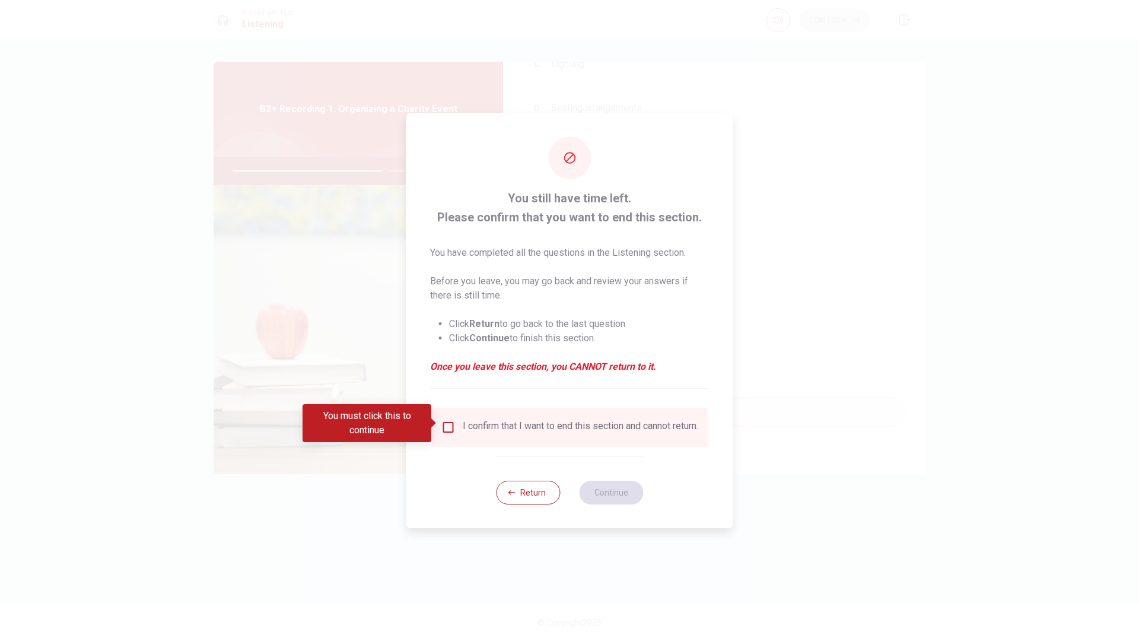
drag, startPoint x: 446, startPoint y: 426, endPoint x: 463, endPoint y: 424, distance: 17.9
click at [446, 426] on input "You must click this to continue" at bounding box center [449, 427] width 14 height 14
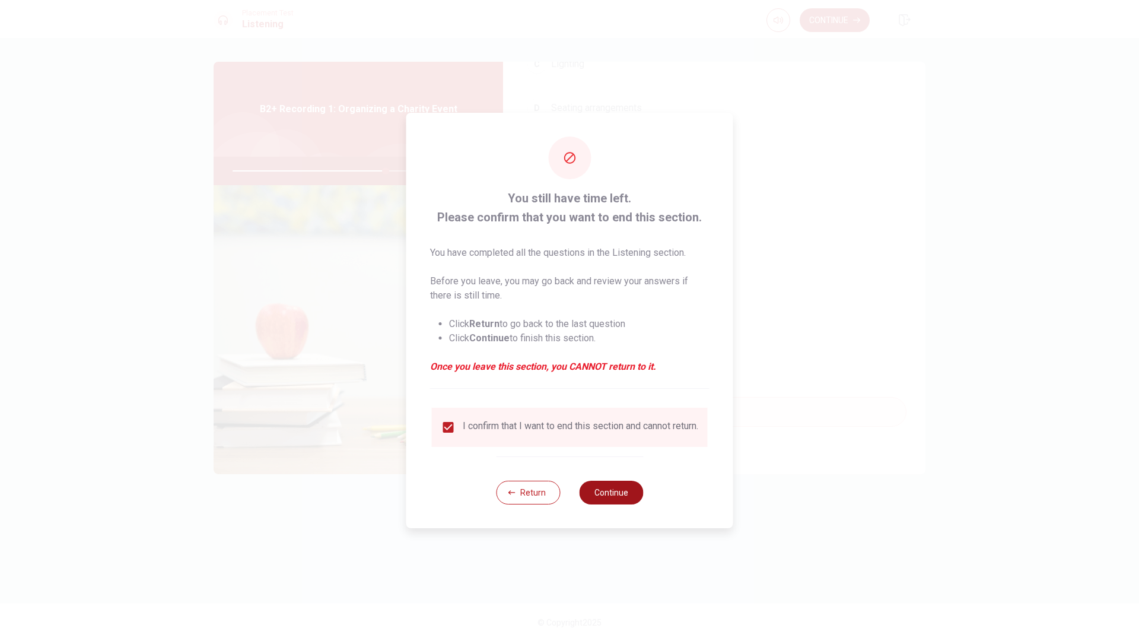
click at [608, 491] on button "Continue" at bounding box center [611, 493] width 64 height 24
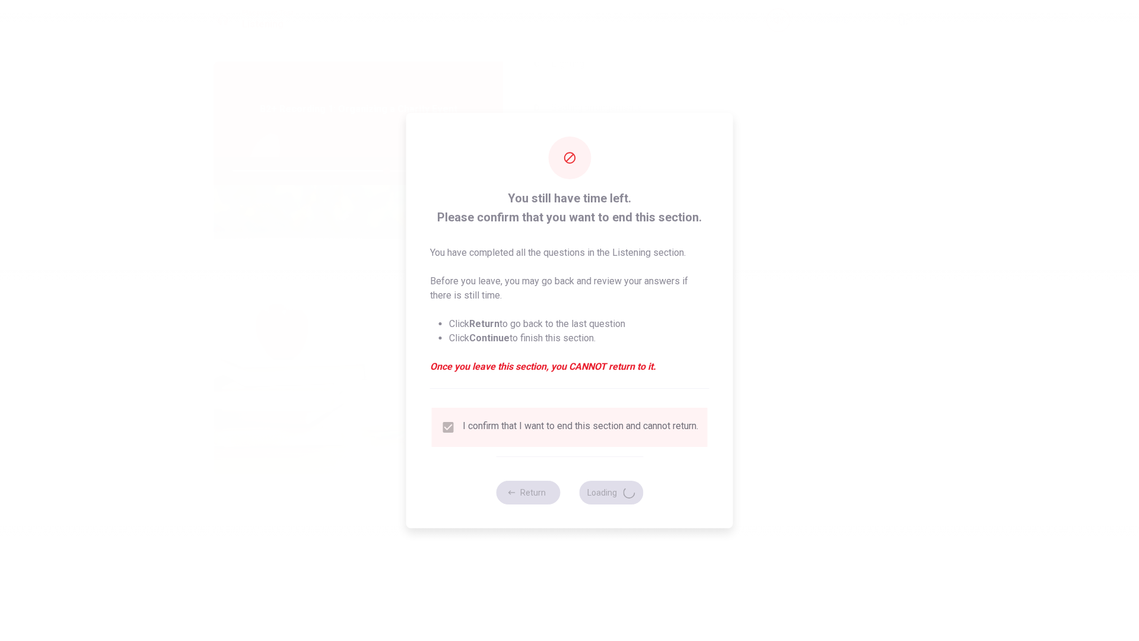
type input "72"
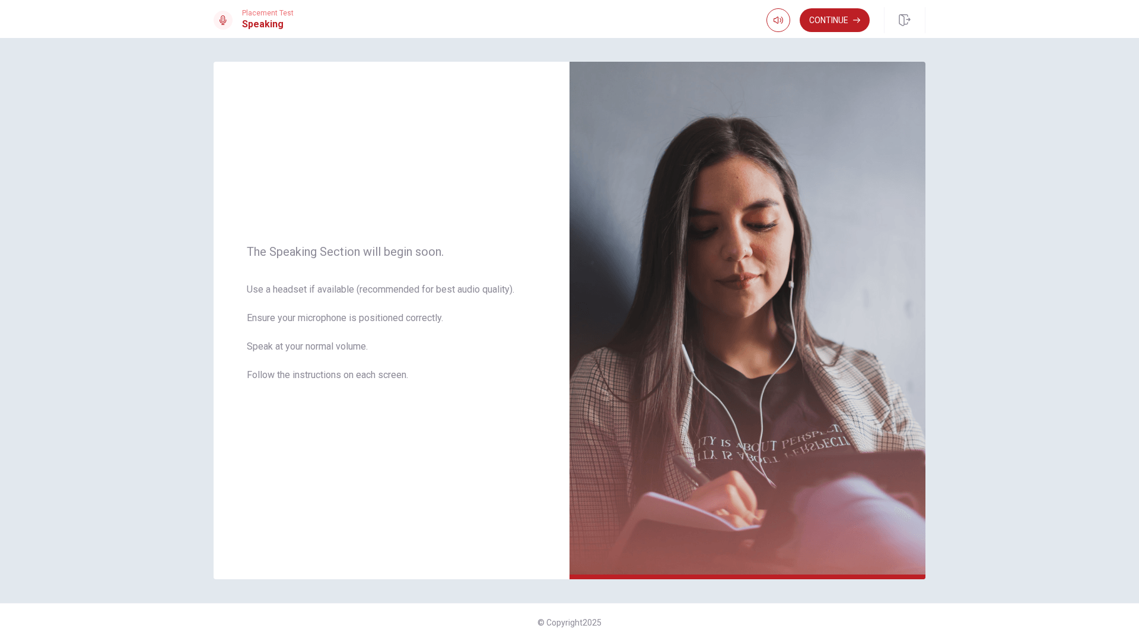
click at [839, 22] on button "Continue" at bounding box center [835, 20] width 70 height 24
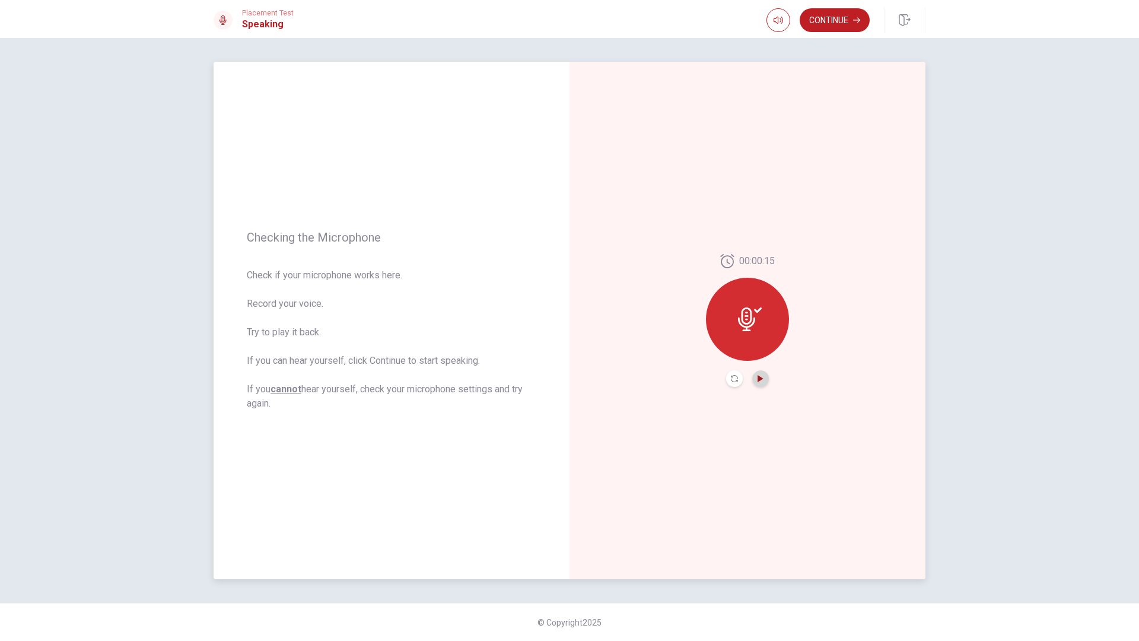
click at [761, 380] on icon "Play Audio" at bounding box center [760, 378] width 5 height 7
click at [840, 25] on button "Continue" at bounding box center [835, 20] width 70 height 24
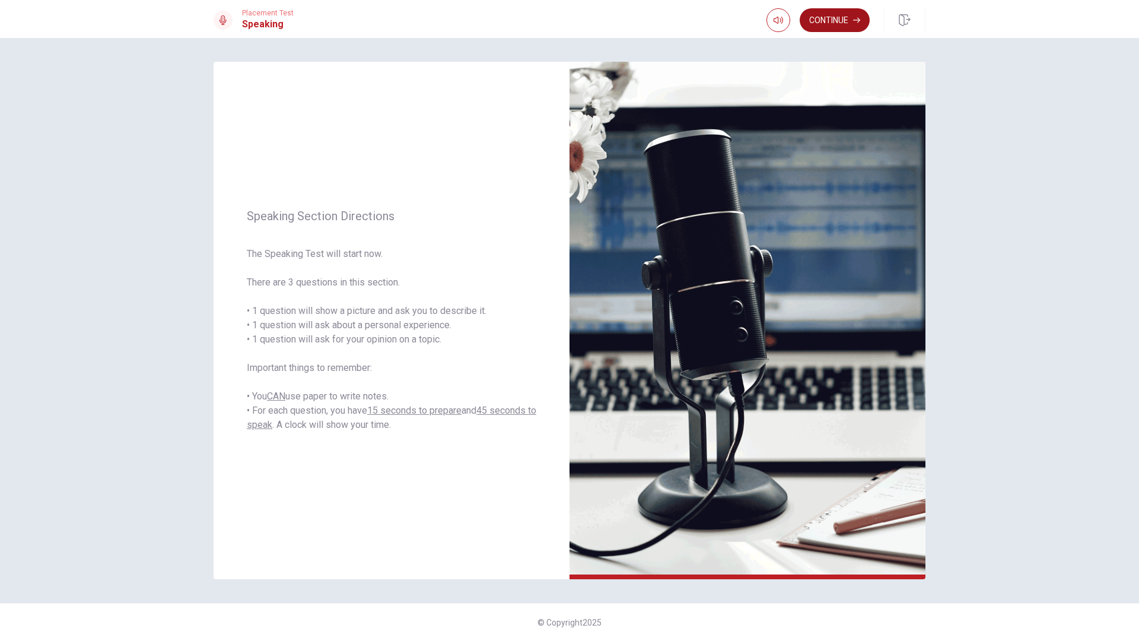
click at [855, 18] on icon "button" at bounding box center [856, 20] width 7 height 7
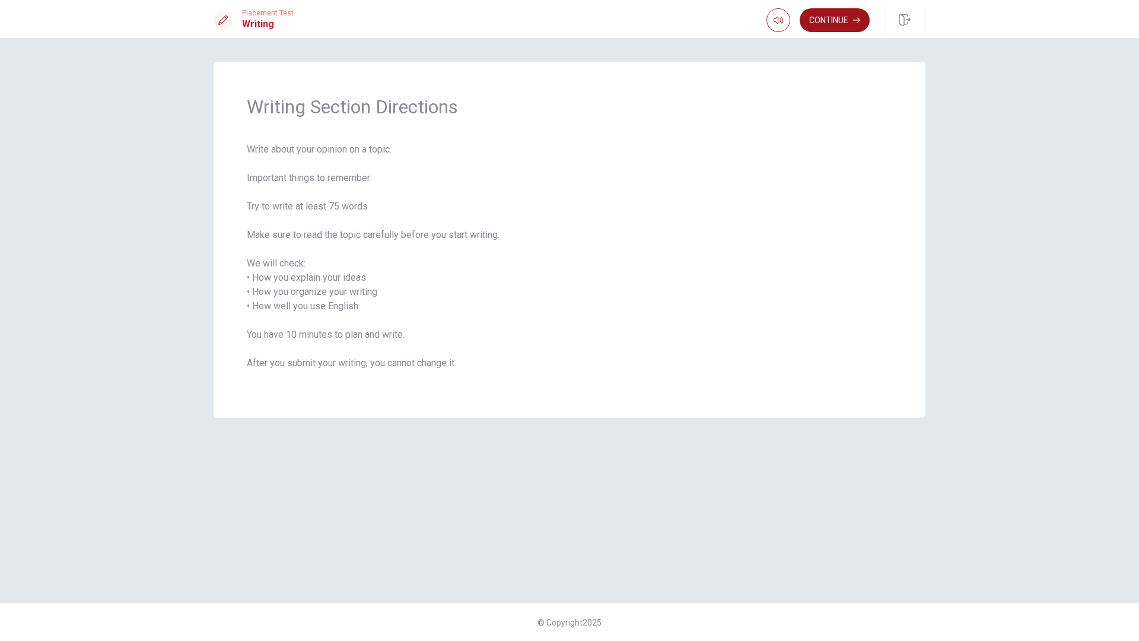
click at [845, 19] on button "Continue" at bounding box center [835, 20] width 70 height 24
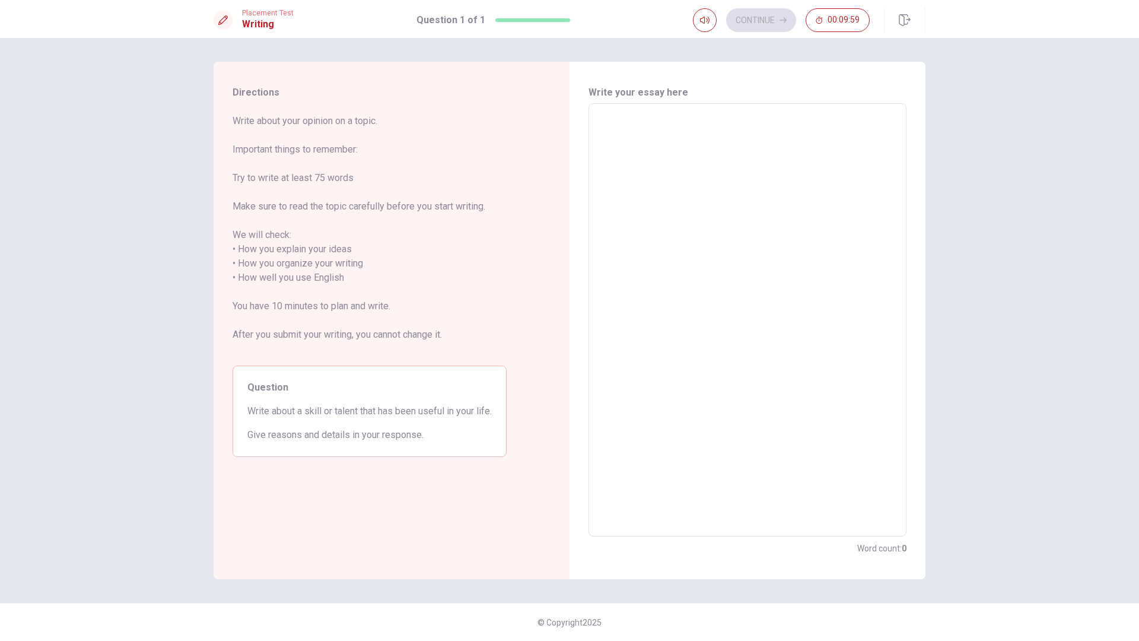
click at [682, 150] on textarea at bounding box center [747, 320] width 301 height 414
type textarea "hj"
type textarea "x"
type textarea "hjd"
type textarea "x"
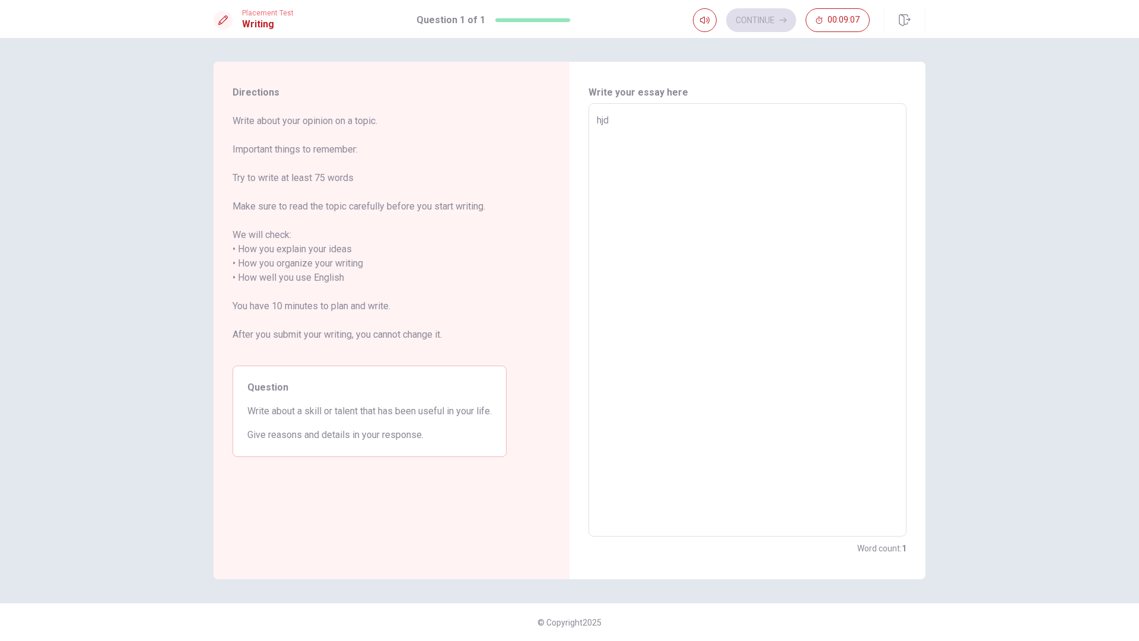
type textarea "hj"
type textarea "x"
type textarea "h"
type textarea "x"
type textarea "I"
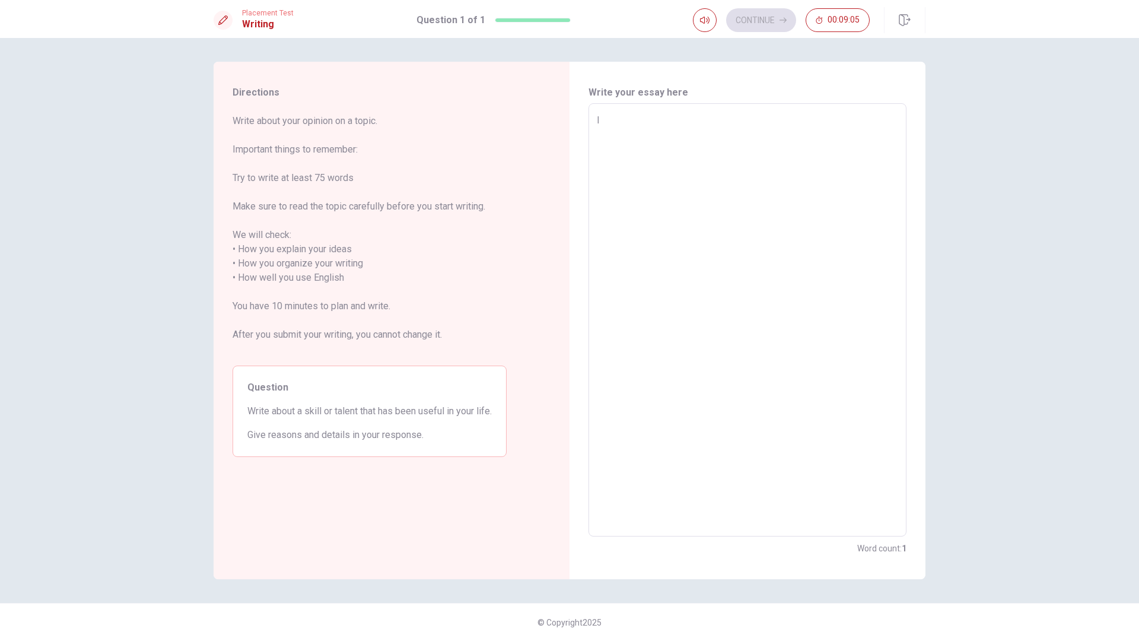
type textarea "x"
type textarea "In"
type textarea "x"
type textarea "In"
type textarea "x"
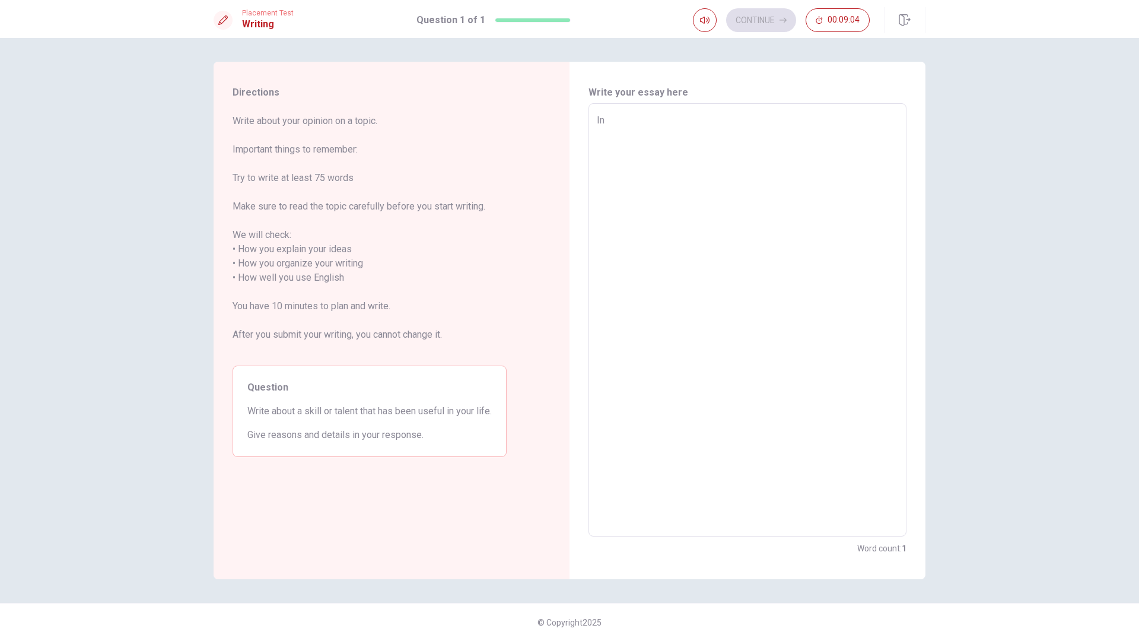
type textarea "In m"
type textarea "x"
type textarea "In my"
type textarea "x"
type textarea "In my"
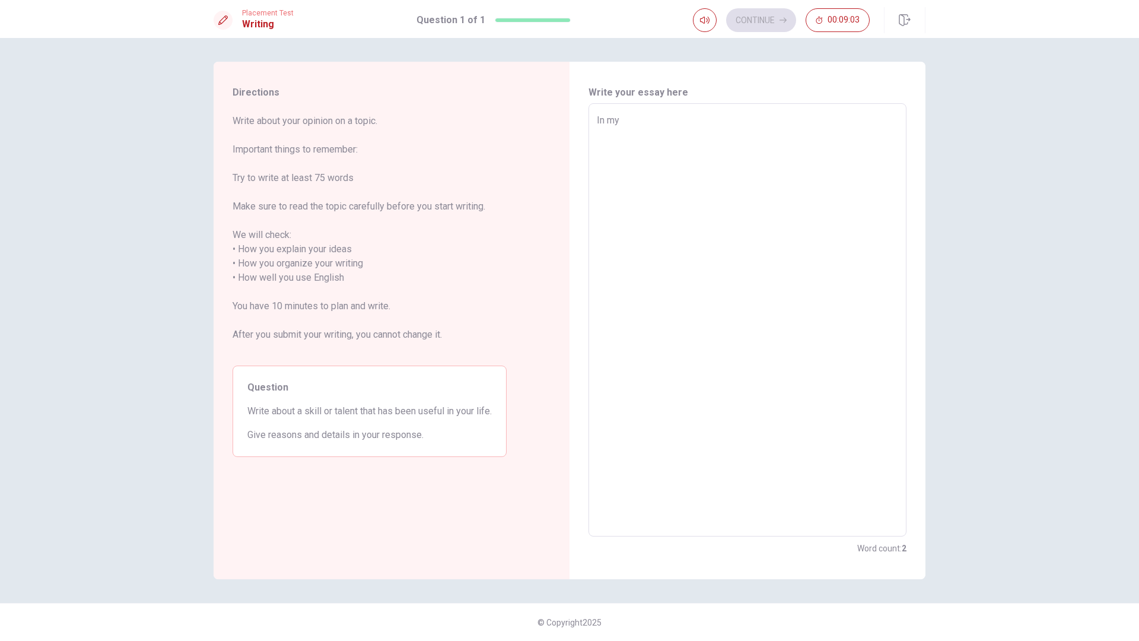
type textarea "x"
type textarea "In my l"
type textarea "x"
type textarea "In my li"
type textarea "x"
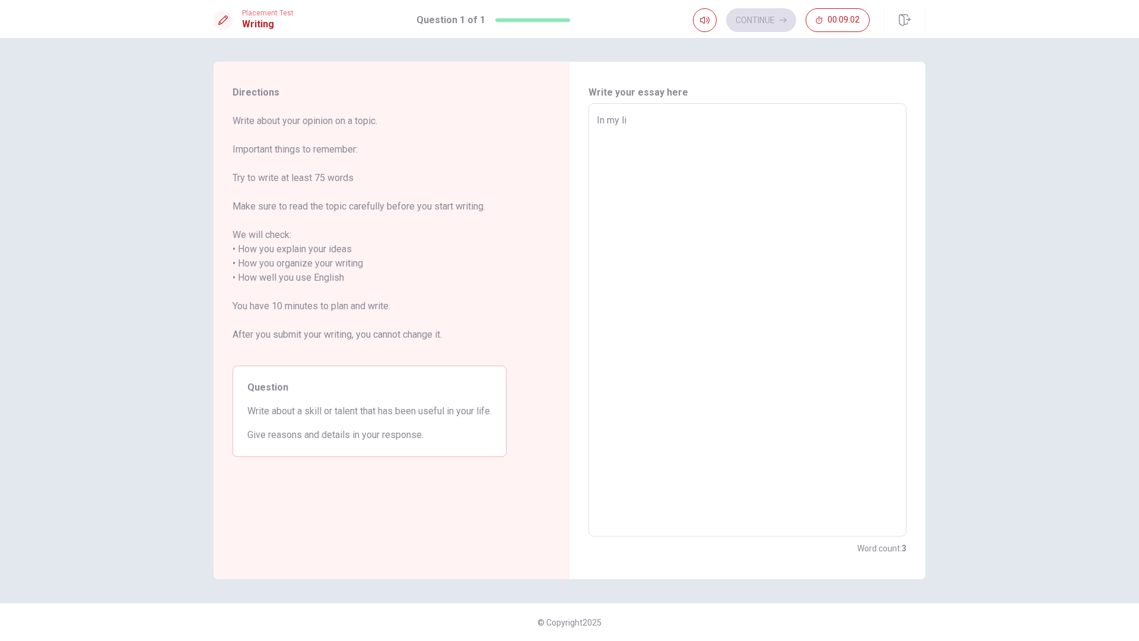
type textarea "In my lif"
type textarea "x"
type textarea "In my life"
type textarea "x"
type textarea "In my life"
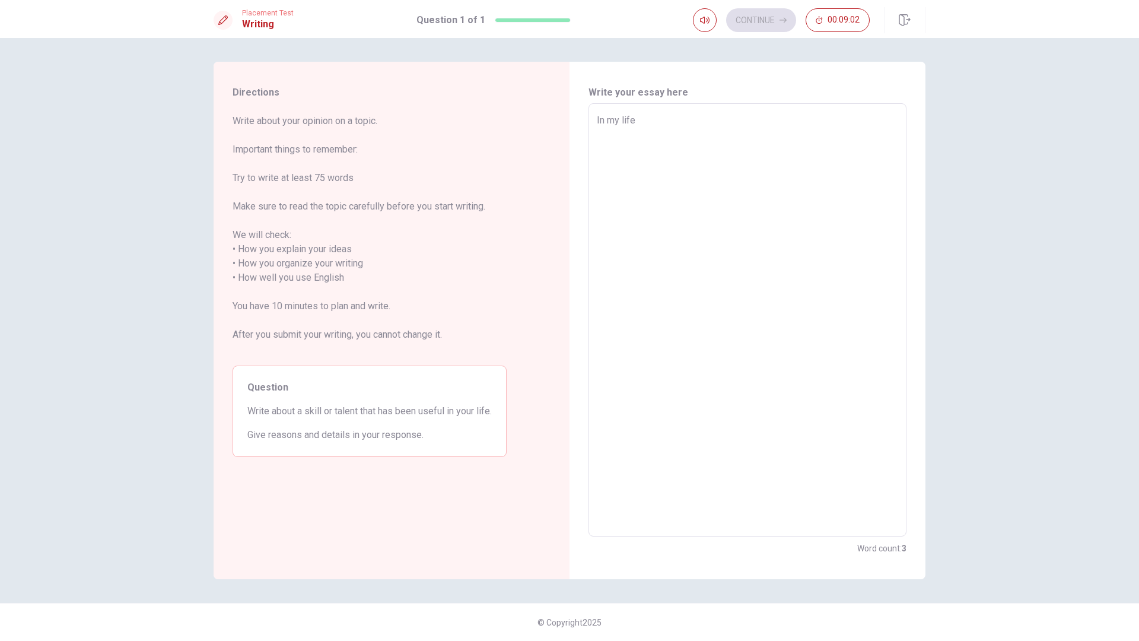
type textarea "x"
type textarea "In my life i"
type textarea "x"
type textarea "In my life i"
type textarea "x"
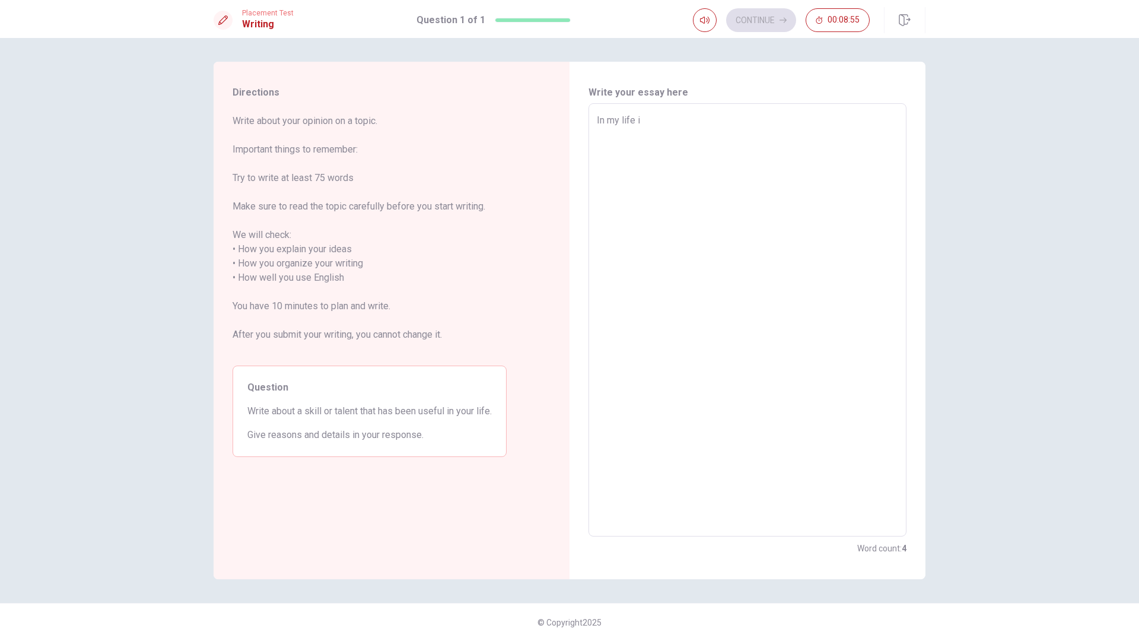
type textarea "In my life i b"
type textarea "x"
type textarea "In my life i"
type textarea "x"
type textarea "In my life i"
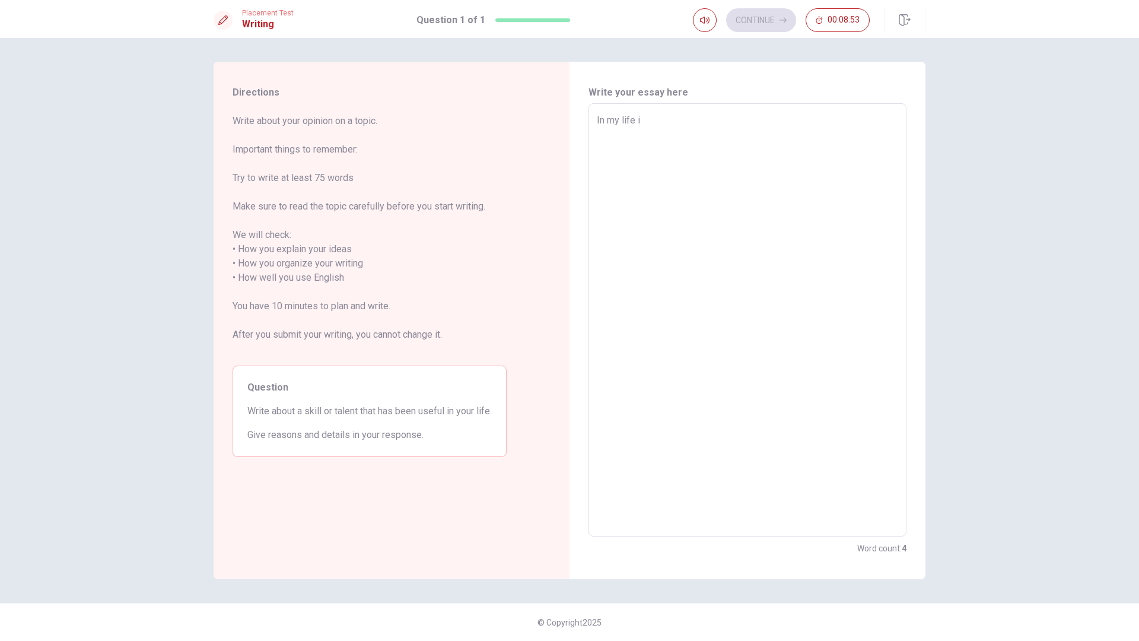
type textarea "x"
type textarea "In my life"
type textarea "x"
type textarea "In my life t"
type textarea "x"
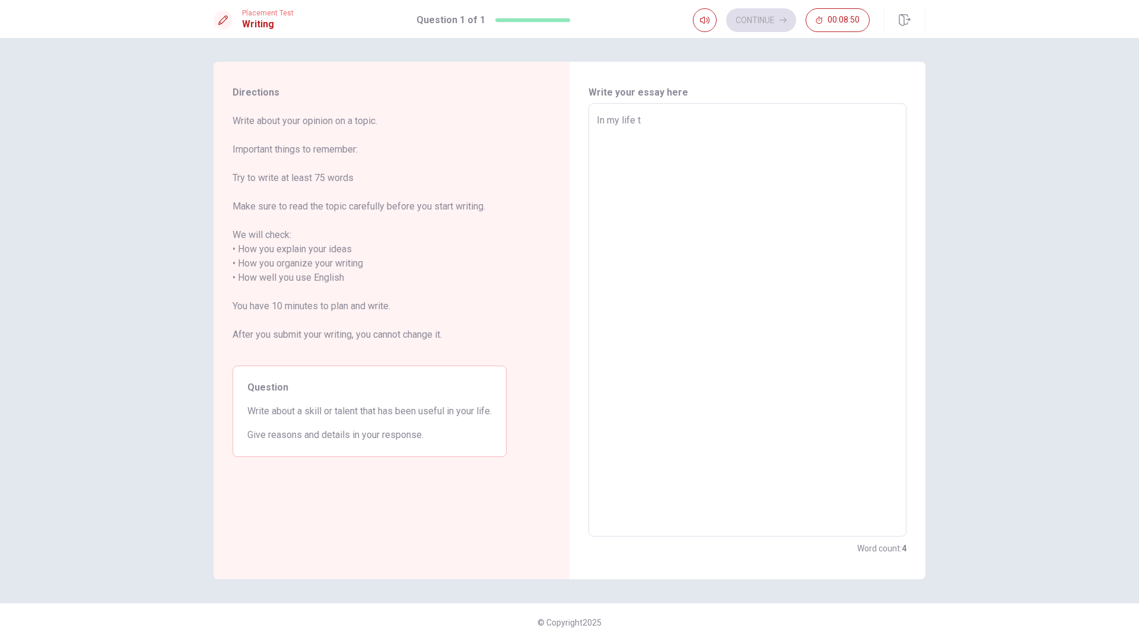
type textarea "In my life tr"
type textarea "x"
type textarea "In my life tra"
type textarea "x"
type textarea "In my life trai"
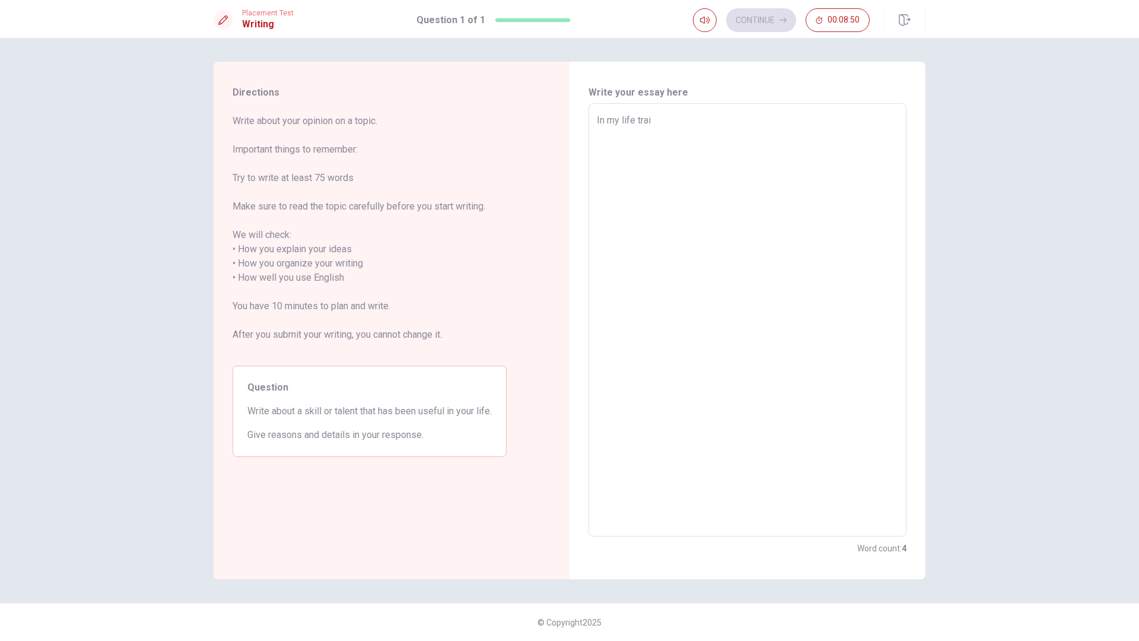
type textarea "x"
type textarea "In my life train"
type textarea "x"
type textarea "In my life train"
type textarea "x"
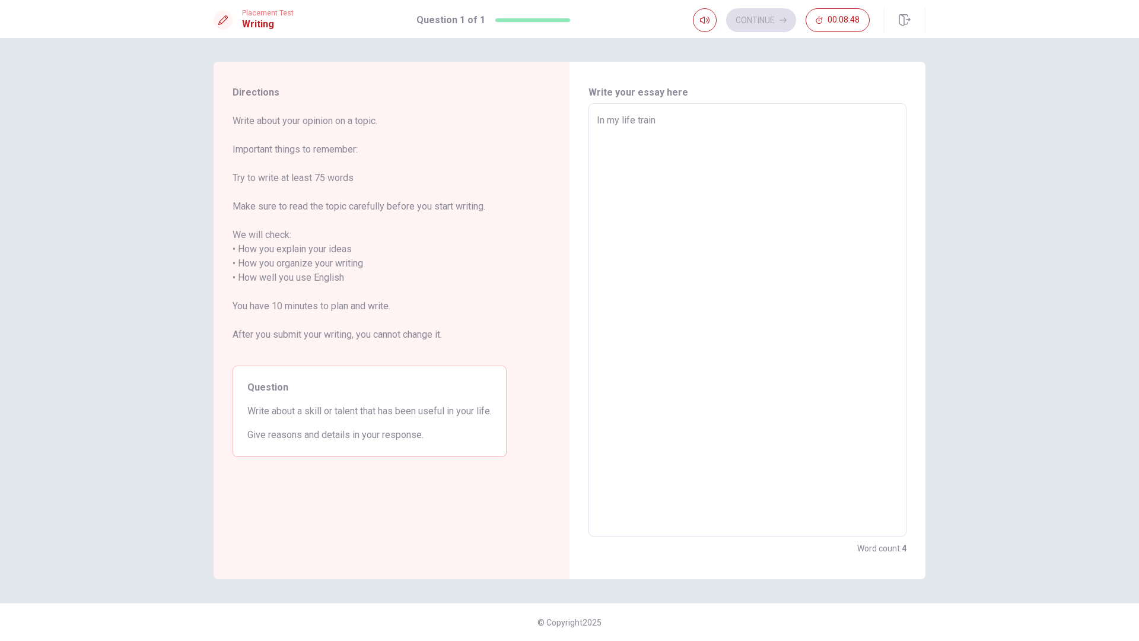
type textarea "In my life train g"
type textarea "x"
type textarea "In my life train go"
type textarea "x"
type textarea "In my life train goo"
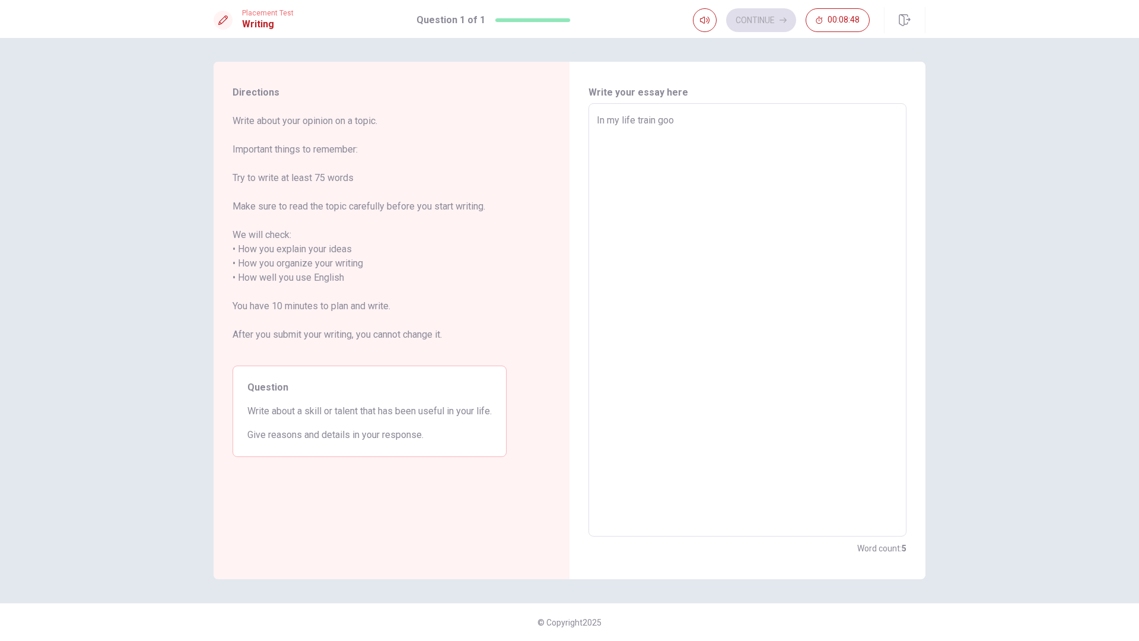
type textarea "x"
type textarea "In my life train good"
type textarea "x"
type textarea "In my life train good"
type textarea "x"
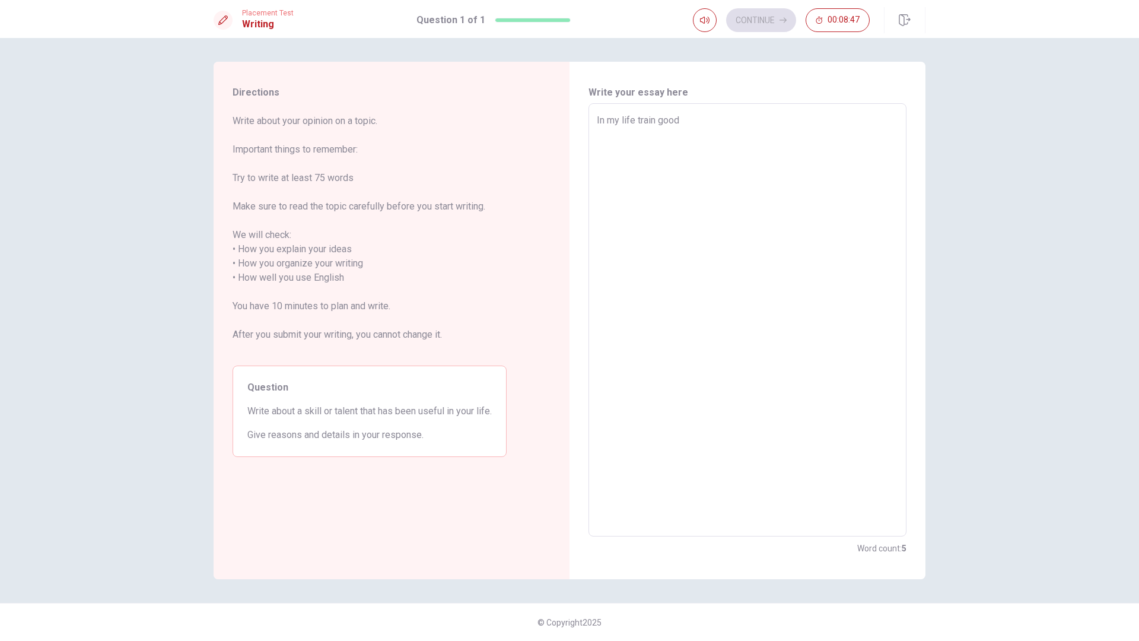
type textarea "In my life train good s"
type textarea "x"
type textarea "In my life train good sk"
type textarea "x"
type textarea "In my life train good ski"
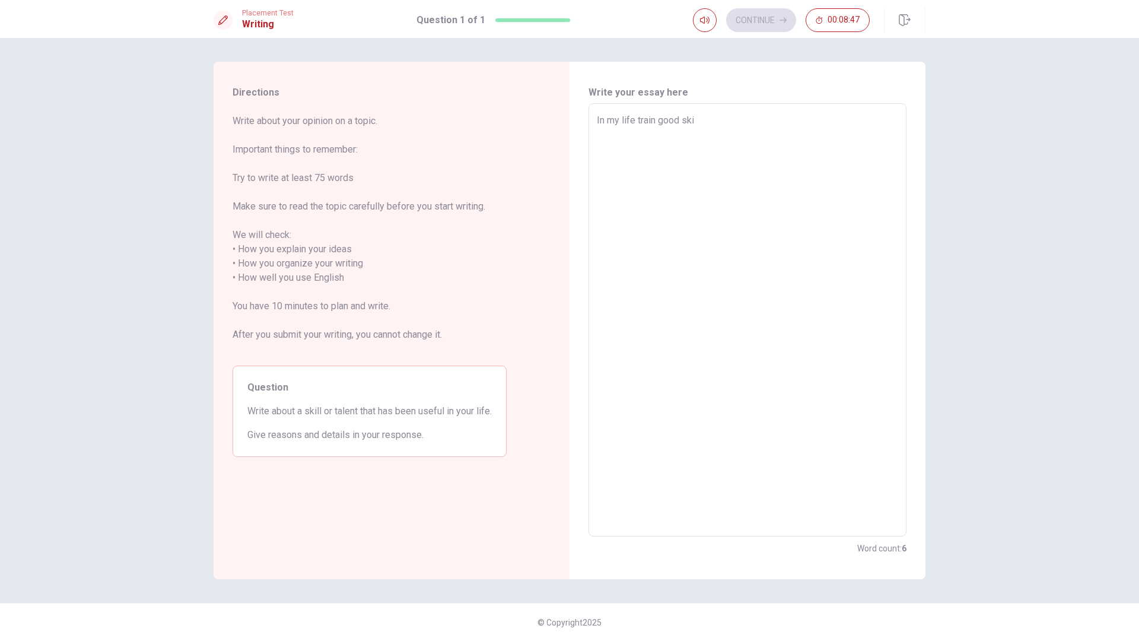
type textarea "x"
type textarea "In my life train good skil"
type textarea "x"
type textarea "In my life train good skill"
type textarea "x"
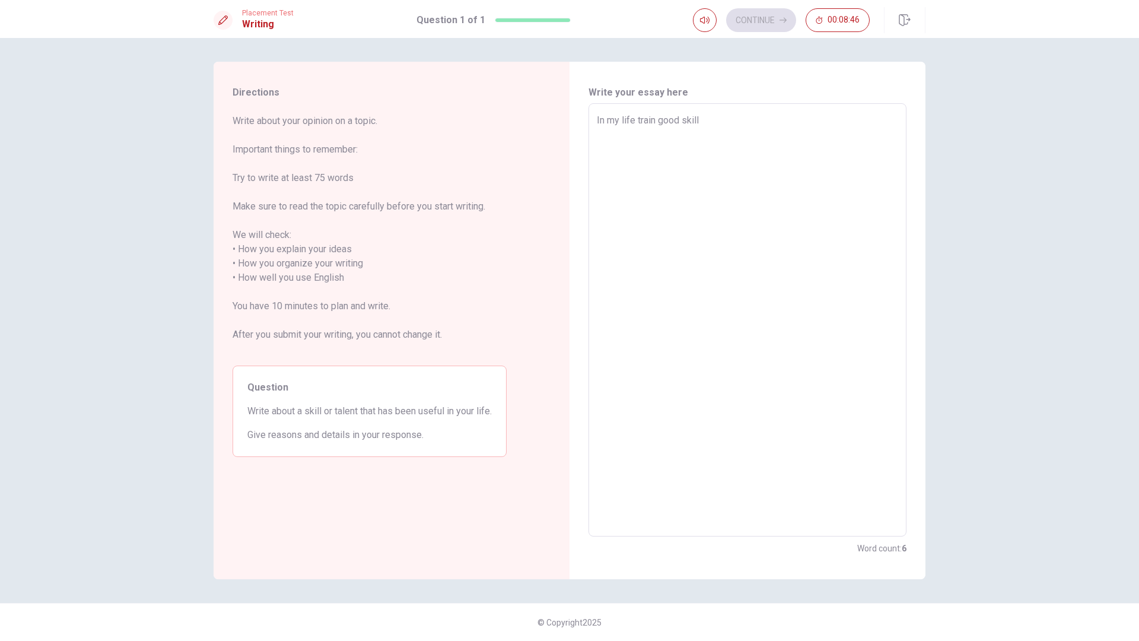
type textarea "In my life train good skills"
type textarea "x"
type textarea "In my life train good skills"
type textarea "x"
type textarea "In my life train good skills e"
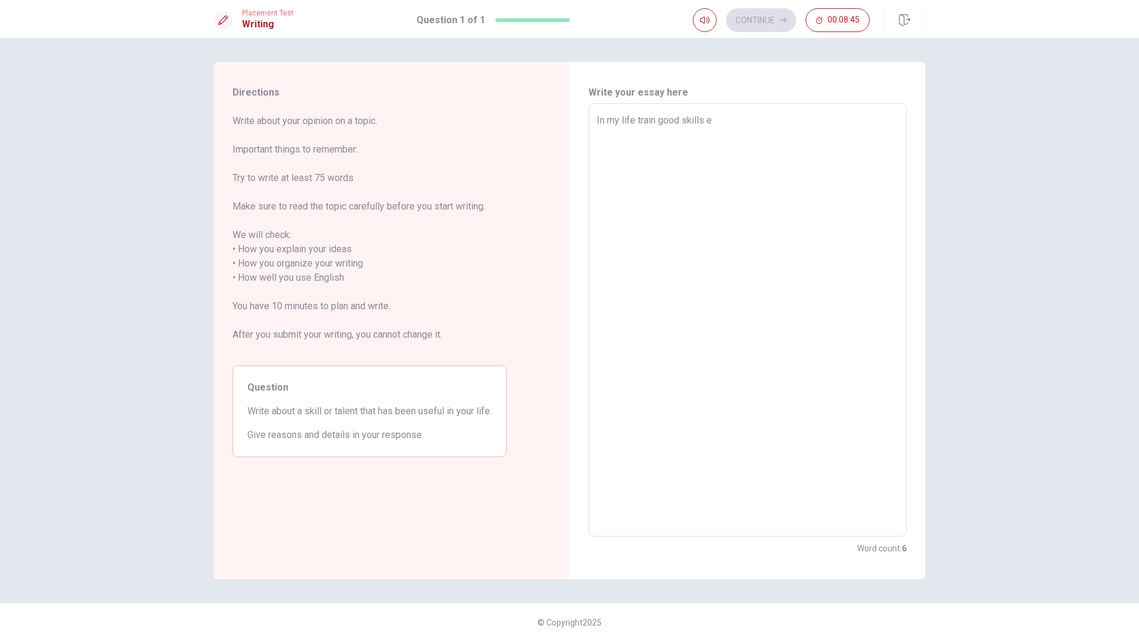
type textarea "x"
type textarea "In my life train good skills ev"
type textarea "x"
type textarea "In my life train good skills eve"
type textarea "x"
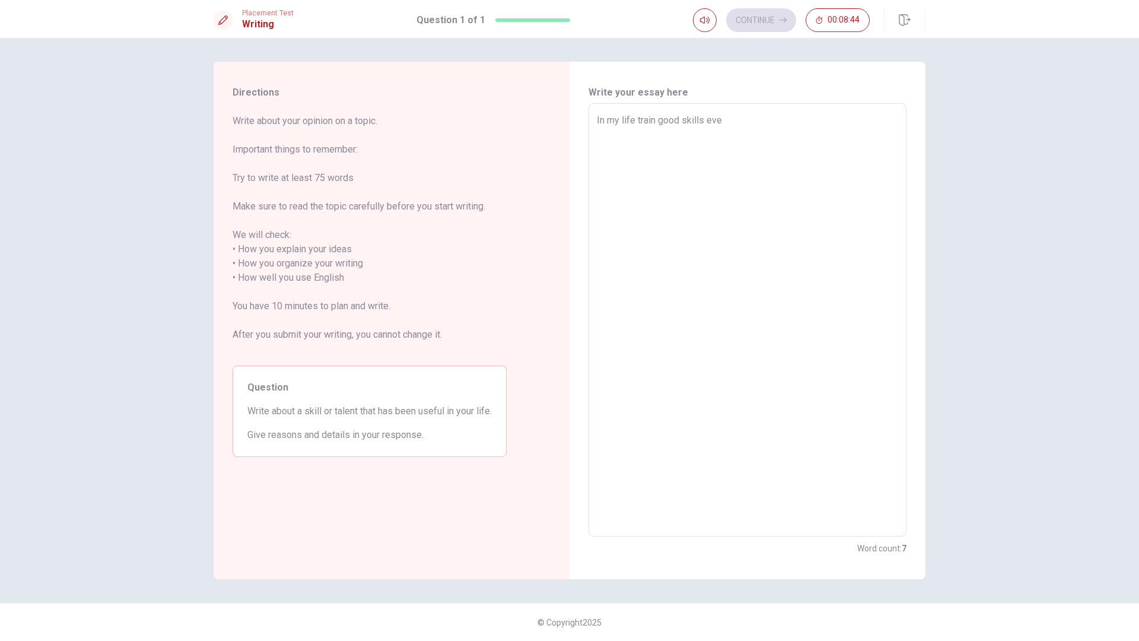
type textarea "In my life train good skills ever"
type textarea "x"
type textarea "In my life train good skills every"
type textarea "x"
type textarea "In my life train good skills everyd"
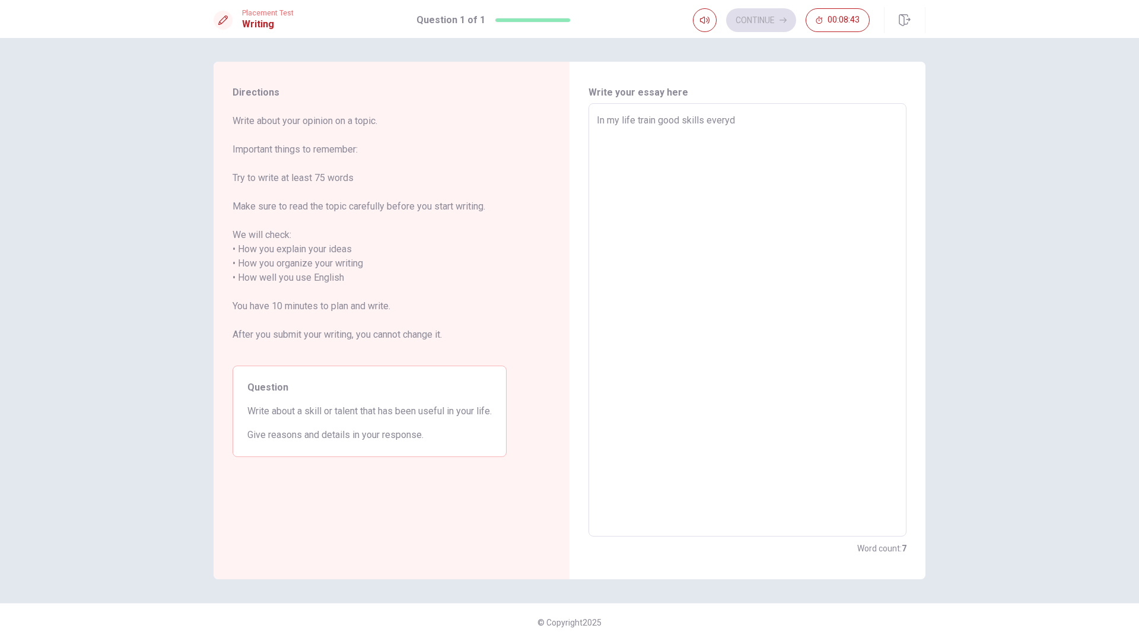
type textarea "x"
type textarea "In my life train good skills everyda"
type textarea "x"
type textarea "In my life train good skills everyday"
type textarea "x"
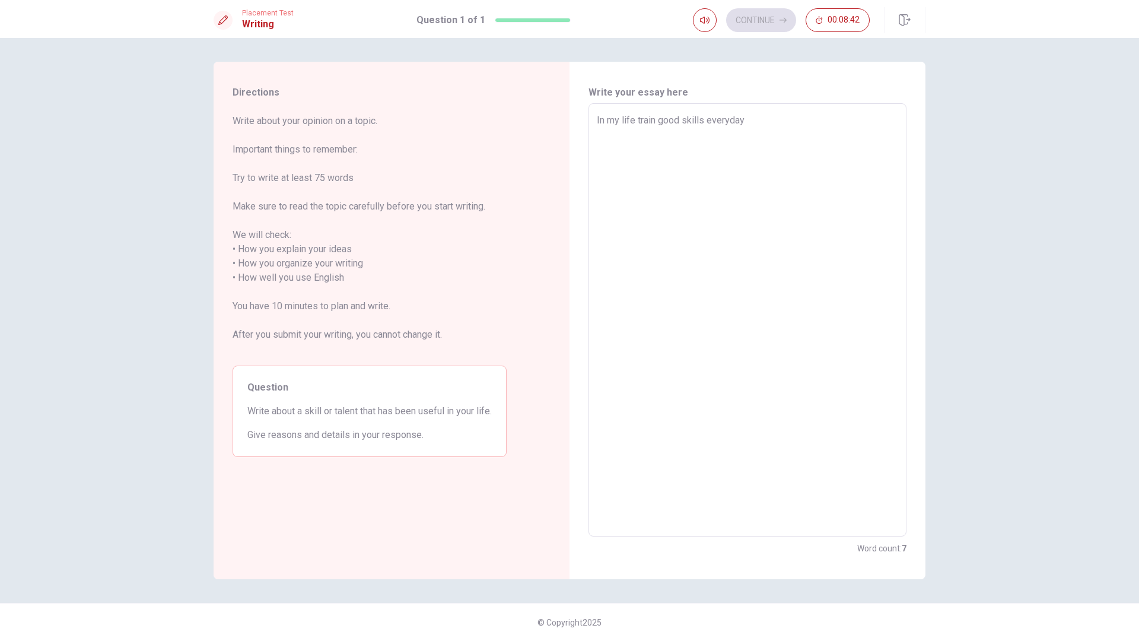
type textarea "In my life train good skills everyday/"
type textarea "x"
type textarea "In my life train good skills everyday/"
type textarea "x"
type textarea "In my life train good skills everyday/"
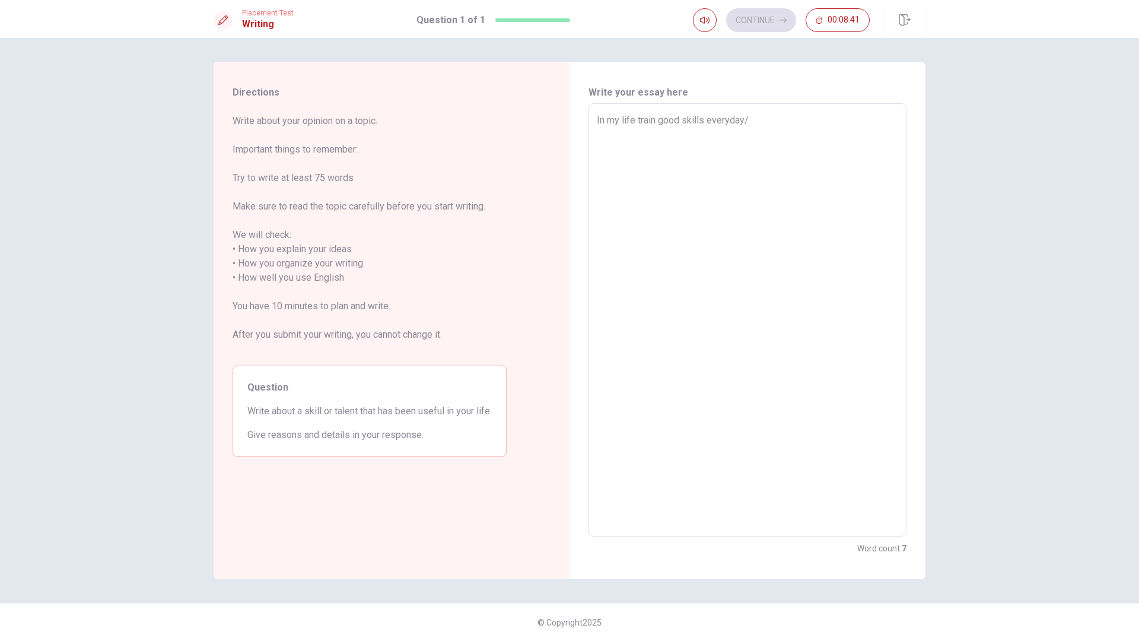
type textarea "x"
type textarea "In my life train good skills everyday"
type textarea "x"
type textarea "In my life train good skills everyda"
type textarea "x"
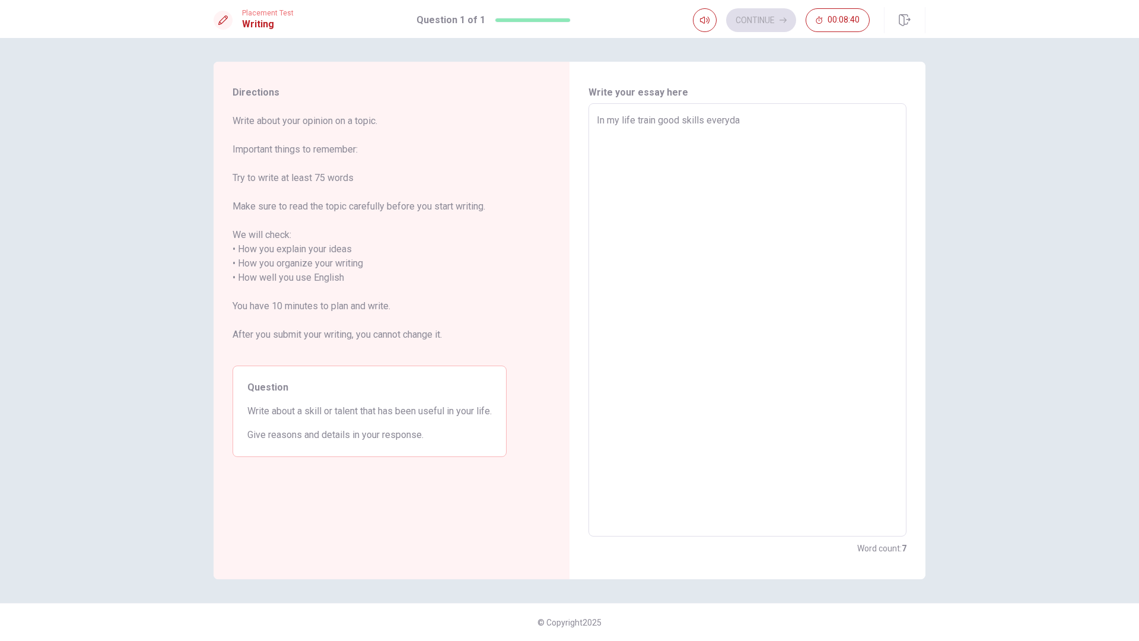
type textarea "In my life train good skills everyda."
type textarea "x"
type textarea "In my life train good skills everyda"
type textarea "x"
type textarea "In my life train good skills everyday"
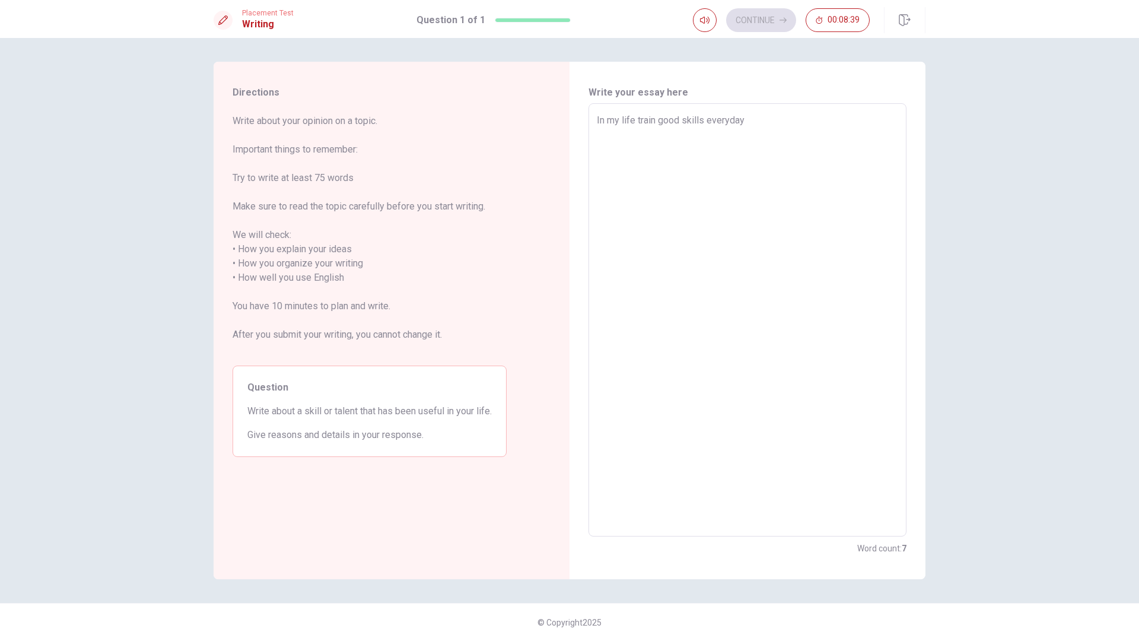
type textarea "x"
type textarea "In my life train good skills everyday."
type textarea "x"
type textarea "In my life train good skills everyday."
type textarea "x"
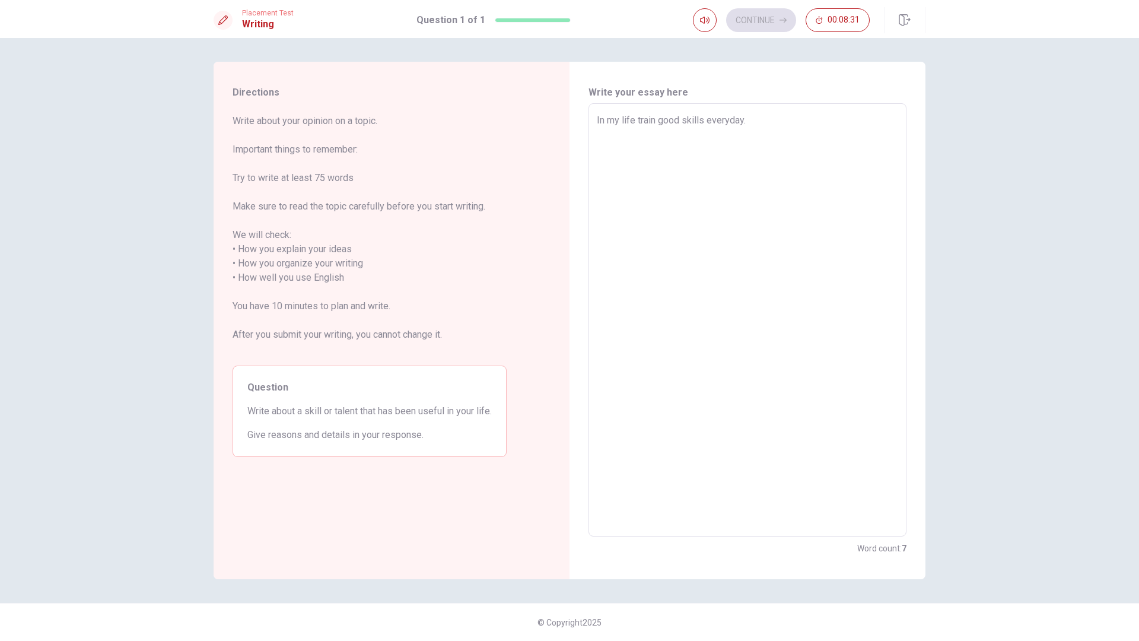
type textarea "In my life itrain good skills everyday."
type textarea "x"
type textarea "In my life i train good skills everyday."
type textarea "x"
type textarea "In my life i train good skills everyday."
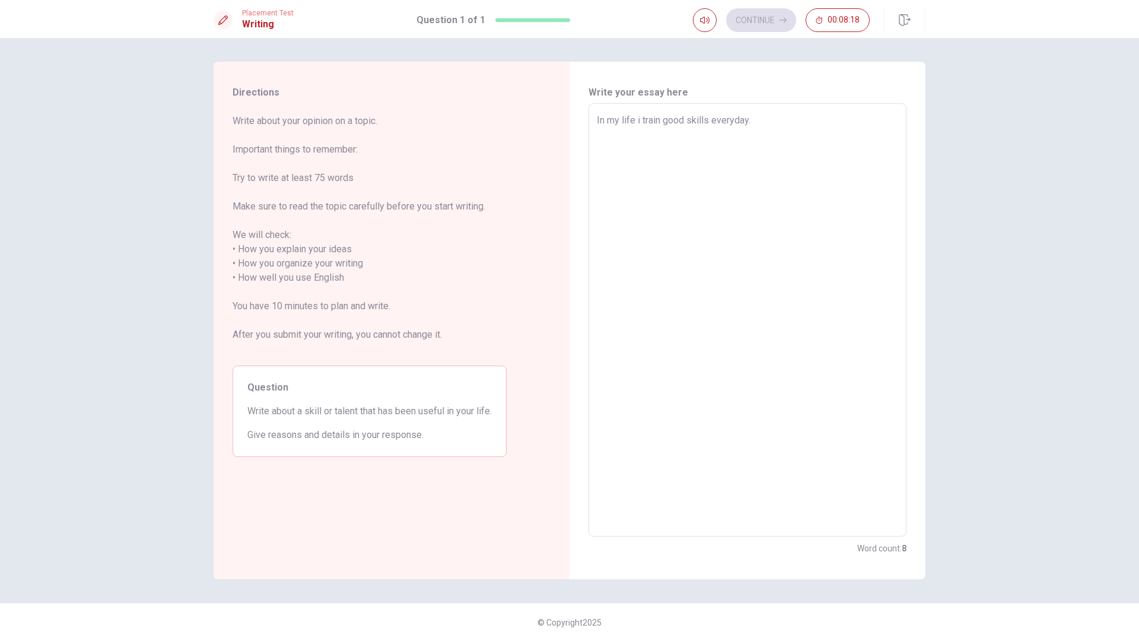
type textarea "x"
type textarea "In my life i train good skills everyday. O"
type textarea "x"
type textarea "In my life i train good skills everyday. Of"
type textarea "x"
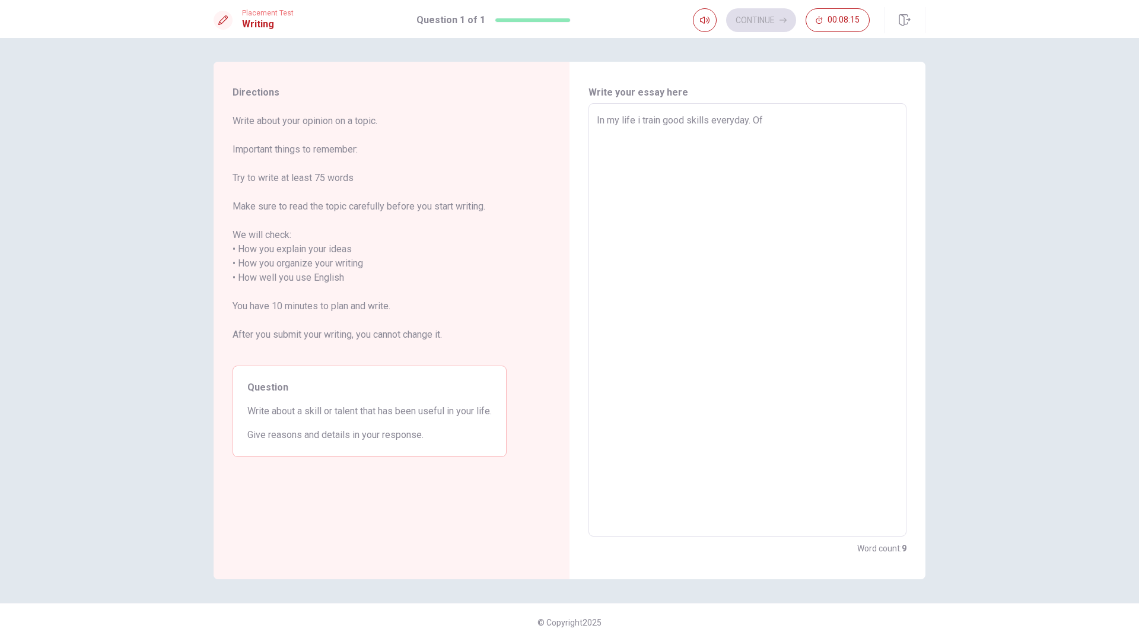
type textarea "In my life i train good skills everyday. O"
type textarea "x"
type textarea "In my life i train good skills everyday."
type textarea "x"
type textarea "In my life i train good skills everyday. A"
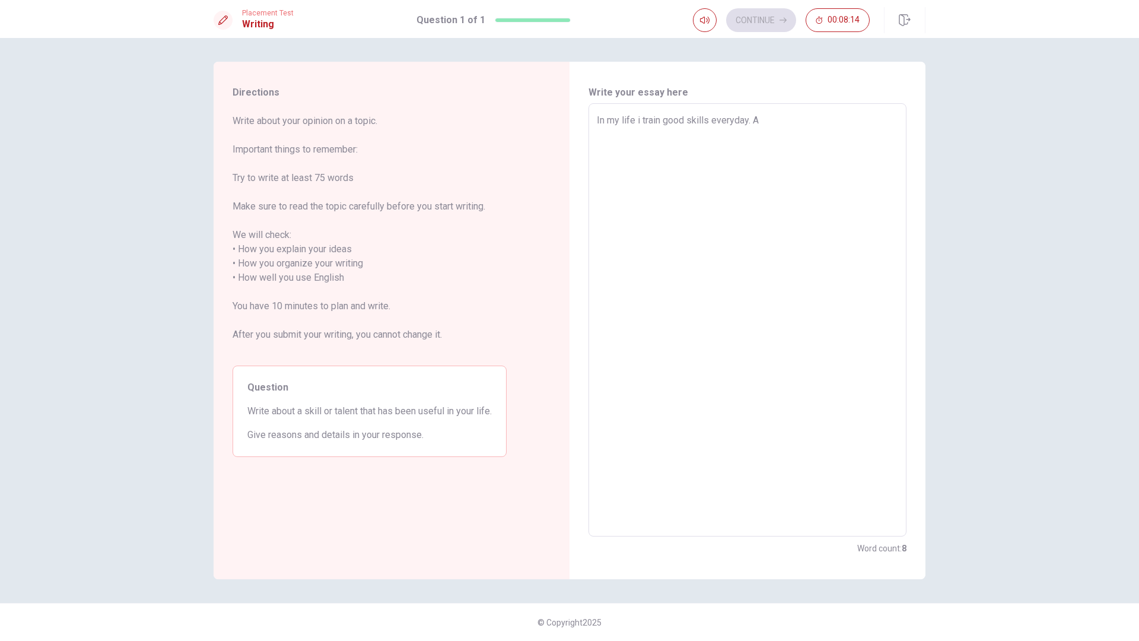
type textarea "x"
type textarea "In my life i train good skills everyday. As"
type textarea "x"
type textarea "In my life i train good skills everyday. As"
type textarea "x"
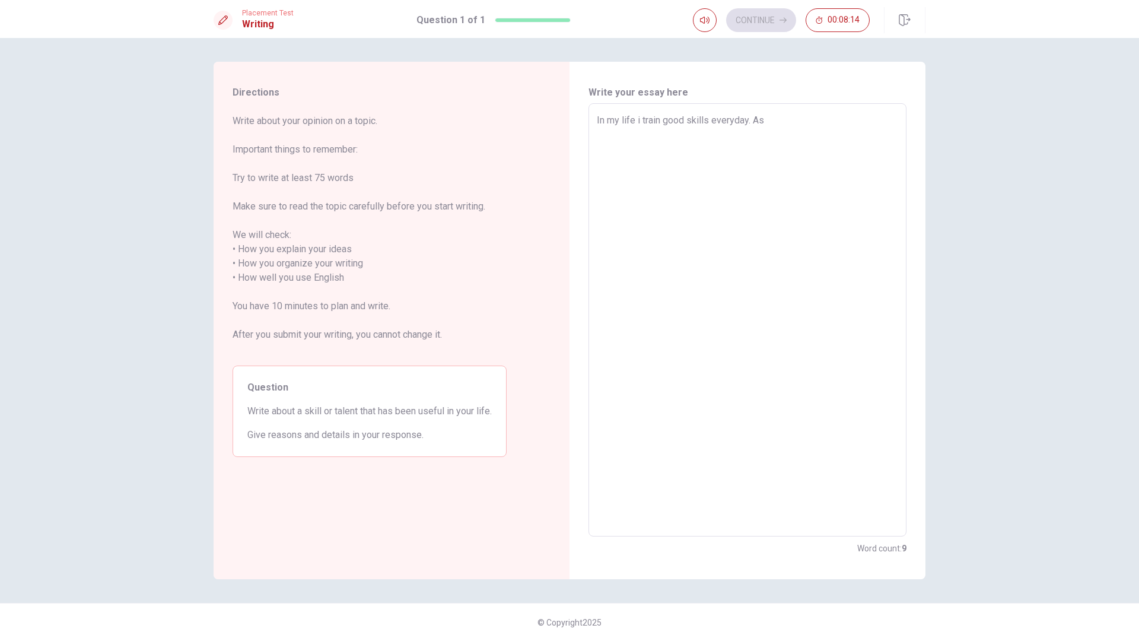
type textarea "In my life i train good skills everyday. As f"
type textarea "x"
type textarea "In my life i train good skills everyday. As fo"
type textarea "x"
type textarea "In my life i train good skills everyday. As for"
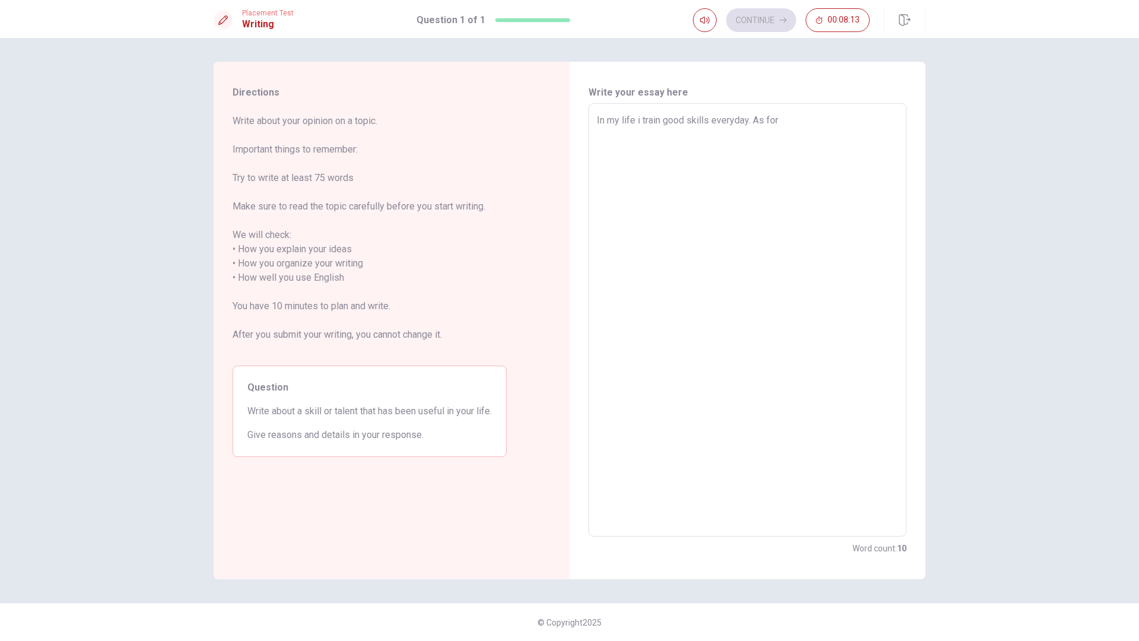
type textarea "x"
type textarea "In my life i train good skills everyday. As for"
type textarea "x"
type textarea "In my life i train good skills everyday. As for m"
type textarea "x"
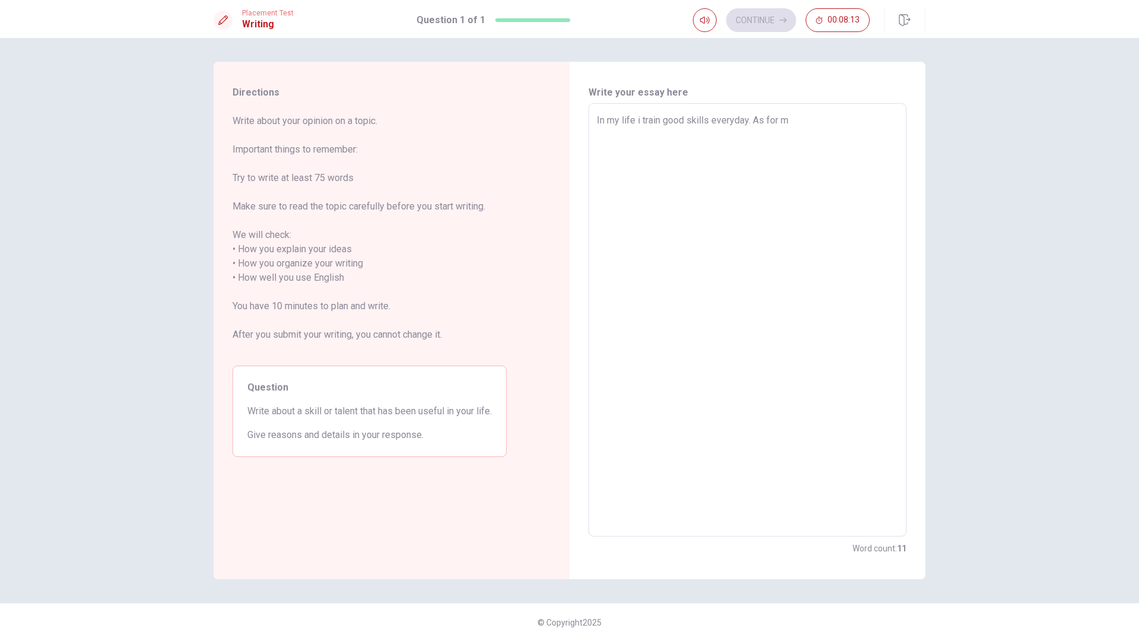
type textarea "In my life i train good skills everyday. As for me"
type textarea "x"
type textarea "In my life i train good skills everyday. As for me"
type textarea "x"
type textarea "In my life i train good skills everyday. As for me t"
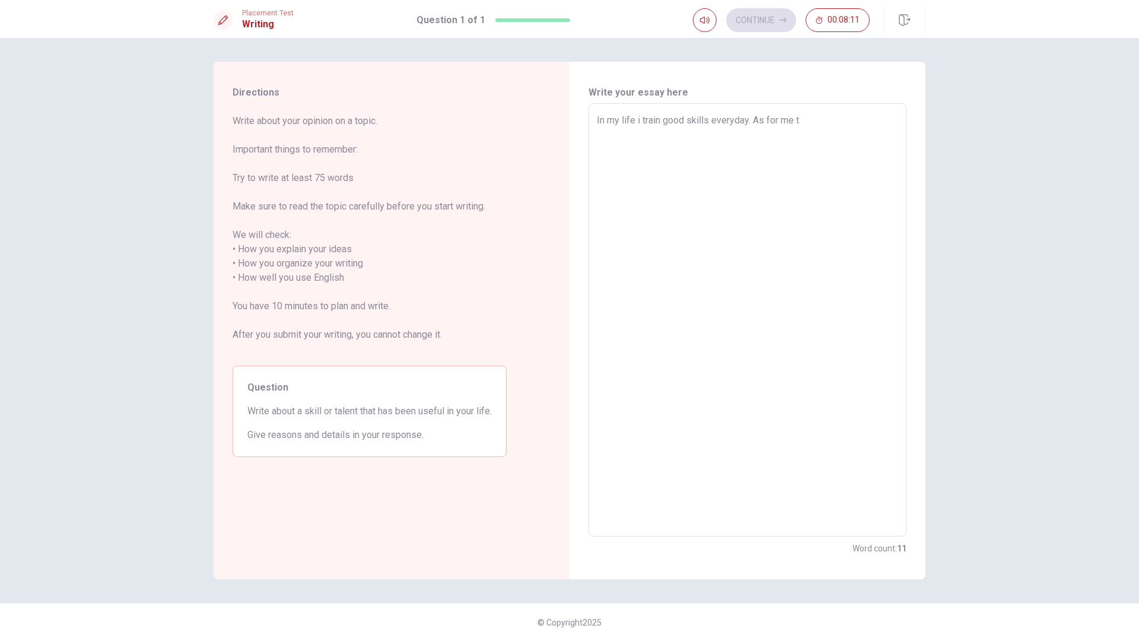
type textarea "x"
type textarea "In my life i train good skills everyday. As for me th"
type textarea "x"
type textarea "In my life i train good skills everyday. As for me th"
type textarea "x"
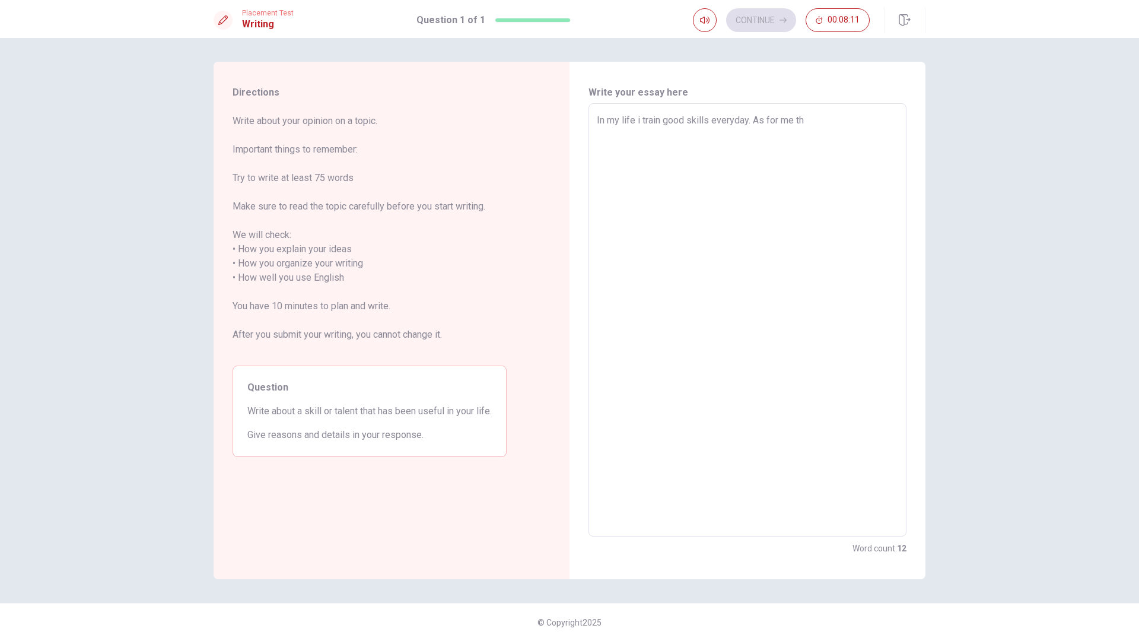
type textarea "In my life i train good skills everyday. As for me th m"
type textarea "x"
type textarea "In my life i train good skills everyday. As for me th"
type textarea "x"
type textarea "In my life i train good skills everyday. As for me th"
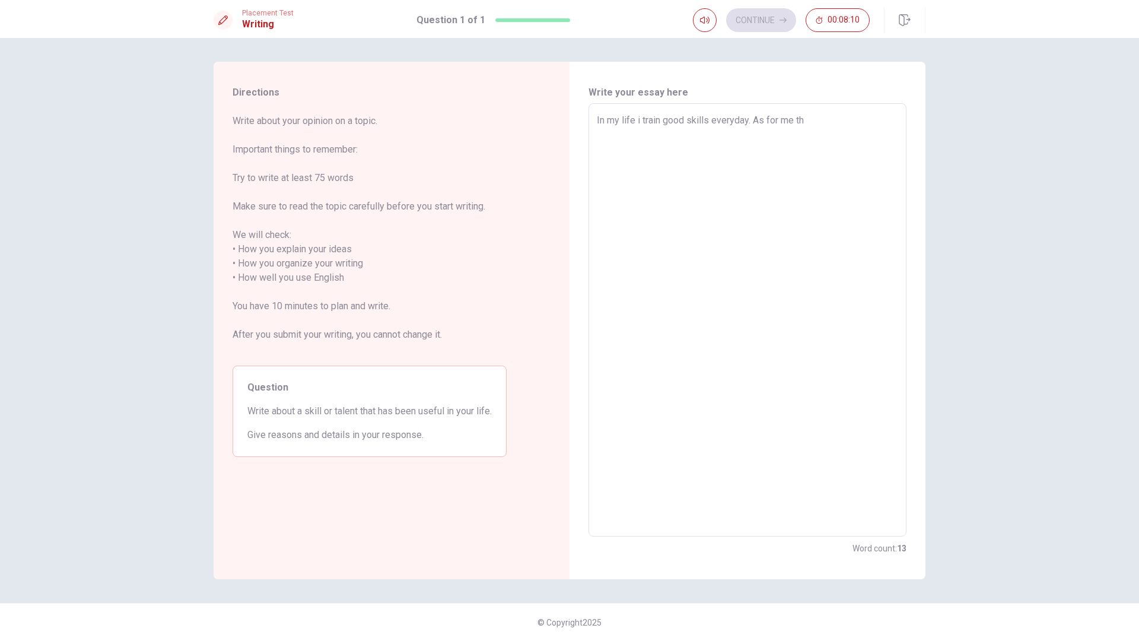
type textarea "x"
type textarea "In my life i train good skills everyday. As for me t"
type textarea "x"
type textarea "In my life i train good skills everyday. As for me te"
type textarea "x"
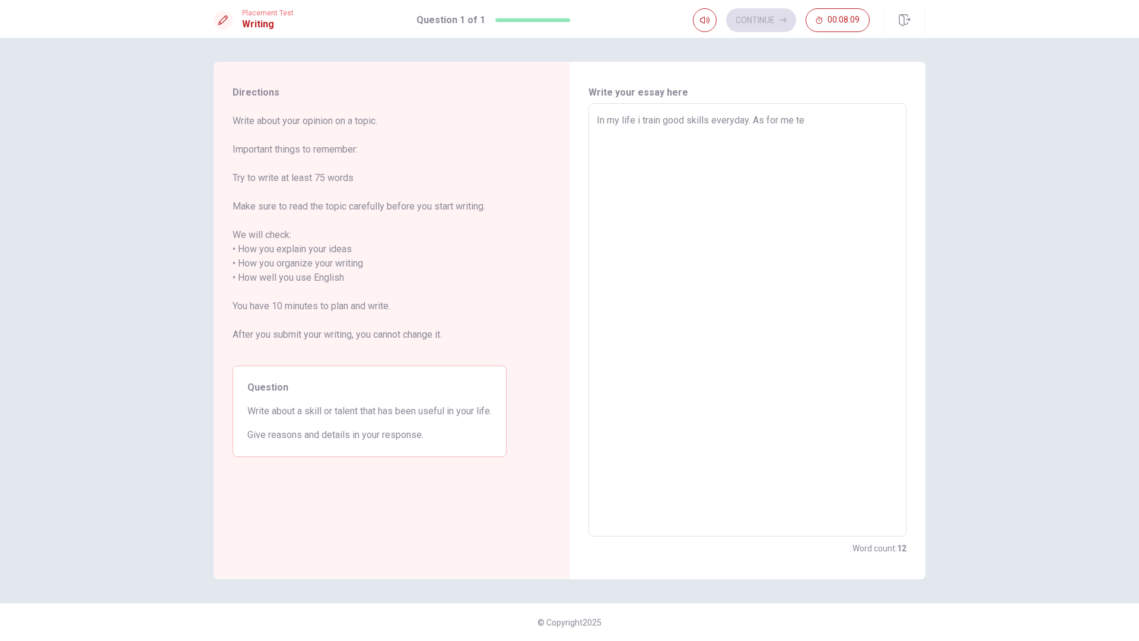
type textarea "In my life i train good skills everyday. As for me t"
type textarea "x"
type textarea "In my life i train good skills everyday. As for me th"
type textarea "x"
type textarea "In my life i train good skills everyday. As for me the"
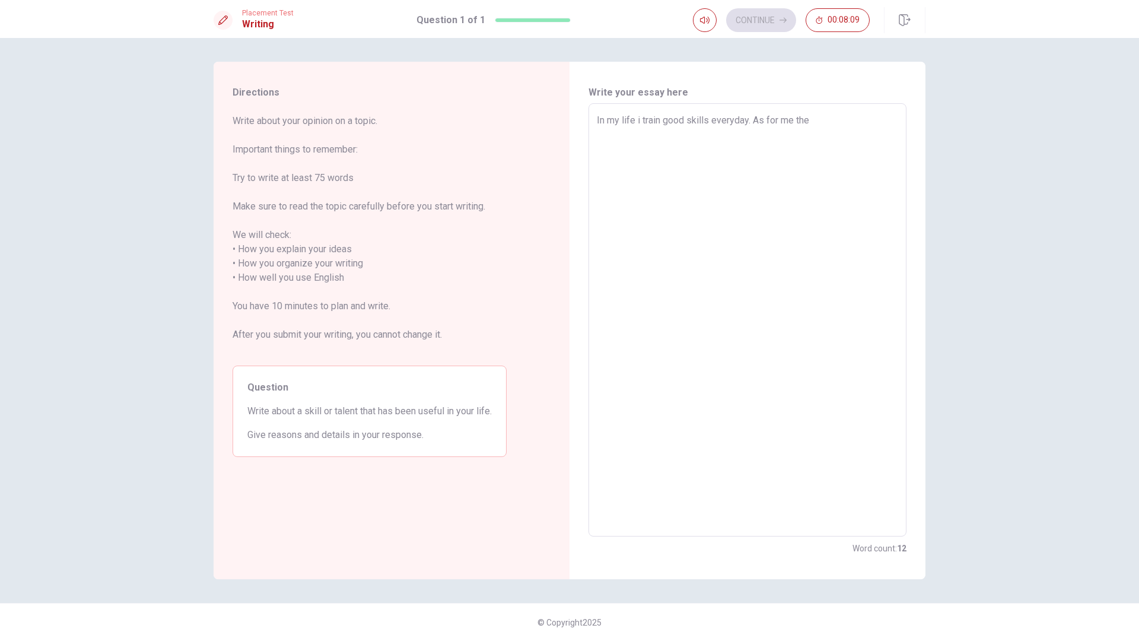
type textarea "x"
type textarea "In my life i train good skills everyday. As for me the"
type textarea "x"
type textarea "In my life i train good skills everyday. As for me the m"
type textarea "x"
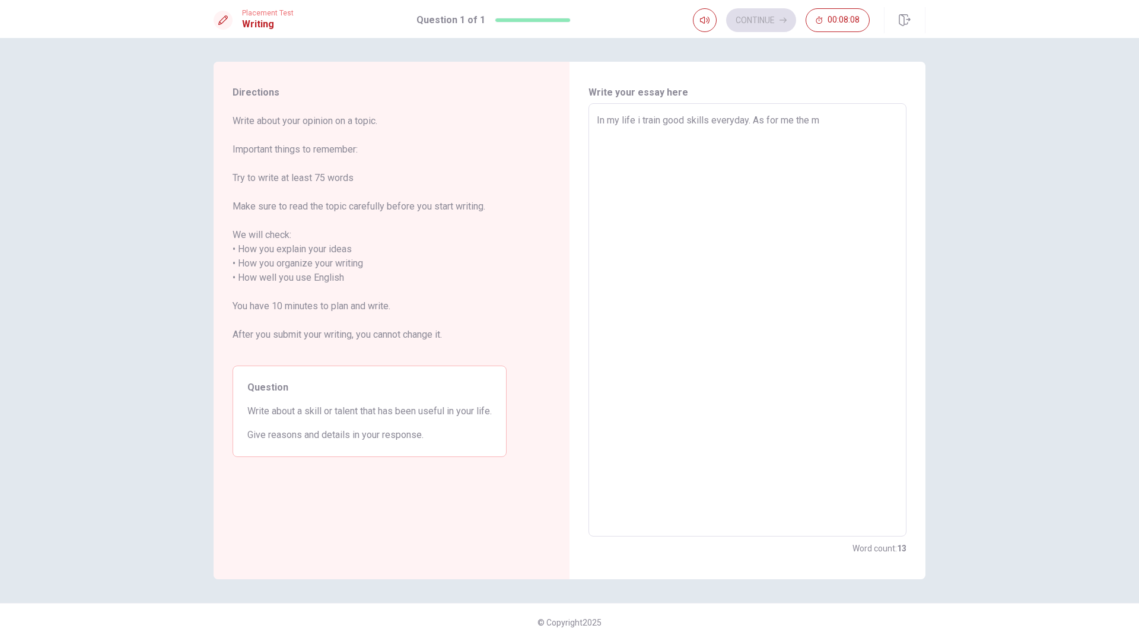
type textarea "In my life i train good skills everyday. As for me the mo"
type textarea "x"
type textarea "In my life i train good skills everyday. As for me the mos"
type textarea "x"
type textarea "In my life i train good skills everyday. As for me the most"
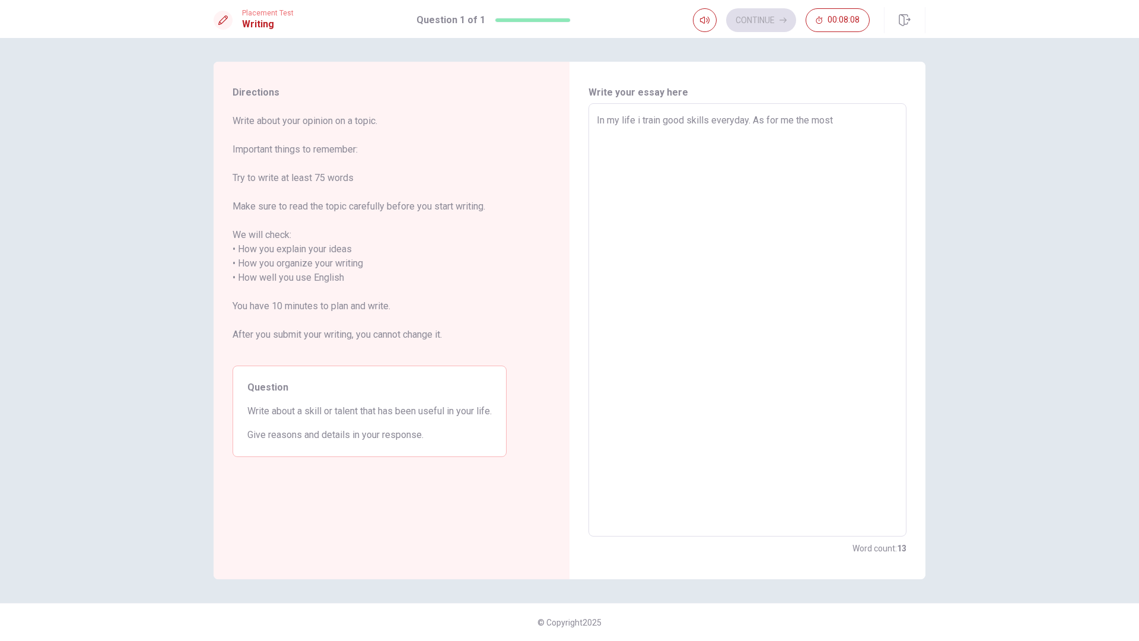
type textarea "x"
type textarea "In my life i train good skills everyday. As for me the mosty"
type textarea "x"
type textarea "In my life i train good skills everyday. As for me the most"
type textarea "x"
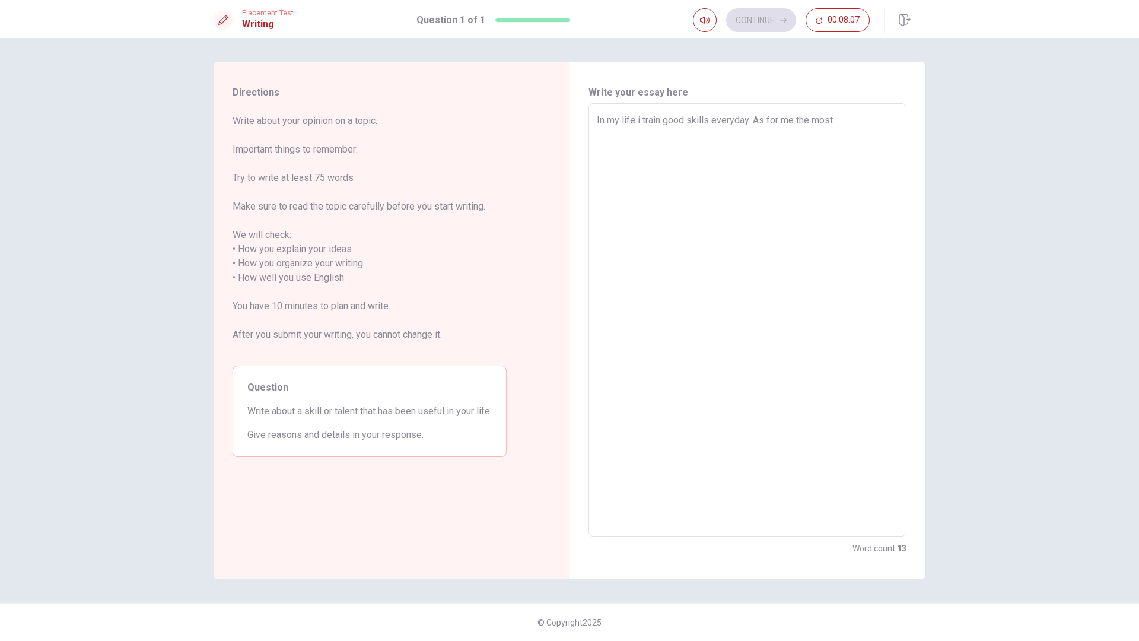
type textarea "In my life i train good skills everyday. As for me the most"
type textarea "x"
type textarea "In my life i train good skills everyday. As for me the most u"
type textarea "x"
type textarea "In my life i train good skills everyday. As for me the most us"
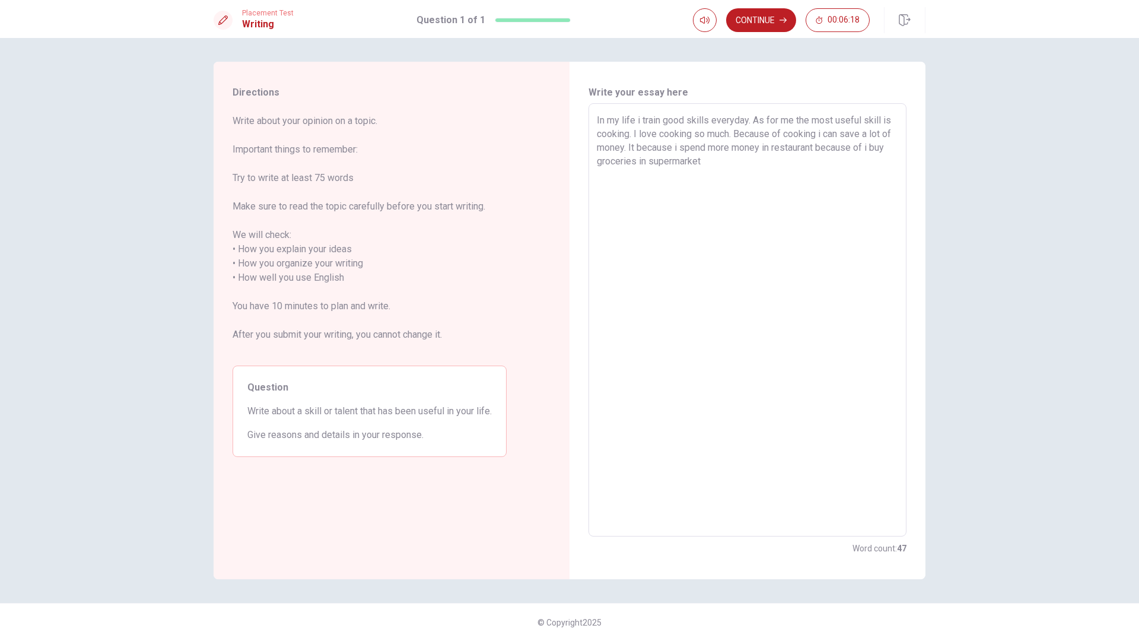
click at [656, 166] on textarea "In my life i train good skills everyday. As for me the most useful skill is coo…" at bounding box center [747, 320] width 301 height 414
click at [775, 161] on textarea "In my life i train good skills everyday. As for me the most useful skill is coo…" at bounding box center [747, 320] width 301 height 414
click at [833, 154] on textarea "In my life i train good skills everyday. As for me the most useful skill is coo…" at bounding box center [747, 320] width 301 height 414
click at [826, 146] on textarea "In my life i train good skills everyday. As for me the most useful skill is coo…" at bounding box center [747, 320] width 301 height 414
click at [865, 149] on textarea "In my life i train good skills everyday. As for me the most useful skill is coo…" at bounding box center [747, 320] width 301 height 414
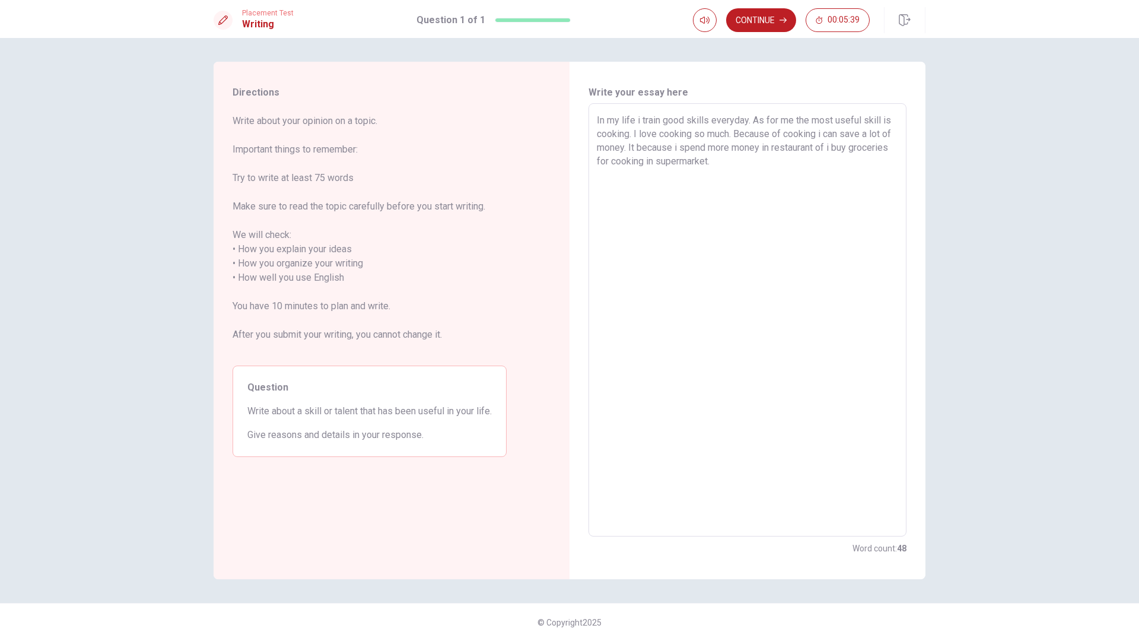
click at [839, 144] on textarea "In my life i train good skills everyday. As for me the most useful skill is coo…" at bounding box center [747, 320] width 301 height 414
click at [760, 162] on textarea "In my life i train good skills everyday. As for me the most useful skill is coo…" at bounding box center [747, 320] width 301 height 414
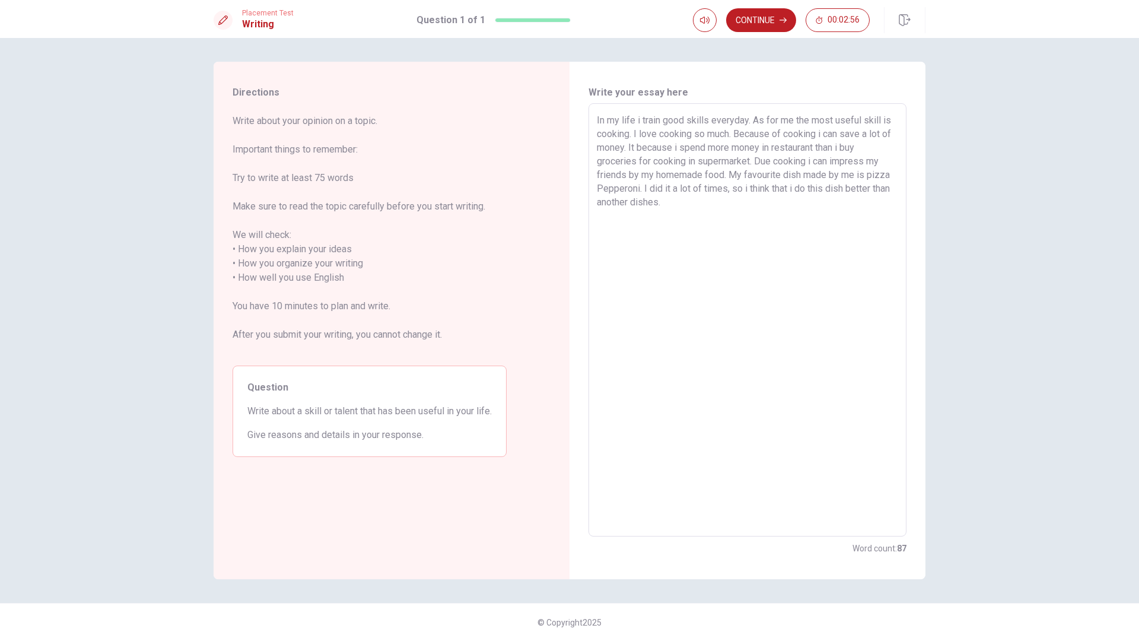
click at [684, 123] on textarea "In my life i train good skills everyday. As for me the most useful skill is coo…" at bounding box center [747, 320] width 301 height 414
click at [804, 188] on textarea "In my life i train important skills everyday. As for me the most useful skill i…" at bounding box center [747, 320] width 301 height 414
click at [808, 188] on textarea "In my life i train important skills everyday. As for me the most useful skill i…" at bounding box center [747, 320] width 301 height 414
drag, startPoint x: 842, startPoint y: 306, endPoint x: 837, endPoint y: 313, distance: 8.6
click at [842, 309] on textarea "In my life i train important skills everyday. As for me the most useful skill i…" at bounding box center [747, 320] width 301 height 414
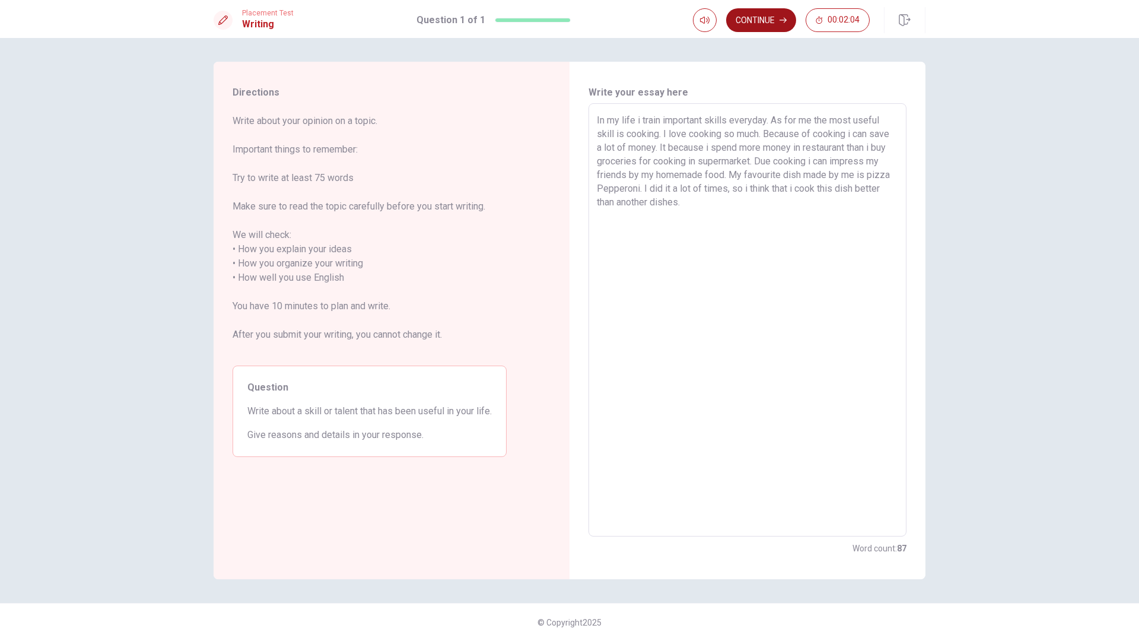
click at [770, 21] on button "Continue" at bounding box center [761, 20] width 70 height 24
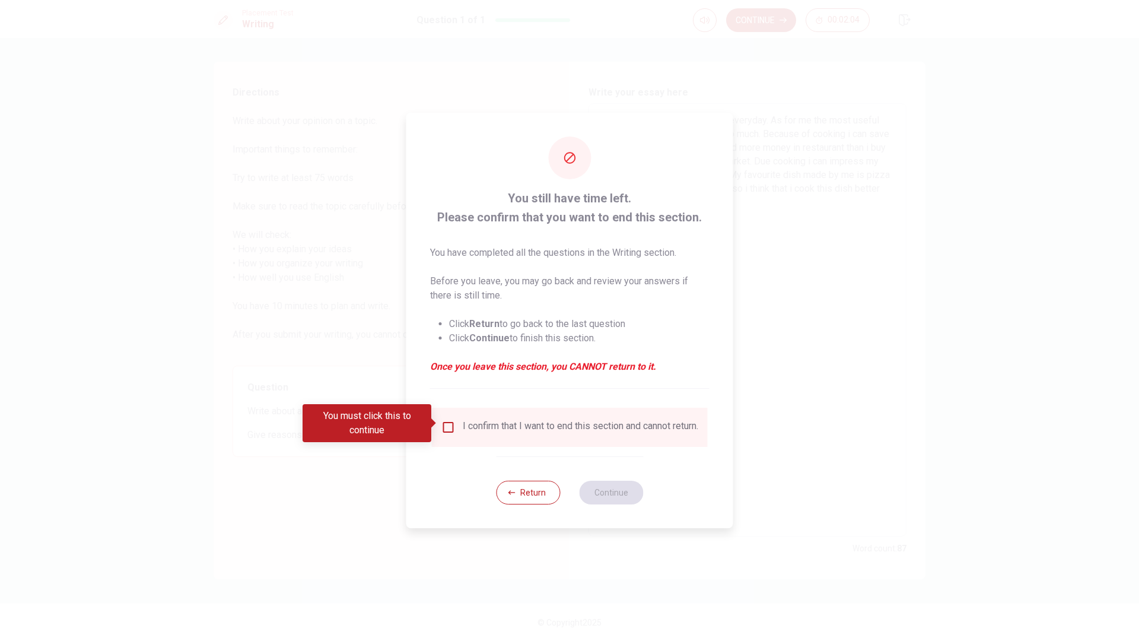
click at [447, 423] on input "You must click this to continue" at bounding box center [449, 427] width 14 height 14
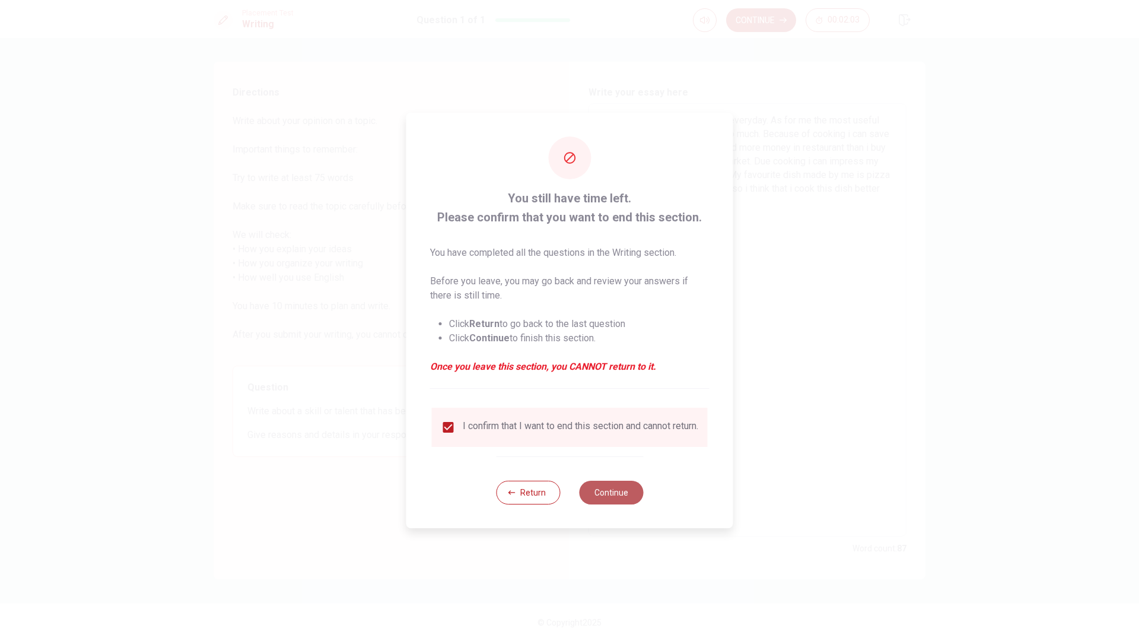
click at [609, 500] on button "Continue" at bounding box center [611, 493] width 64 height 24
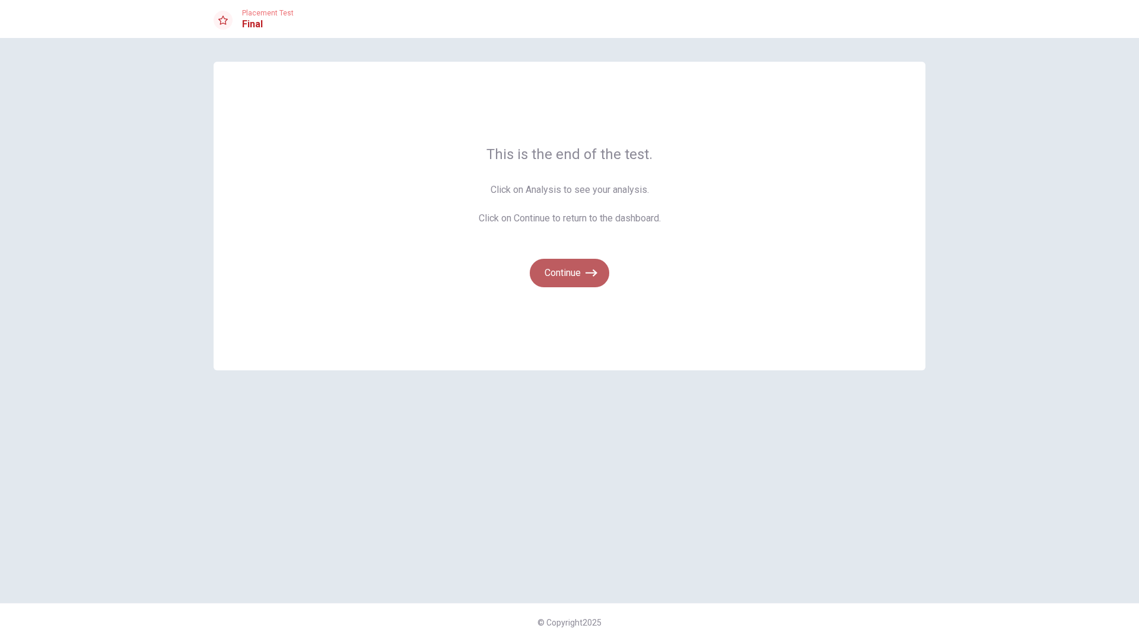
click at [586, 275] on icon "button" at bounding box center [592, 273] width 12 height 12
